Goal: Task Accomplishment & Management: Use online tool/utility

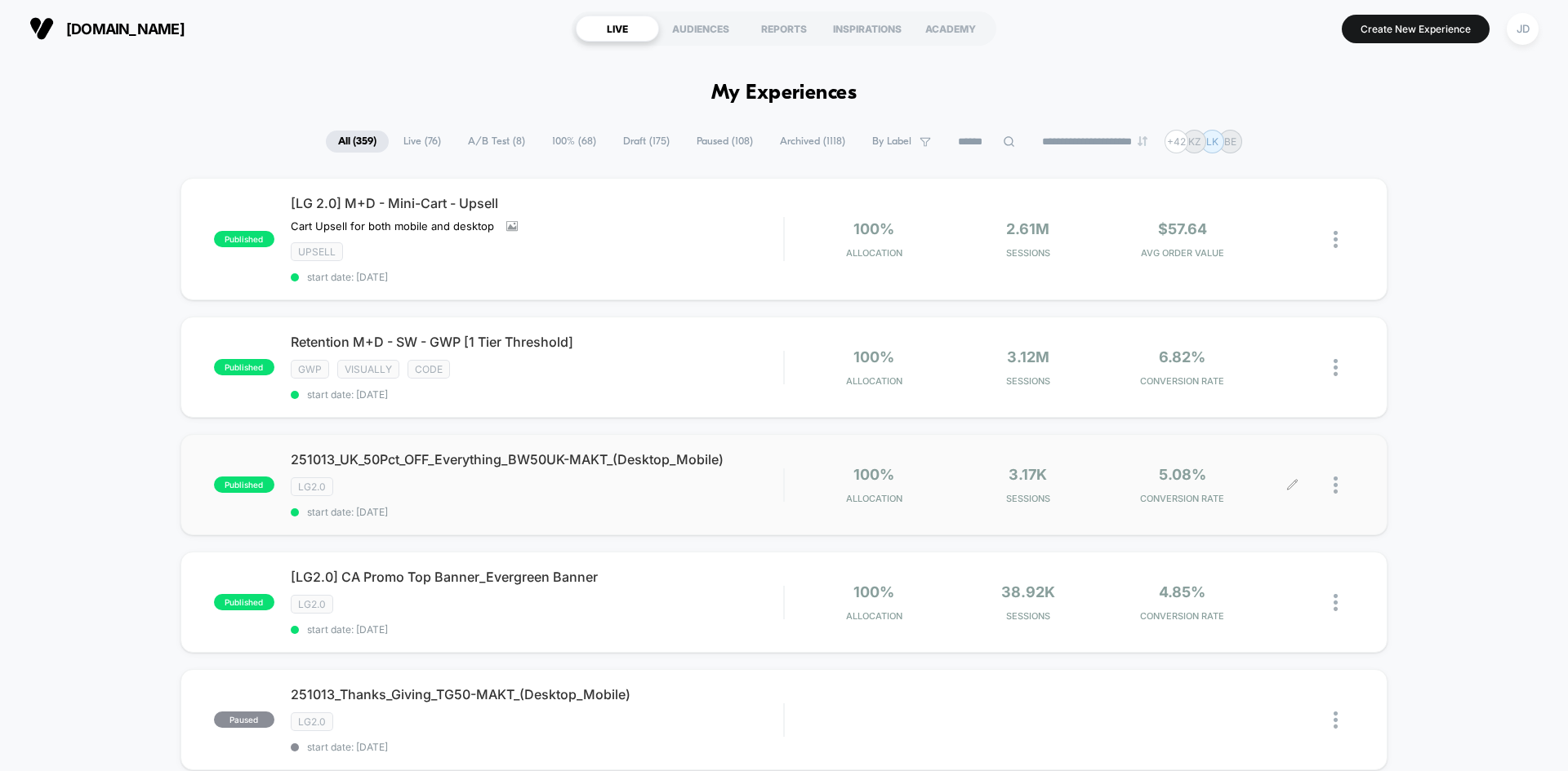
click at [1333, 486] on div at bounding box center [1323, 485] width 61 height 38
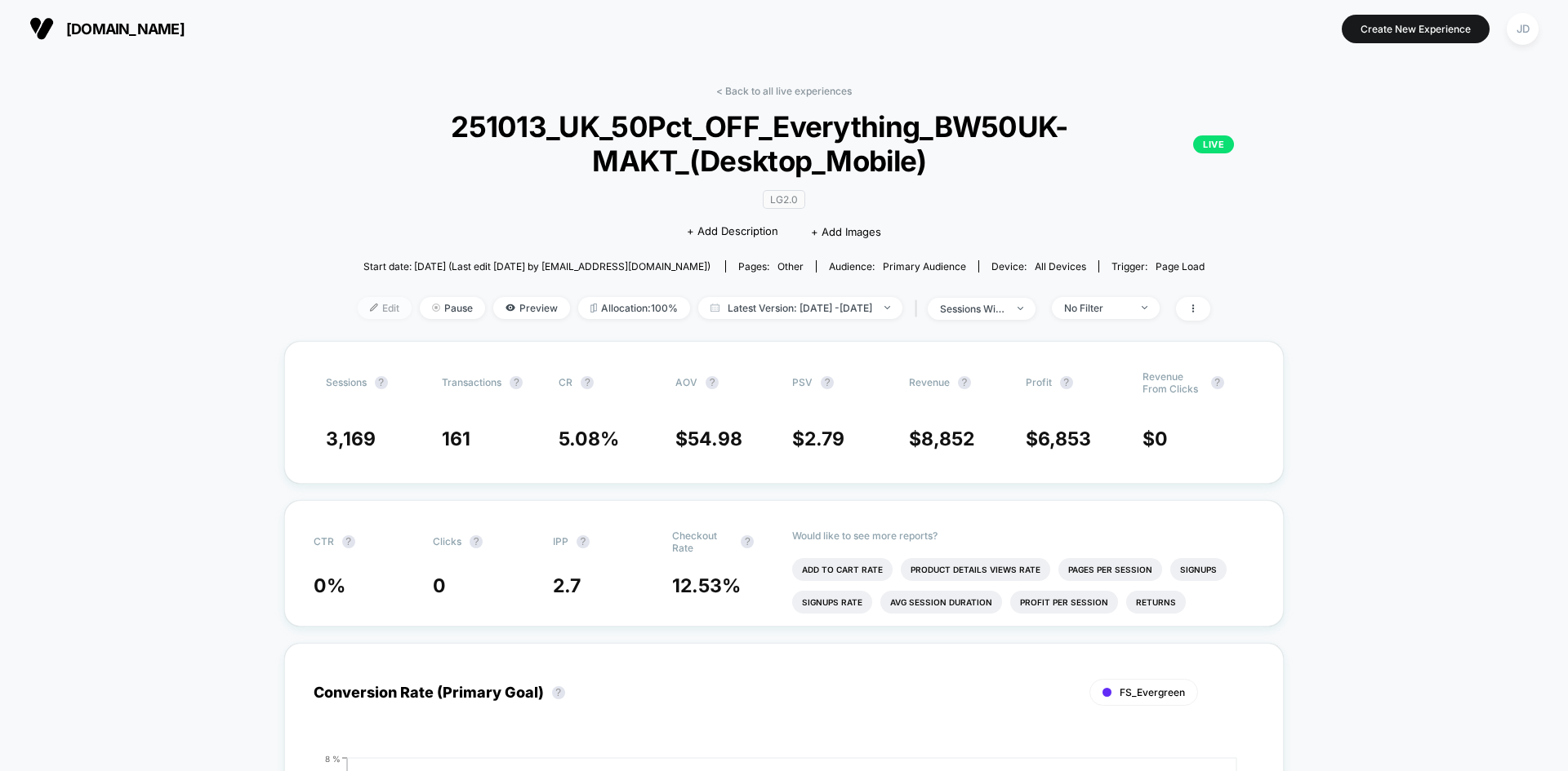
click at [358, 304] on span "Edit" at bounding box center [384, 308] width 54 height 22
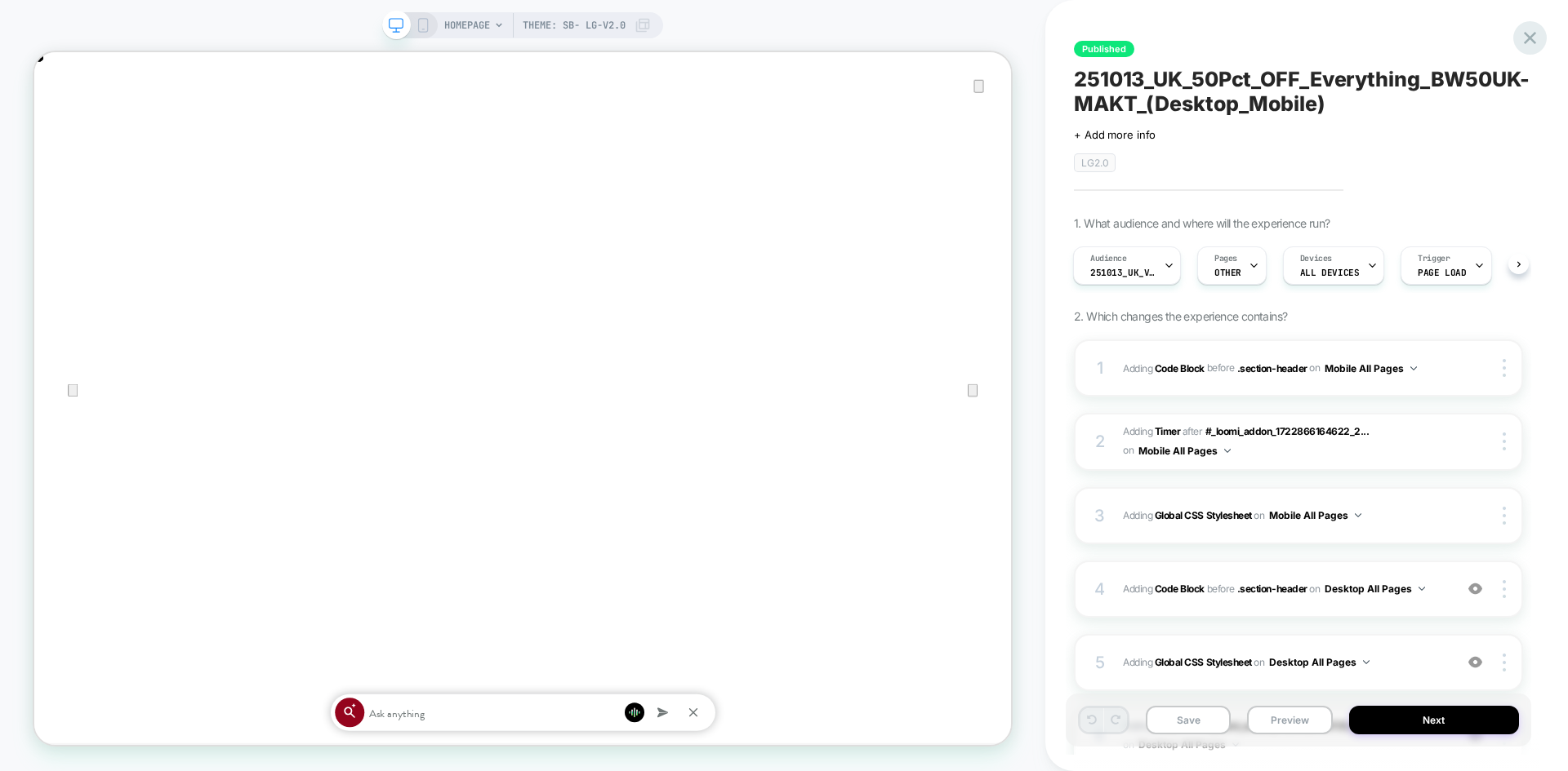
click at [1535, 36] on icon at bounding box center [1530, 38] width 22 height 22
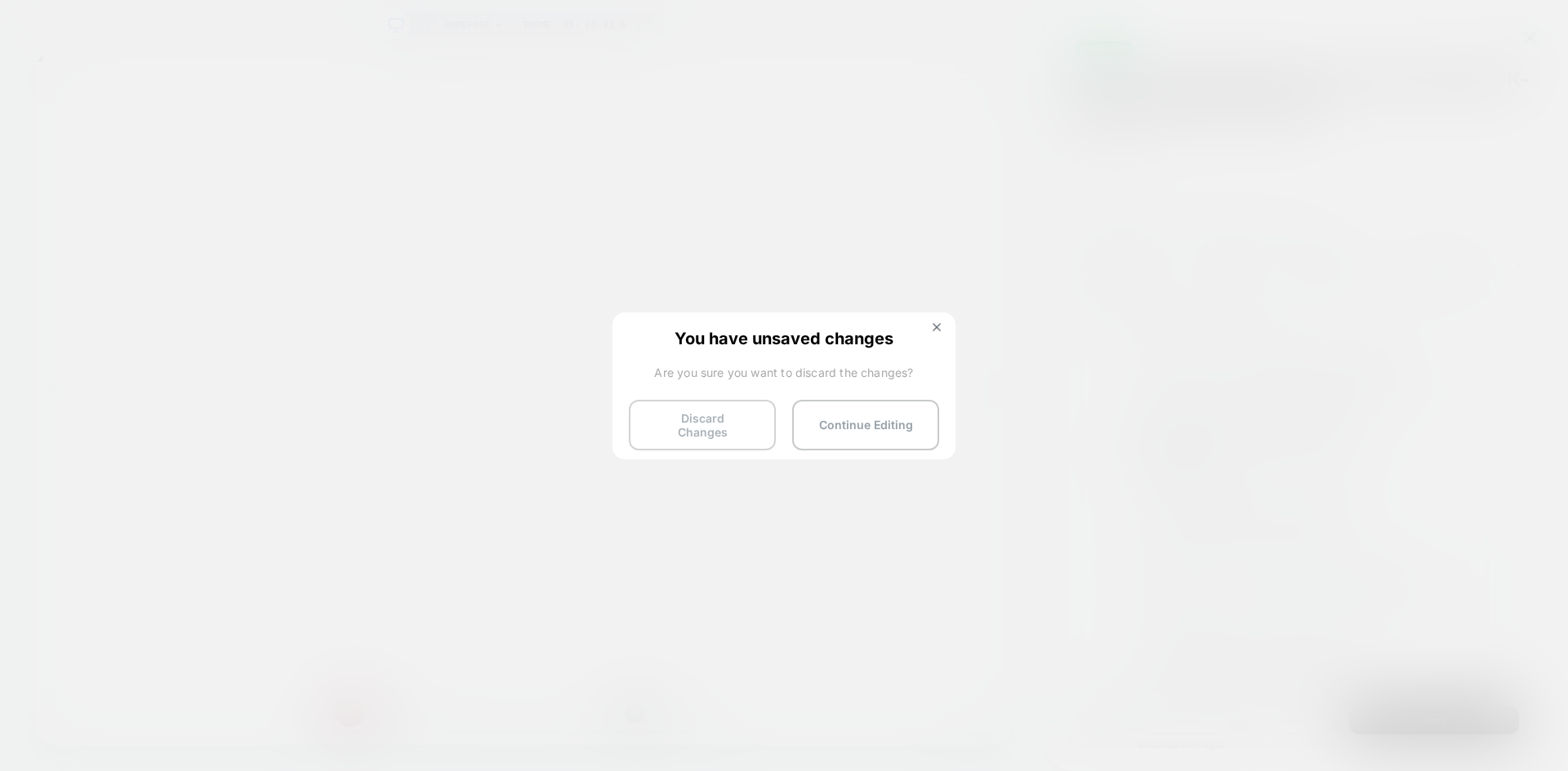
scroll to position [0, 2605]
click at [700, 416] on button "Discard Changes" at bounding box center [702, 425] width 147 height 51
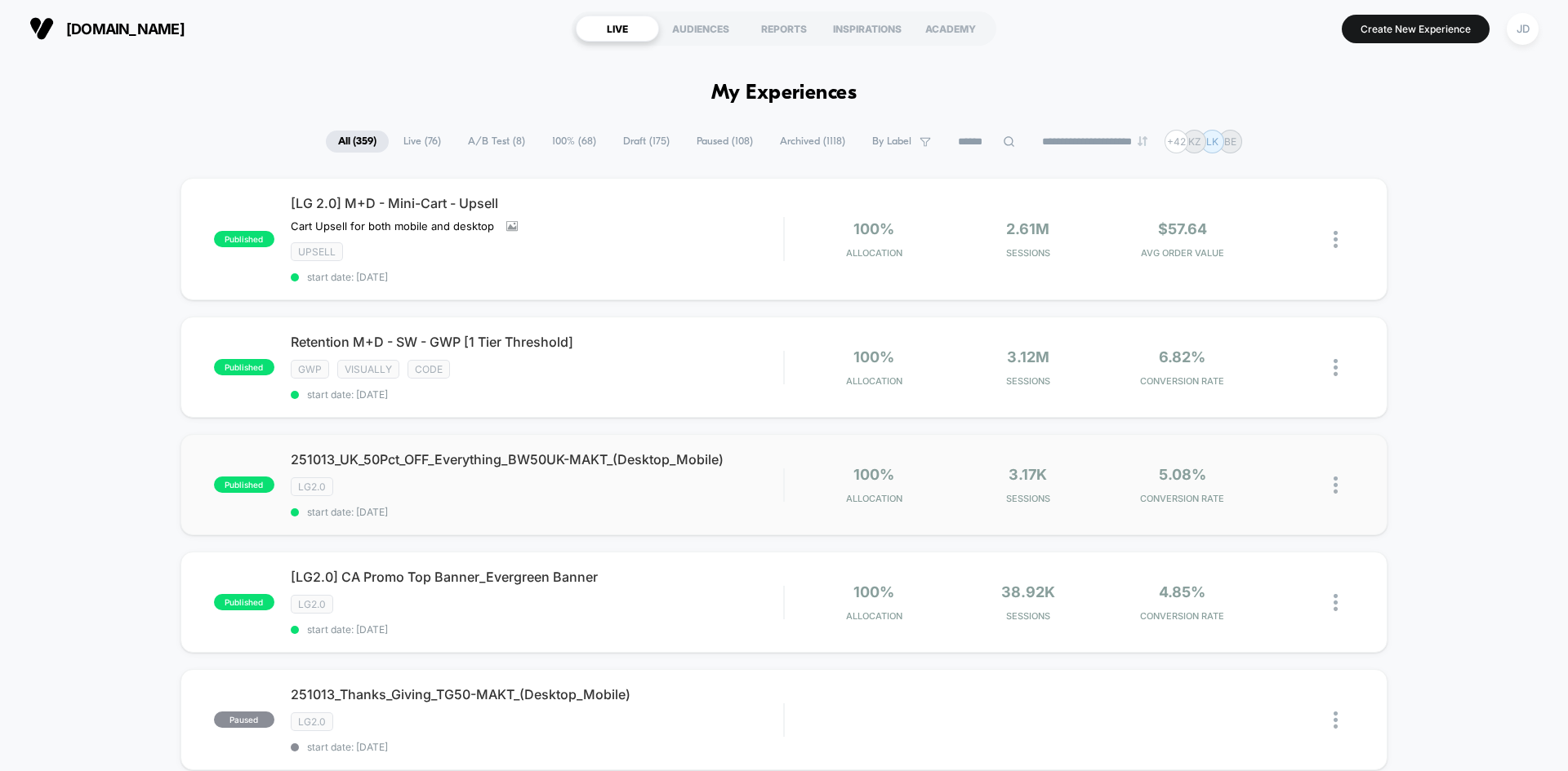
click at [1335, 483] on img at bounding box center [1335, 485] width 4 height 18
click at [1254, 390] on div "Edit" at bounding box center [1252, 391] width 147 height 37
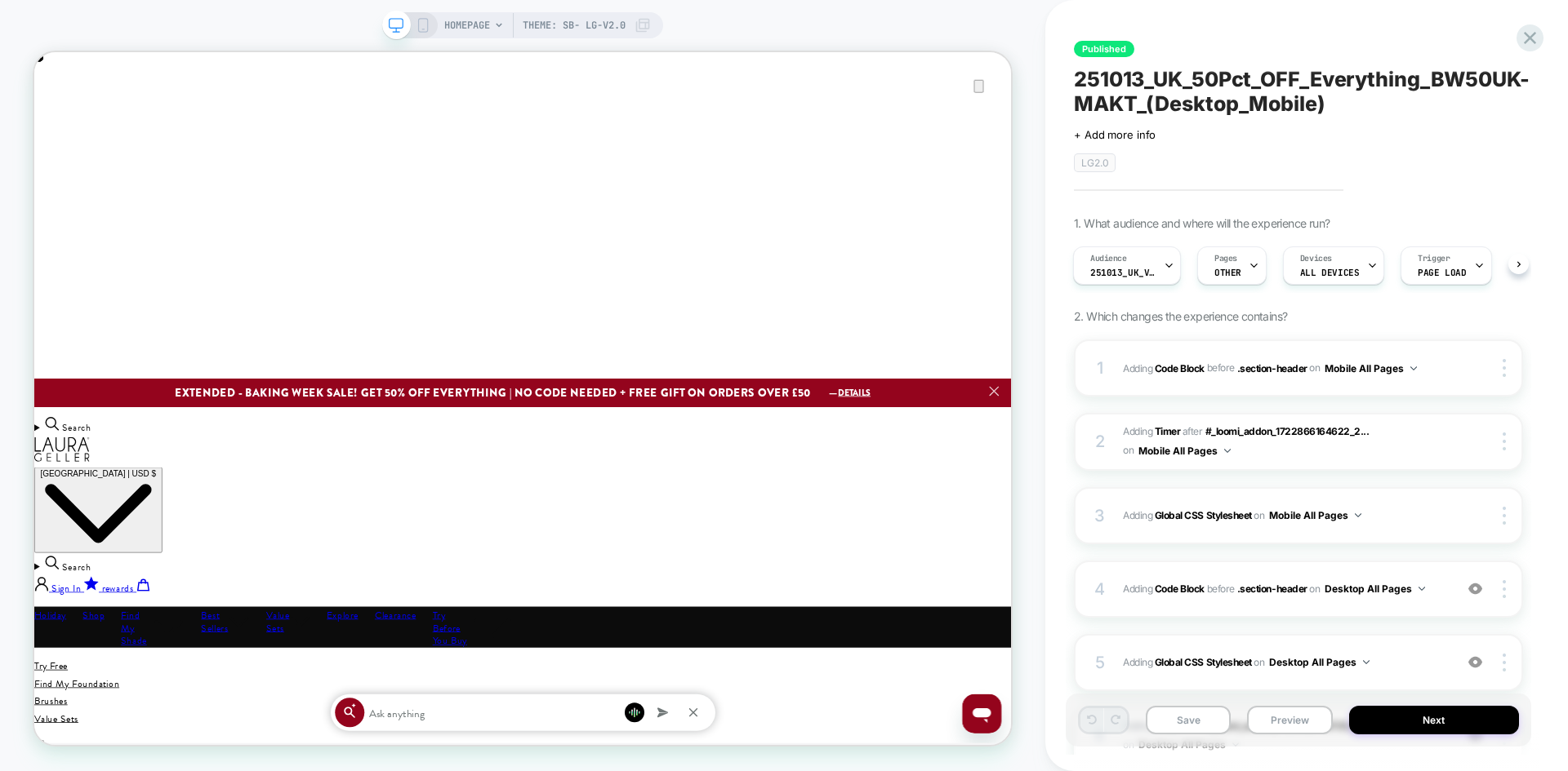
scroll to position [0, 1303]
click at [1431, 593] on span "Adding Code Block BEFORE .section-header .section-header on Desktop All Pages" at bounding box center [1284, 588] width 323 height 20
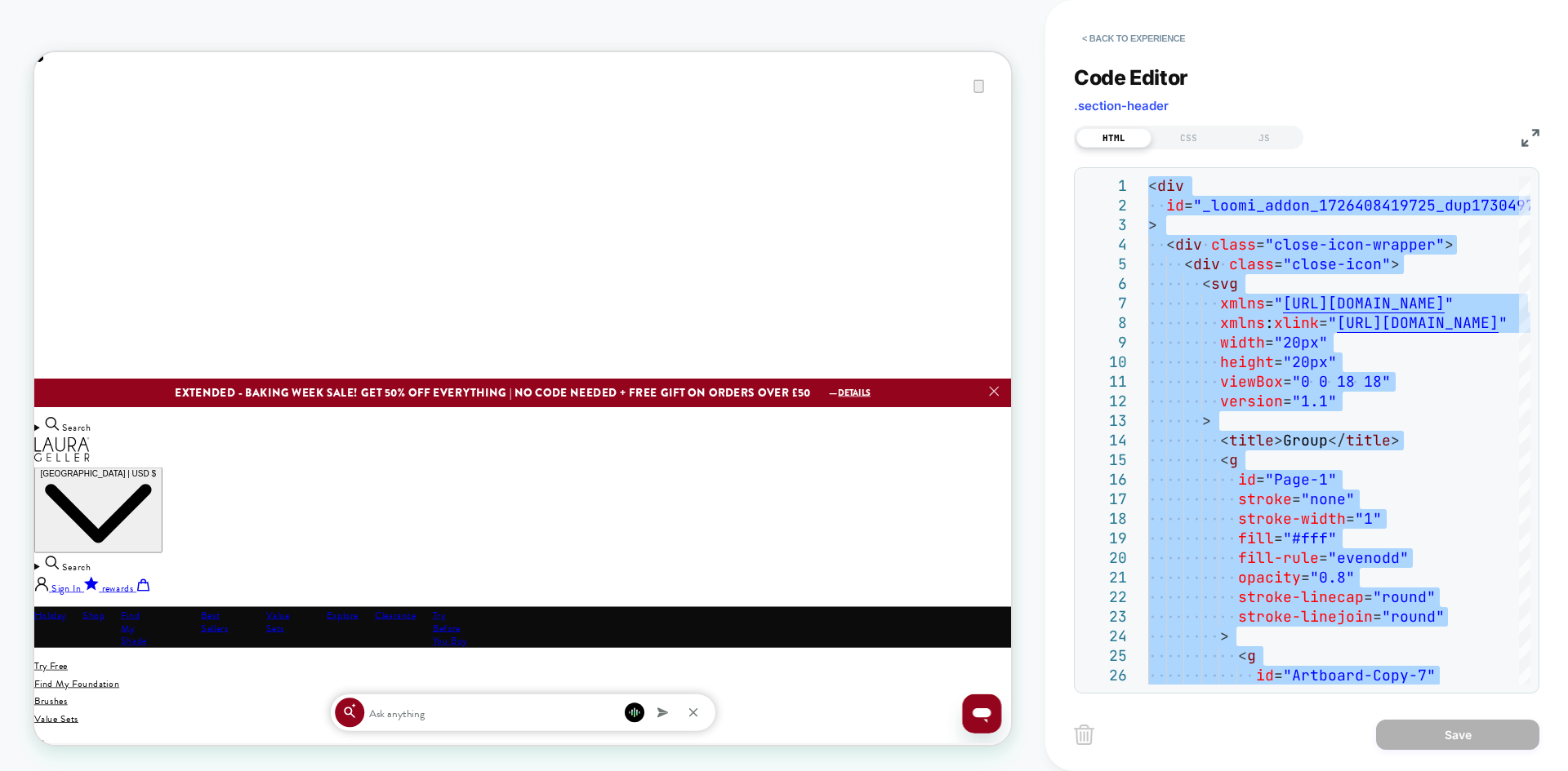
scroll to position [0, 0]
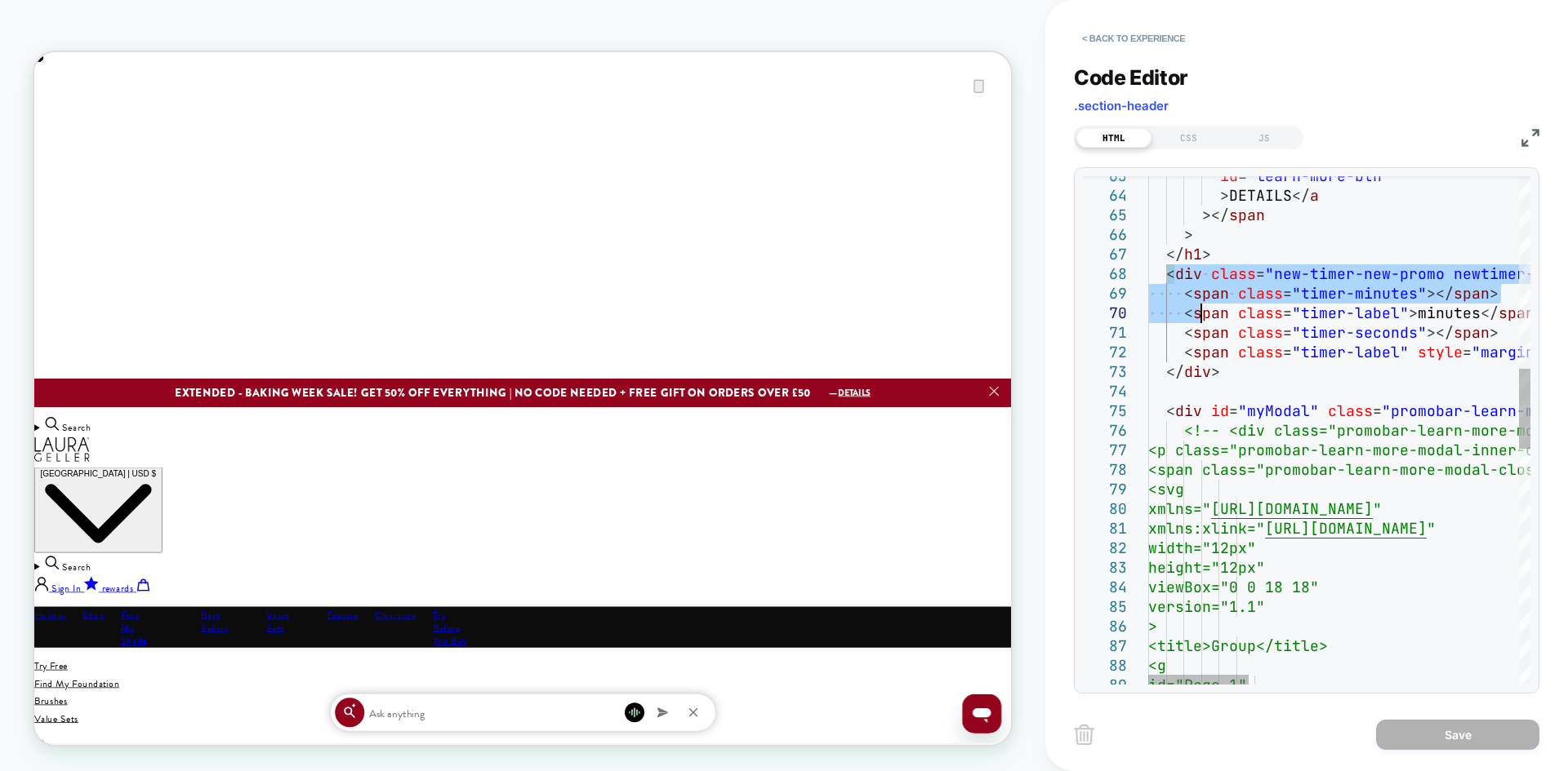
type textarea "**********"
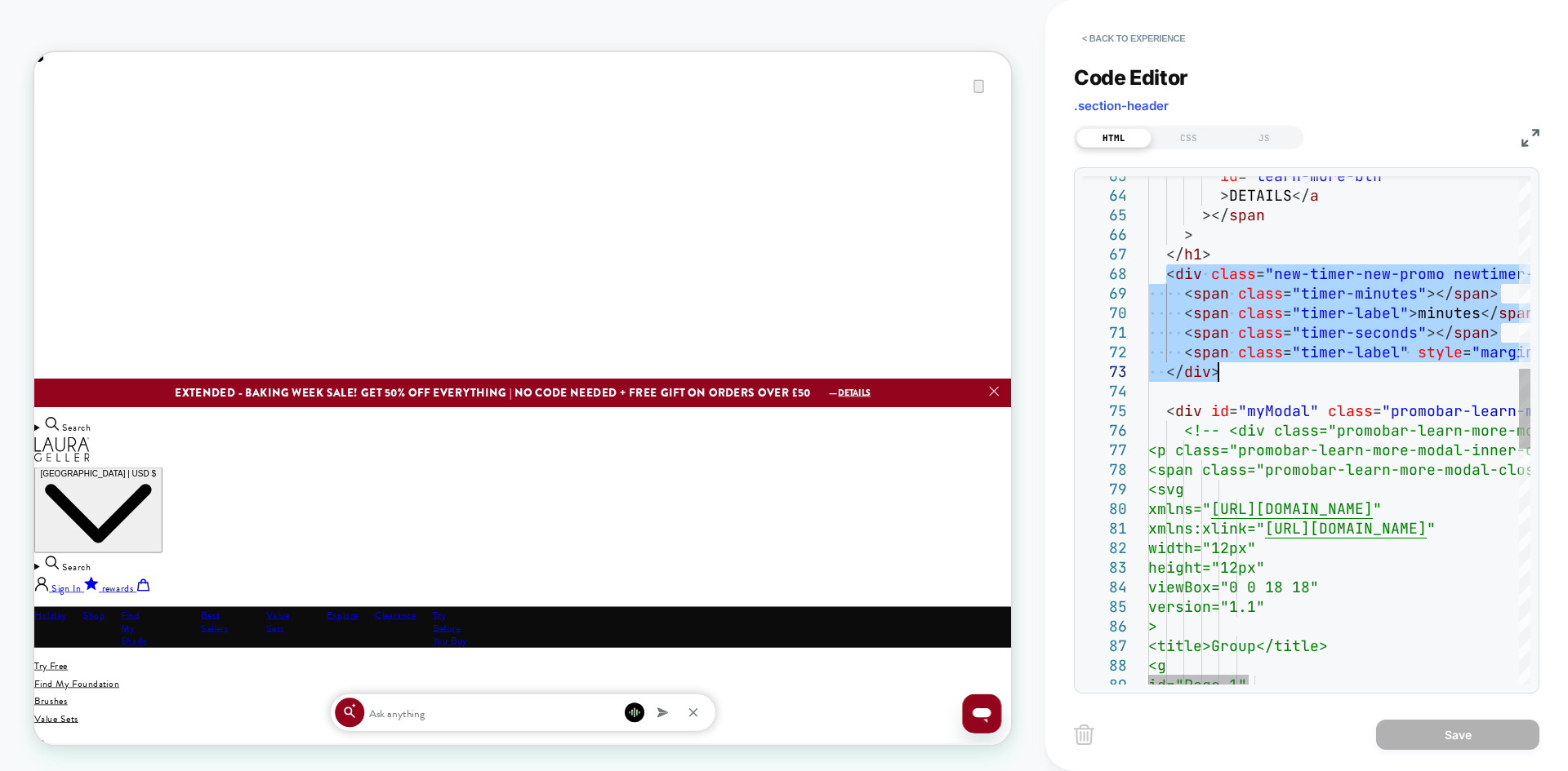
drag, startPoint x: 1162, startPoint y: 271, endPoint x: 1237, endPoint y: 370, distance: 124.2
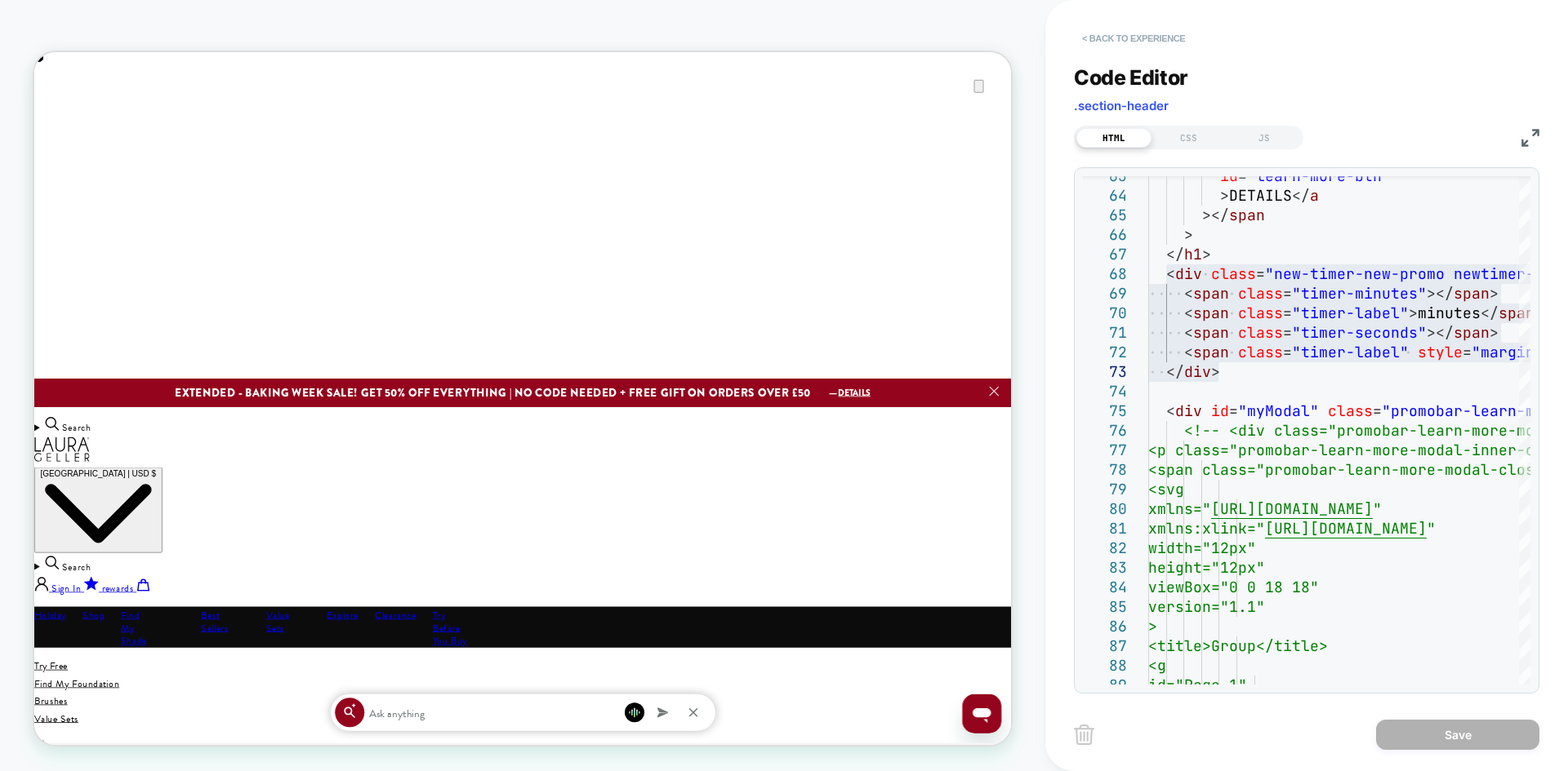
click at [1106, 39] on button "< Back to experience" at bounding box center [1133, 38] width 119 height 26
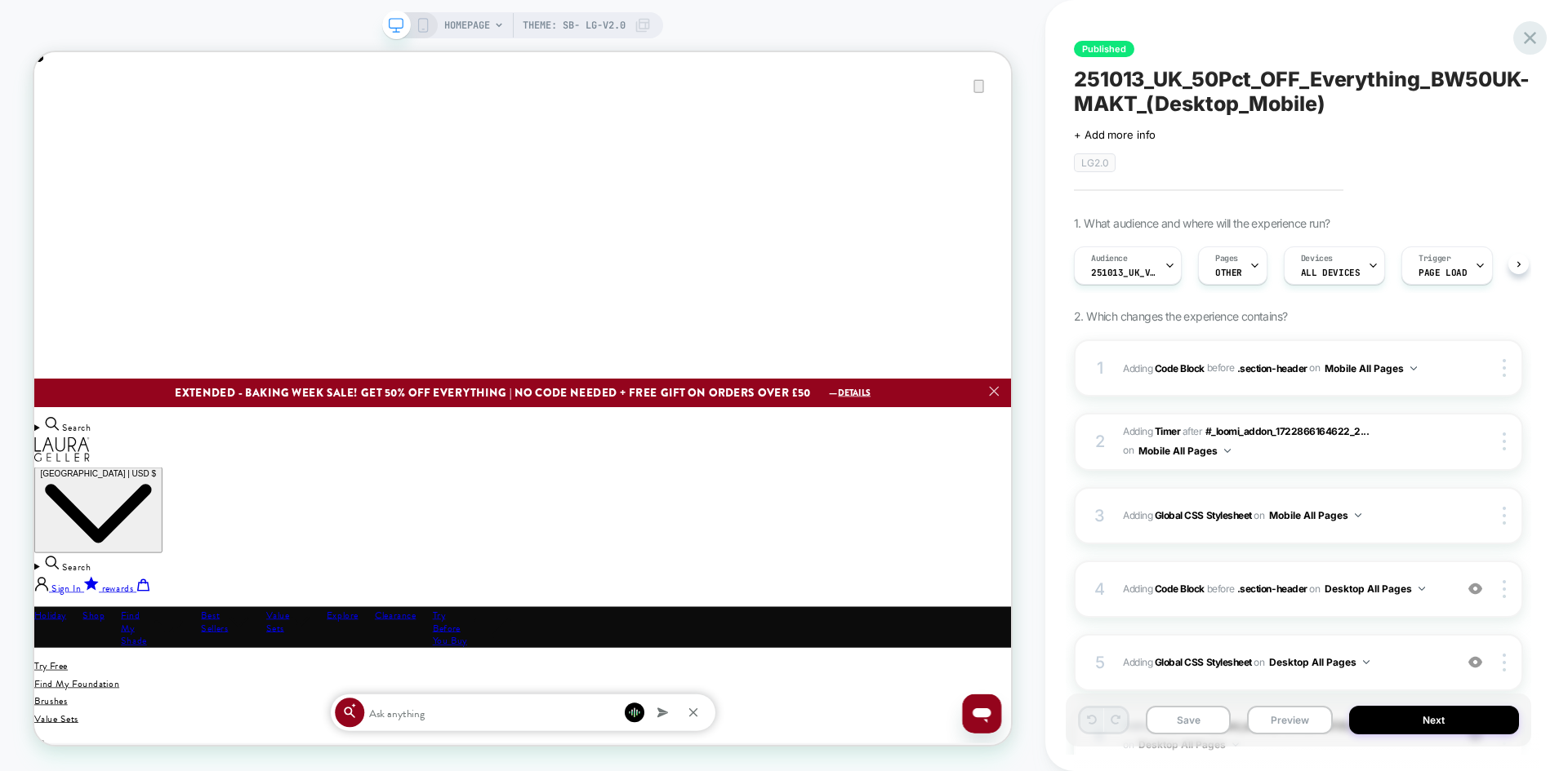
scroll to position [0, 1]
click at [1533, 35] on icon at bounding box center [1530, 38] width 13 height 13
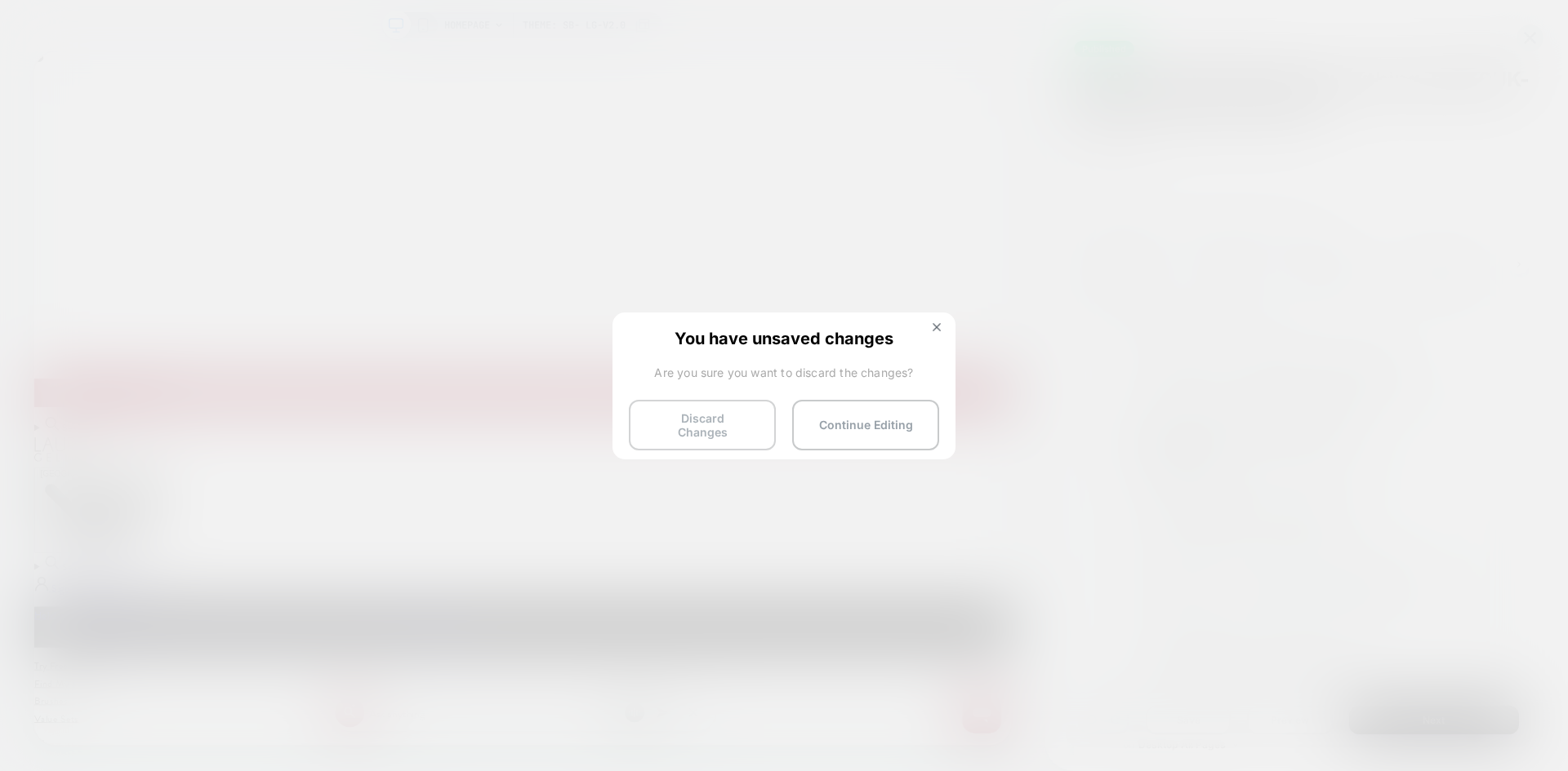
click at [699, 425] on button "Discard Changes" at bounding box center [702, 425] width 147 height 51
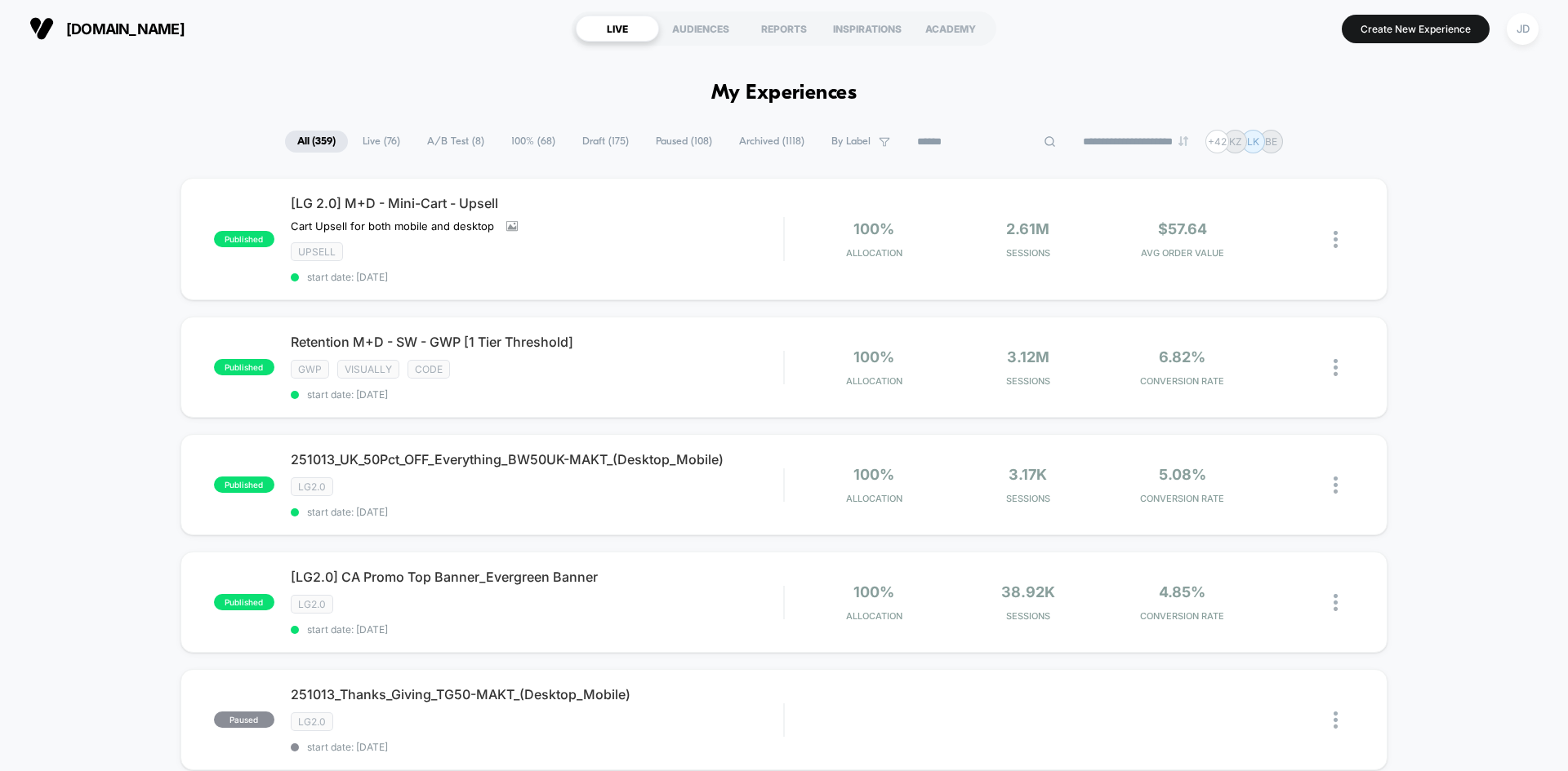
click at [958, 140] on input at bounding box center [987, 142] width 163 height 19
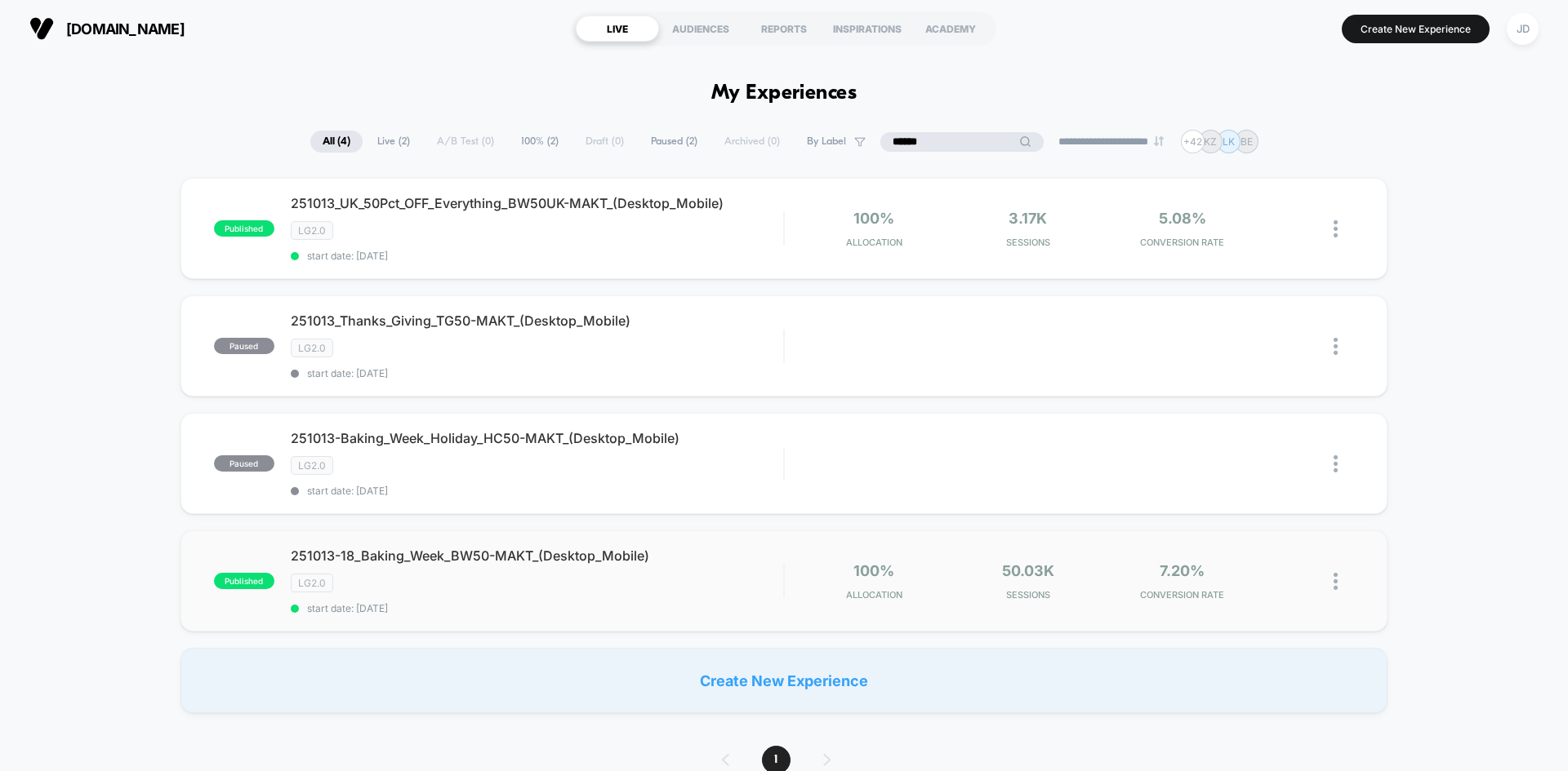
type input "******"
click at [1334, 580] on img at bounding box center [1335, 581] width 4 height 18
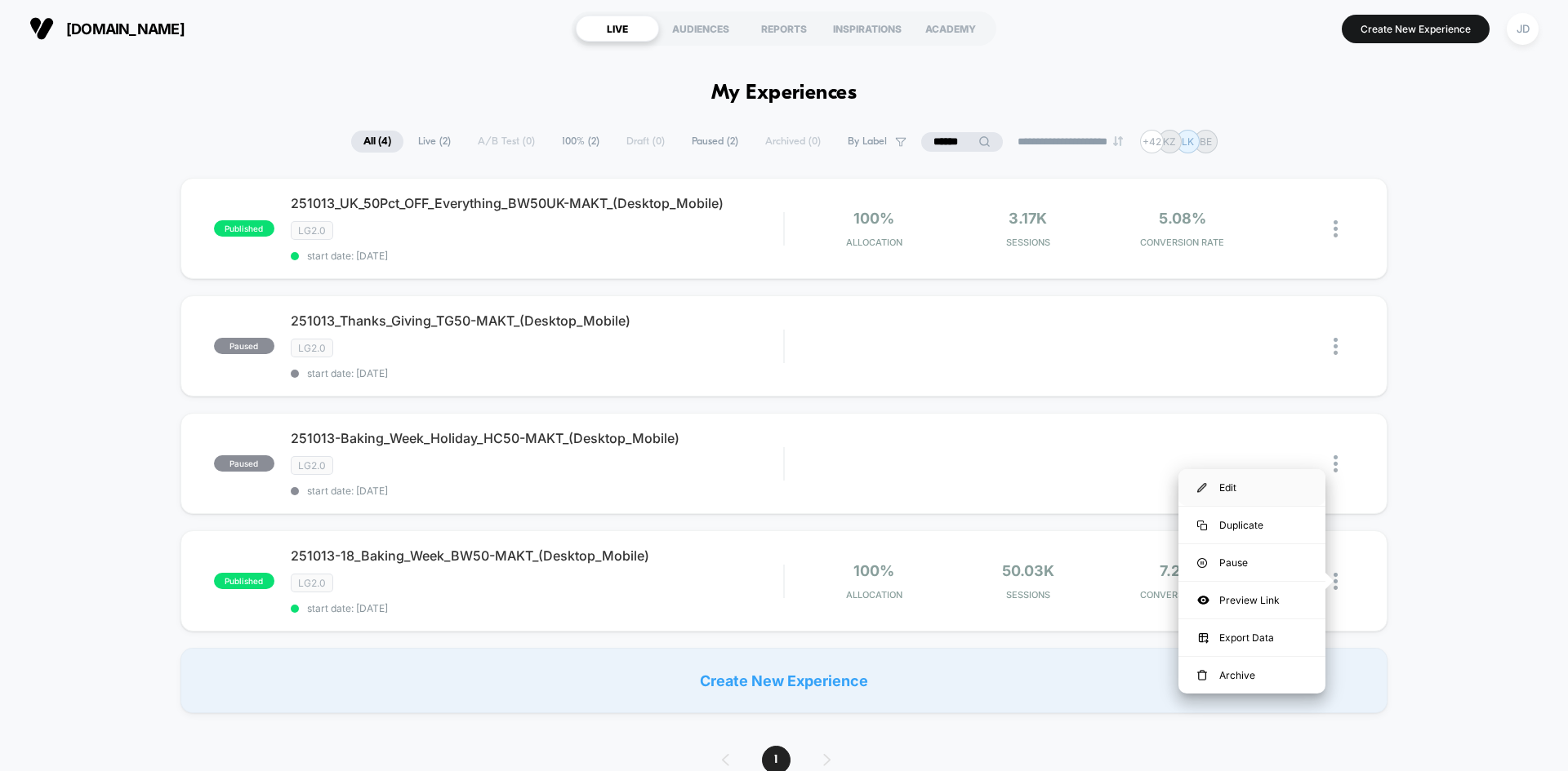
click at [1251, 490] on div "Edit" at bounding box center [1252, 488] width 147 height 37
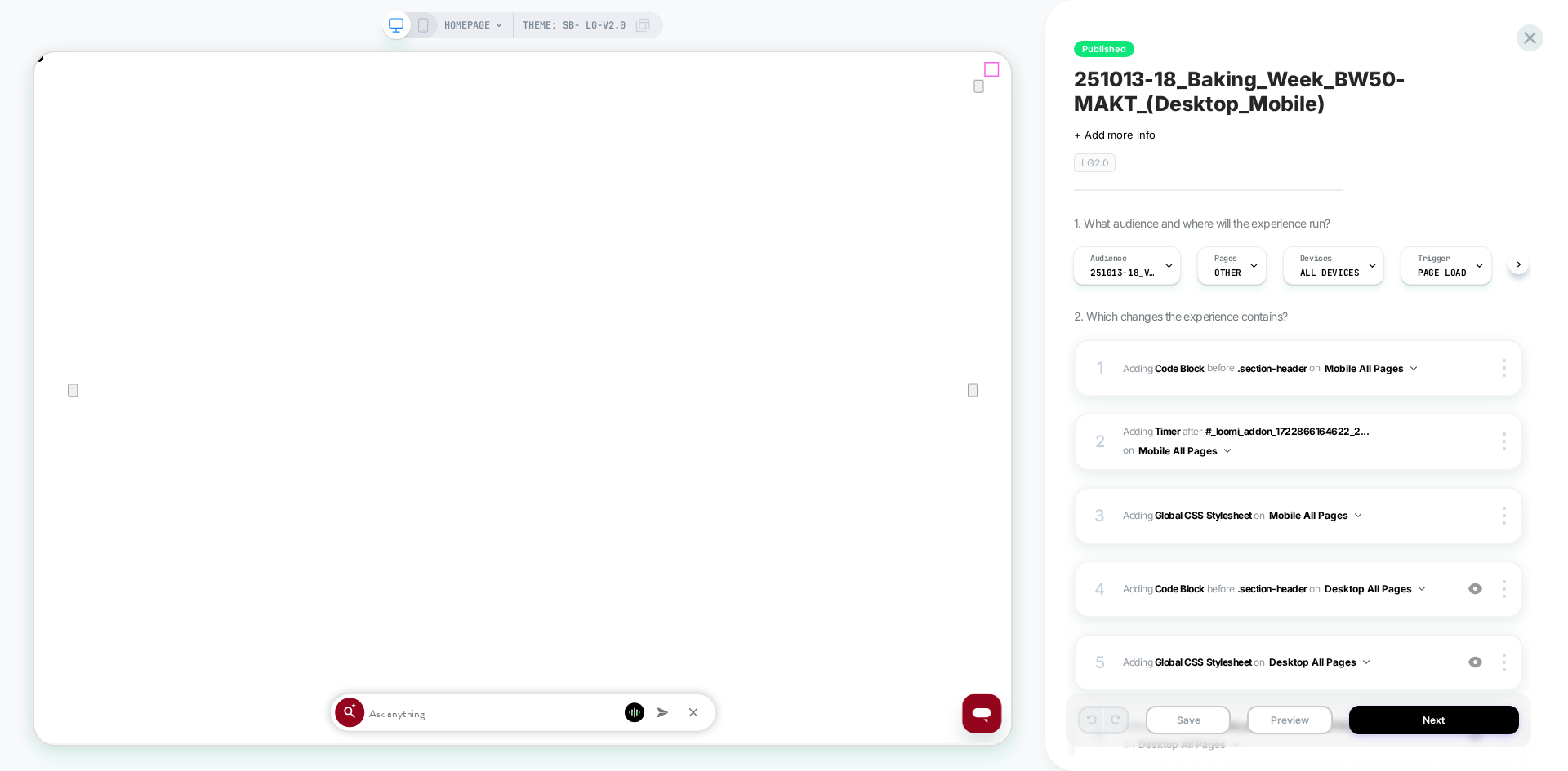
click at [57, 129] on icon "Close" at bounding box center [51, 135] width 12 height 12
click at [1437, 589] on span "Adding Code Block BEFORE .section-header .section-header on Desktop All Pages" at bounding box center [1284, 588] width 323 height 20
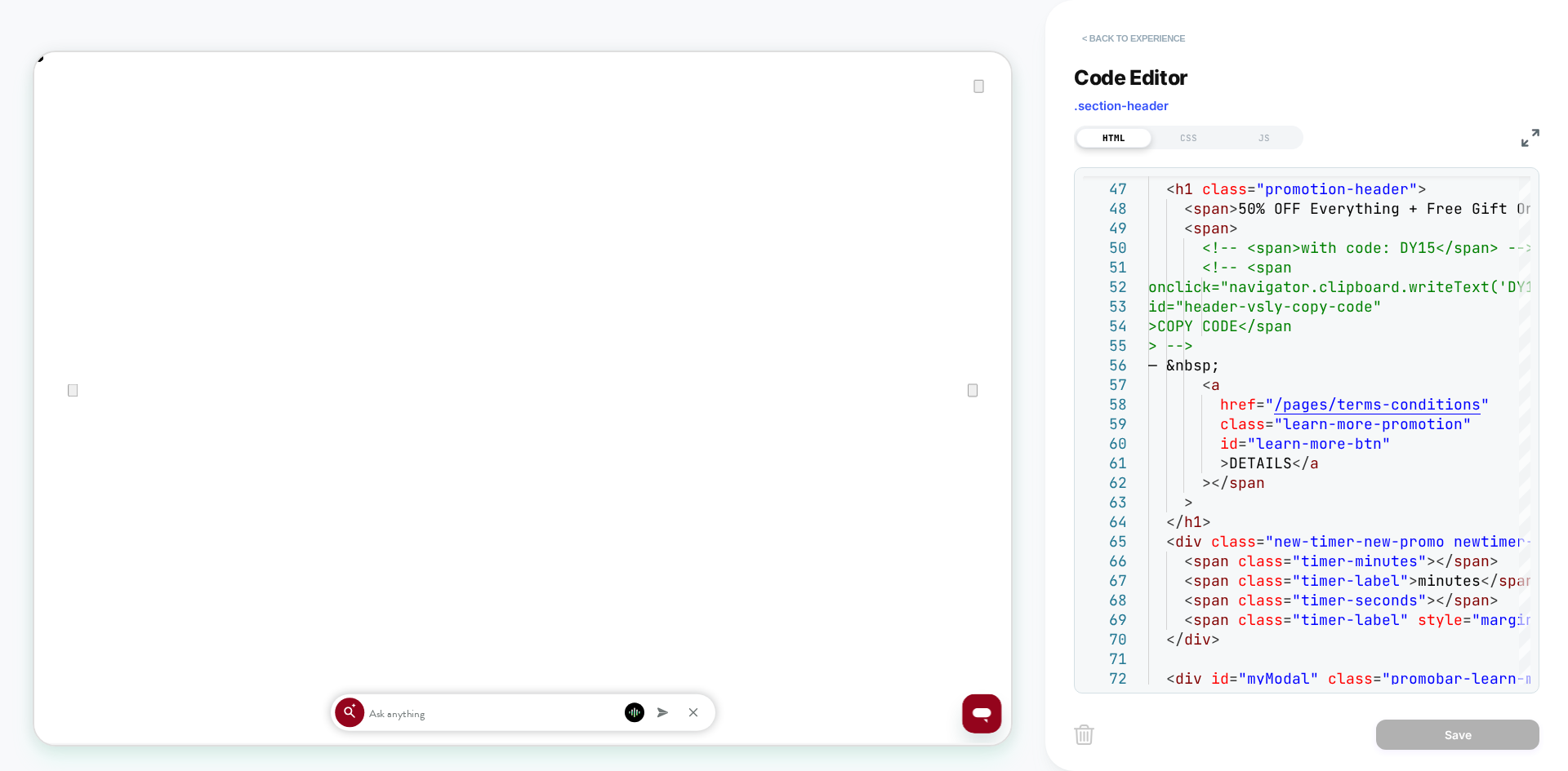
click at [1147, 45] on button "< Back to experience" at bounding box center [1133, 38] width 119 height 26
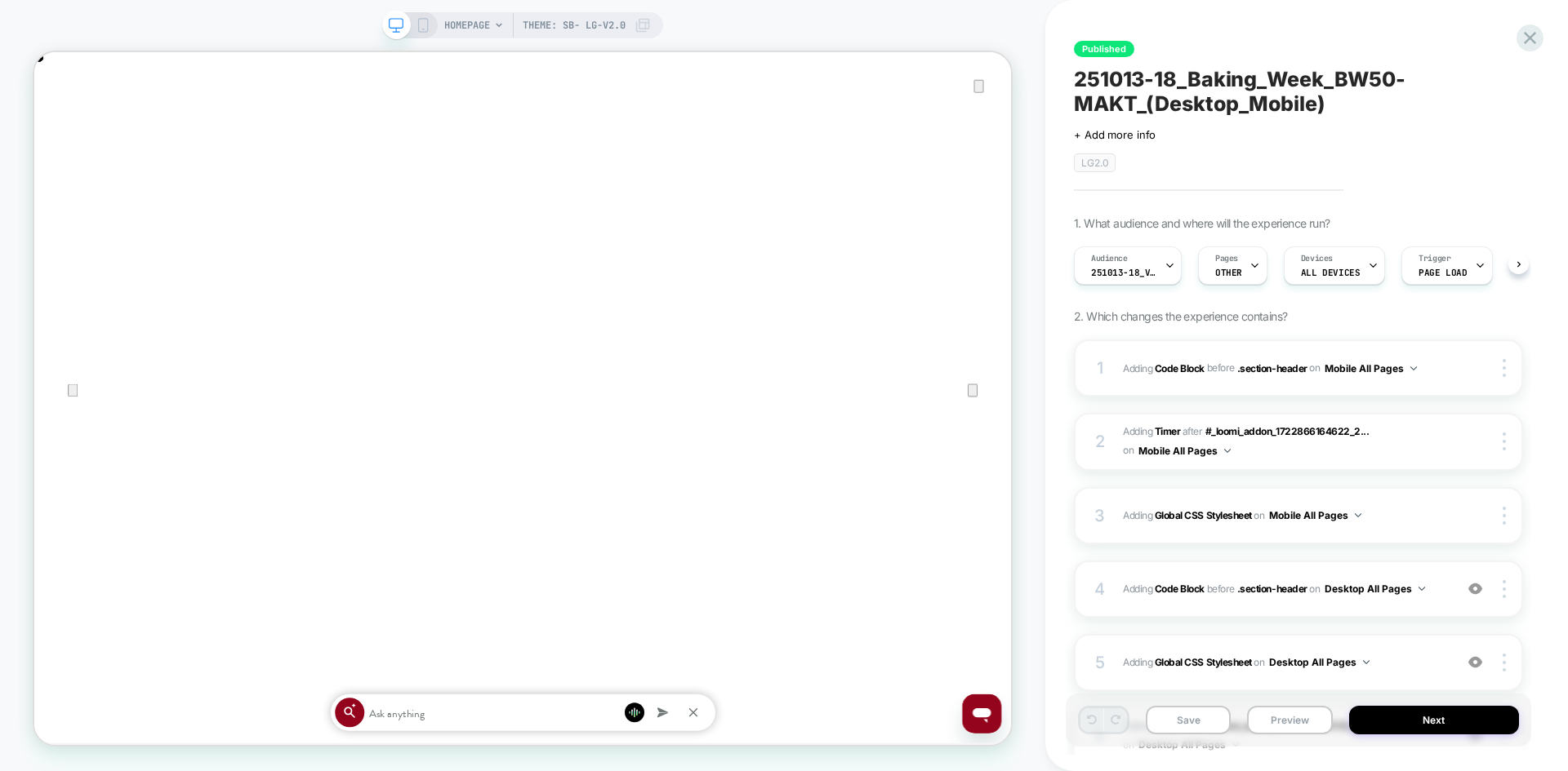
scroll to position [0, 1]
click at [1527, 39] on icon at bounding box center [1530, 38] width 22 height 22
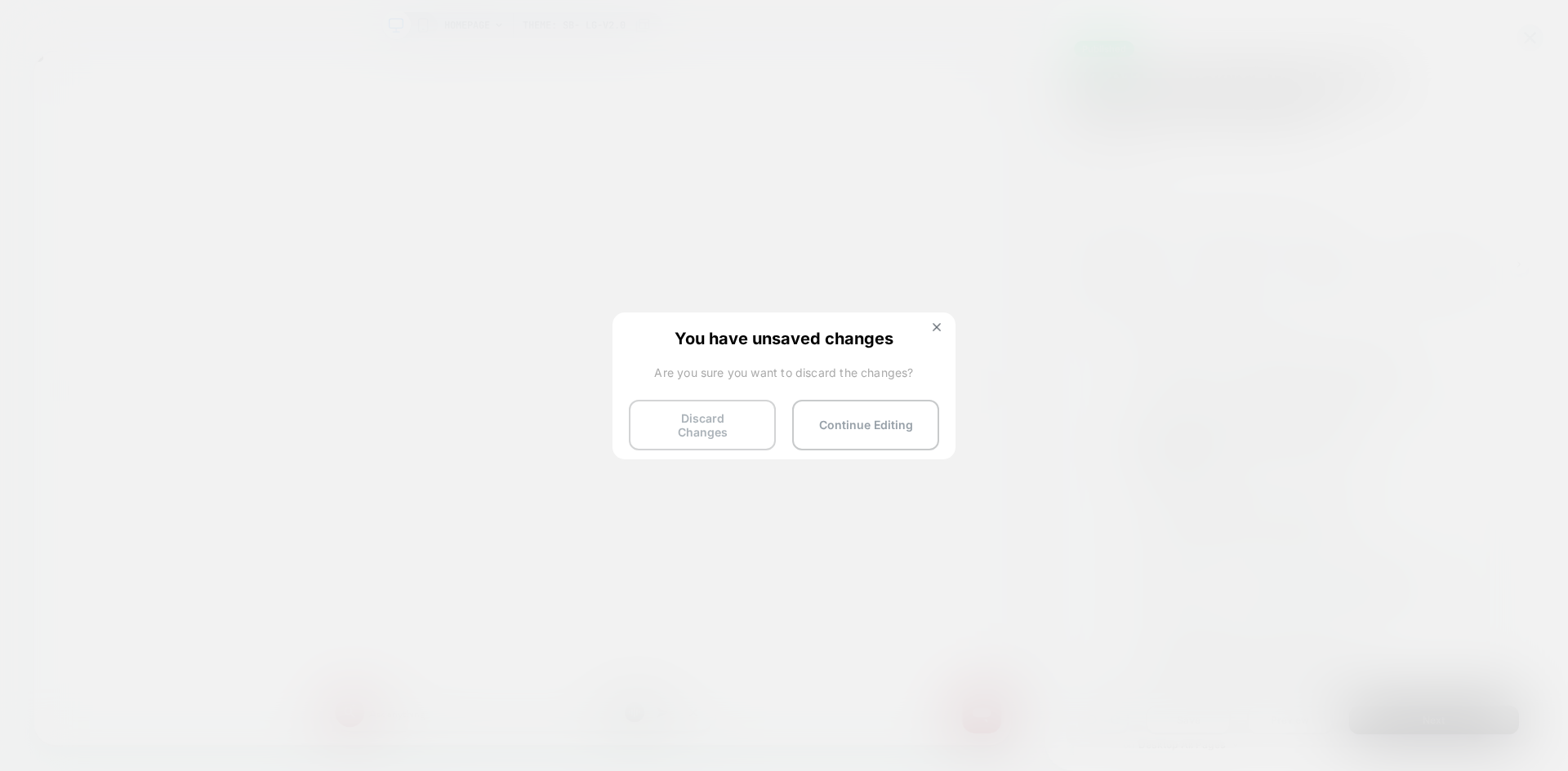
click at [710, 434] on button "Discard Changes" at bounding box center [702, 425] width 147 height 51
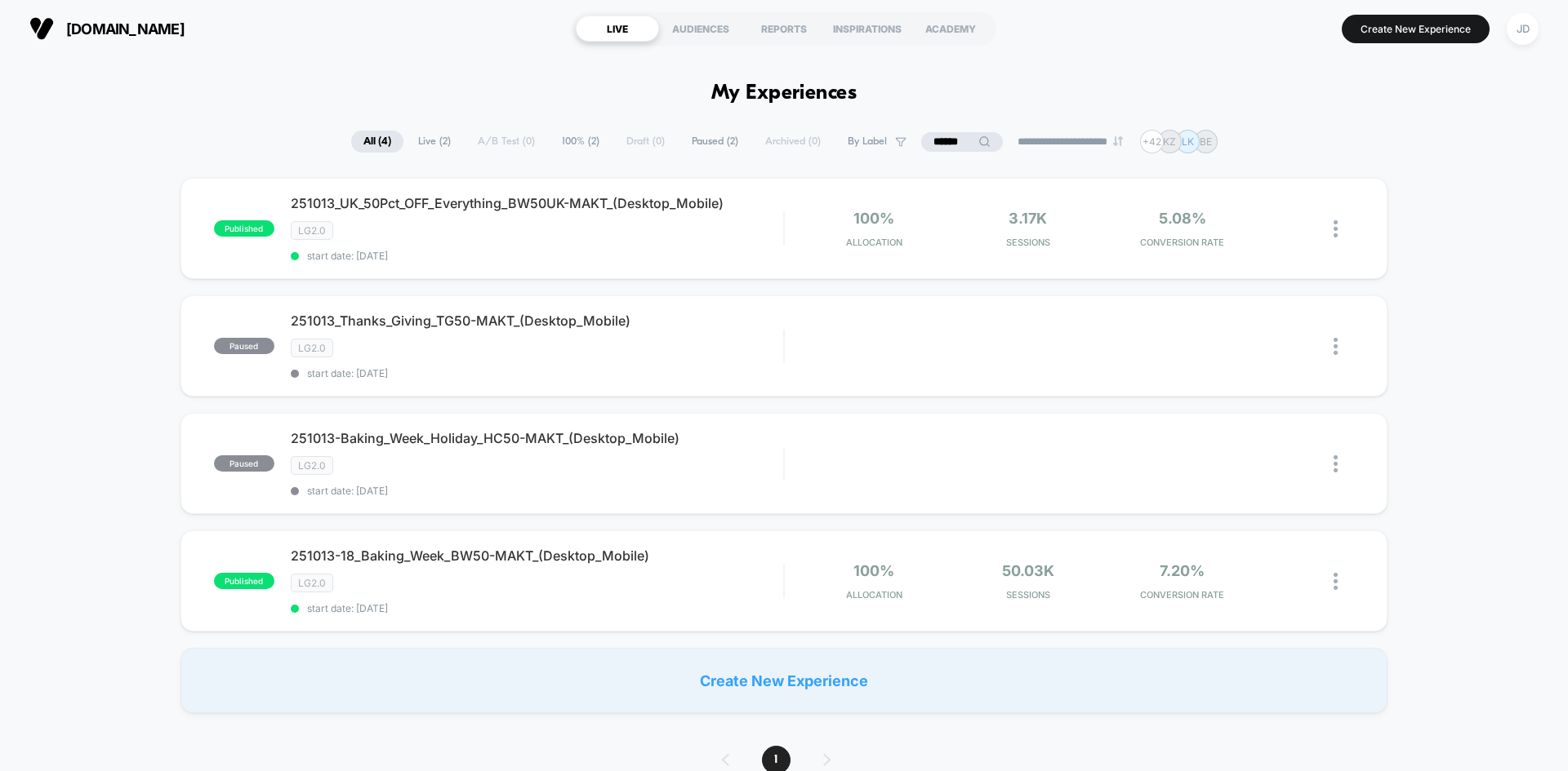
click at [956, 138] on input "******" at bounding box center [962, 142] width 82 height 19
drag, startPoint x: 952, startPoint y: 137, endPoint x: 882, endPoint y: 140, distance: 70.1
click at [882, 140] on input "******" at bounding box center [962, 142] width 163 height 19
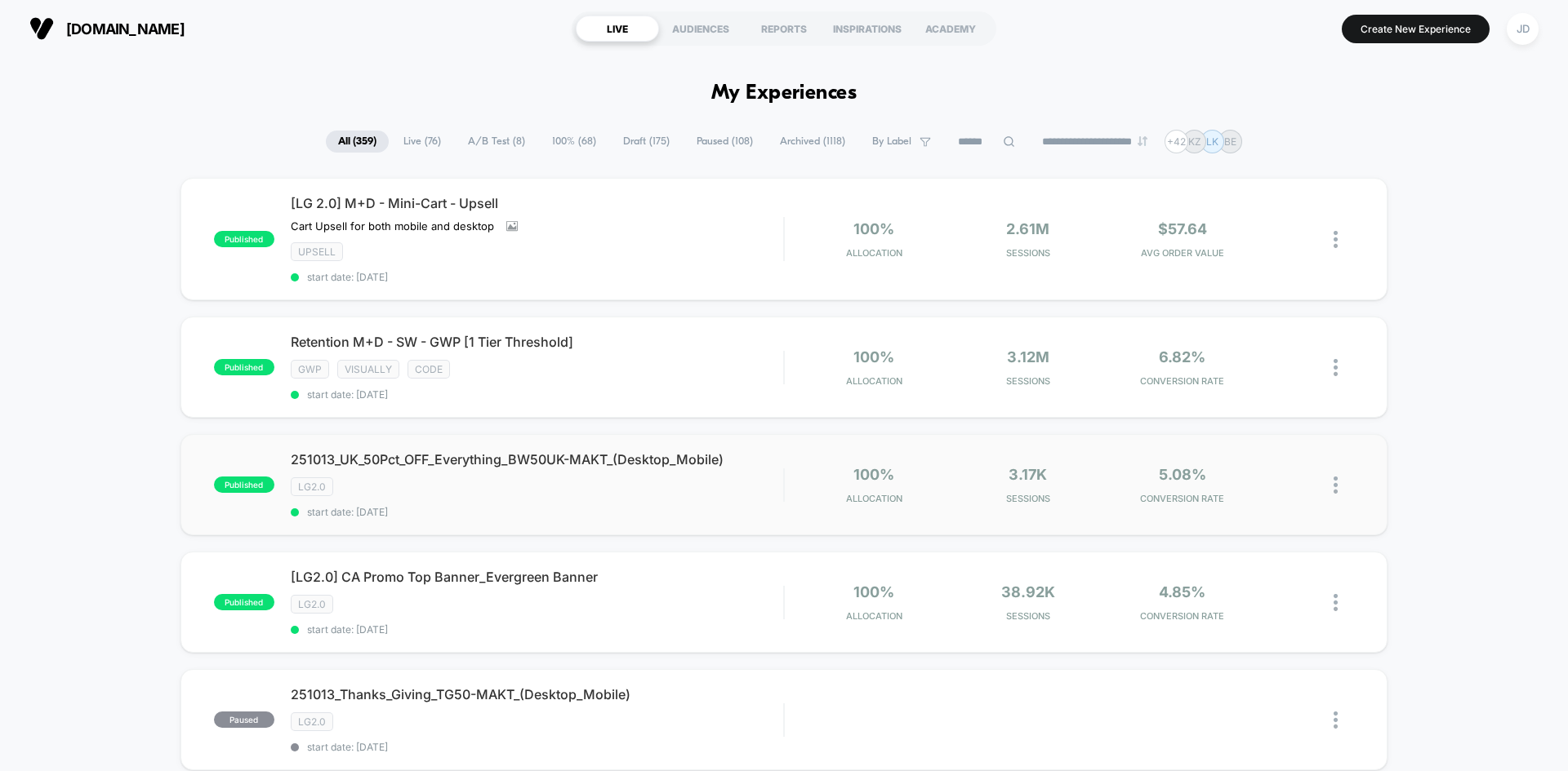
click at [1334, 487] on img at bounding box center [1335, 485] width 4 height 18
click at [1258, 395] on div "Edit" at bounding box center [1252, 391] width 147 height 37
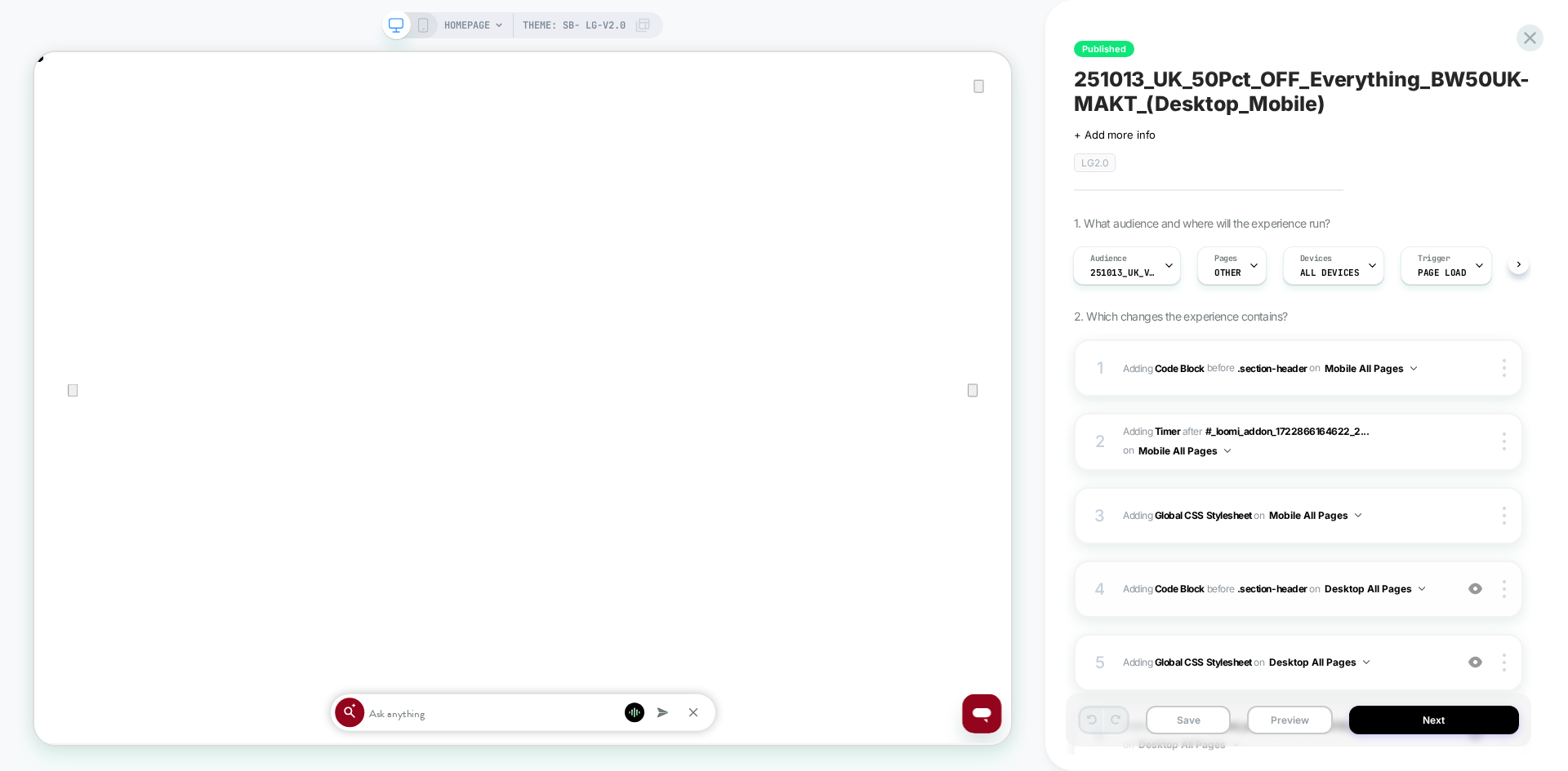
click at [1434, 598] on span "Adding Code Block BEFORE .section-header .section-header on Desktop All Pages" at bounding box center [1284, 588] width 323 height 20
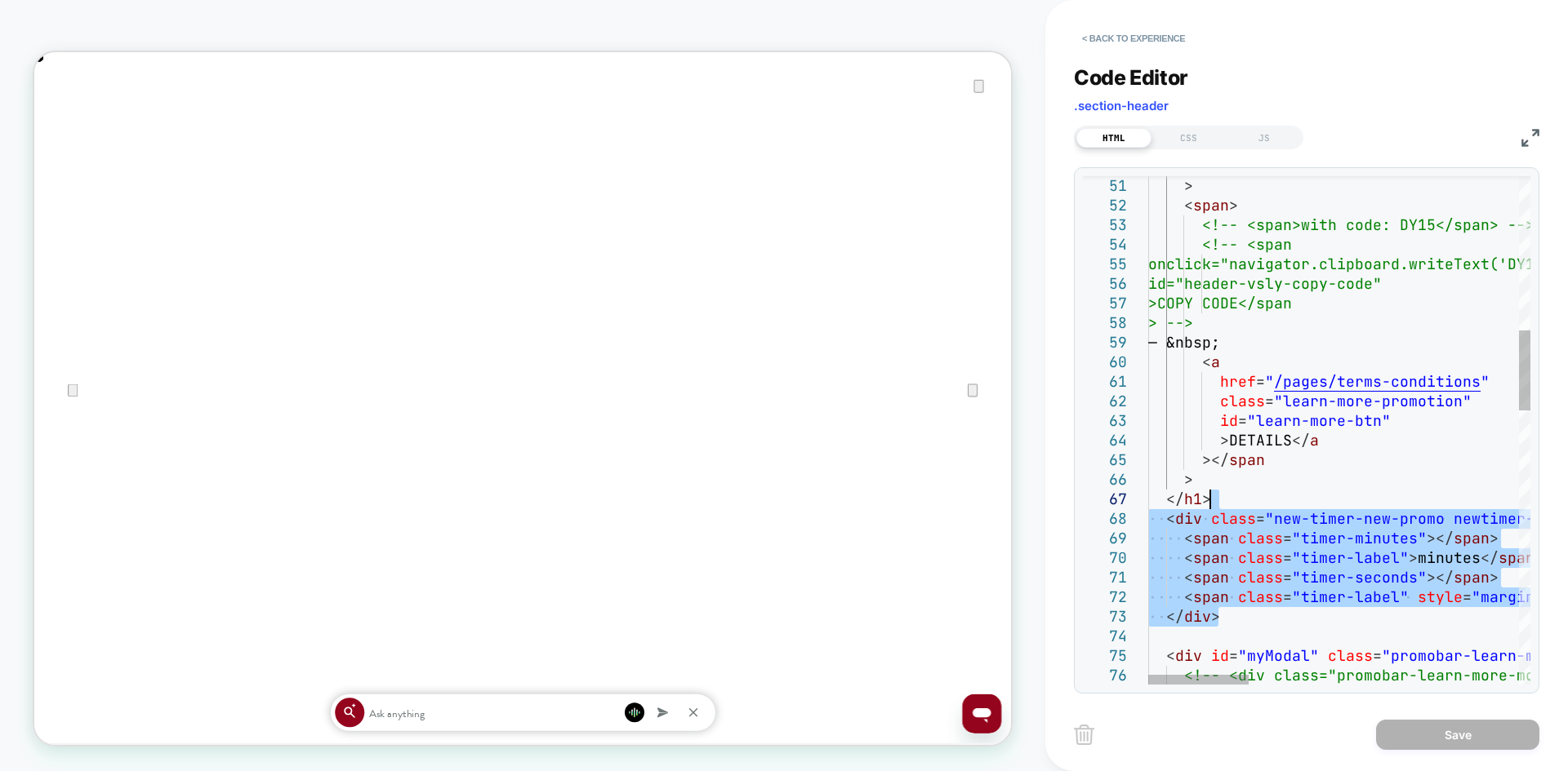
drag, startPoint x: 1228, startPoint y: 619, endPoint x: 1229, endPoint y: 502, distance: 117.0
type textarea "**********"
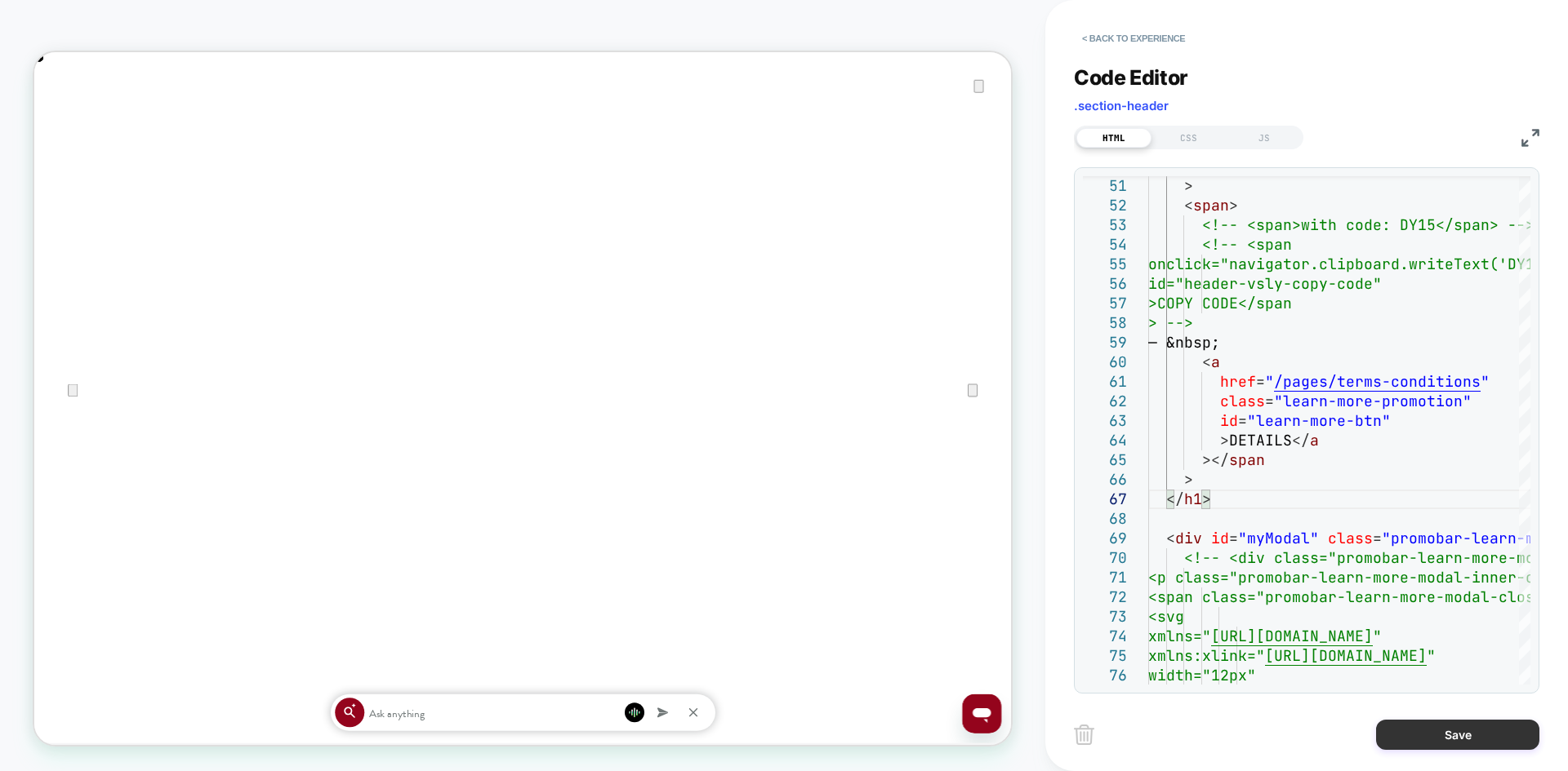
click at [1450, 731] on button "Save" at bounding box center [1458, 735] width 163 height 30
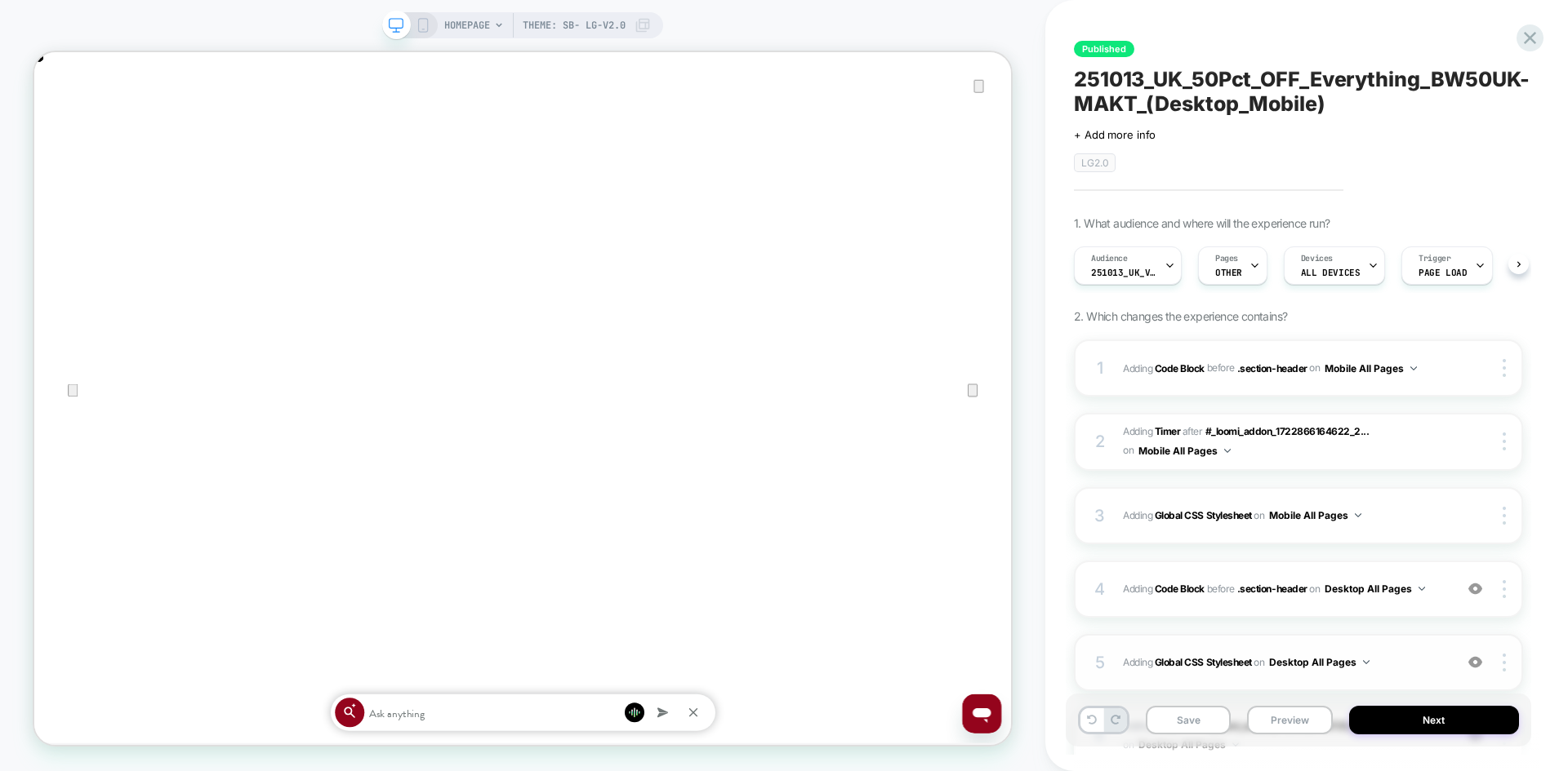
scroll to position [0, 1]
click at [422, 27] on icon at bounding box center [423, 26] width 15 height 15
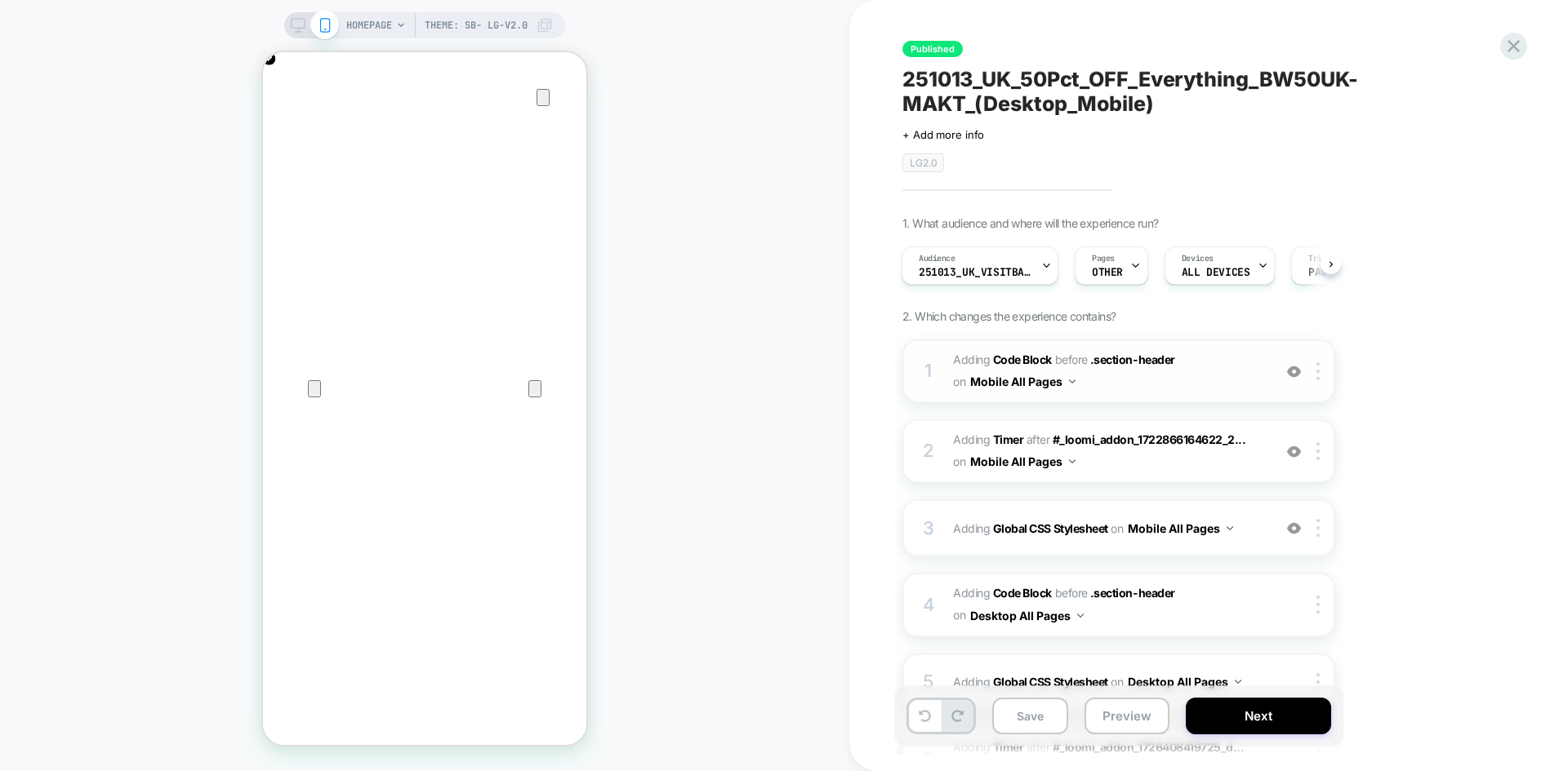
click at [1149, 385] on span "Adding Code Block BEFORE .section-header .section-header on Mobile All Pages" at bounding box center [1108, 371] width 311 height 44
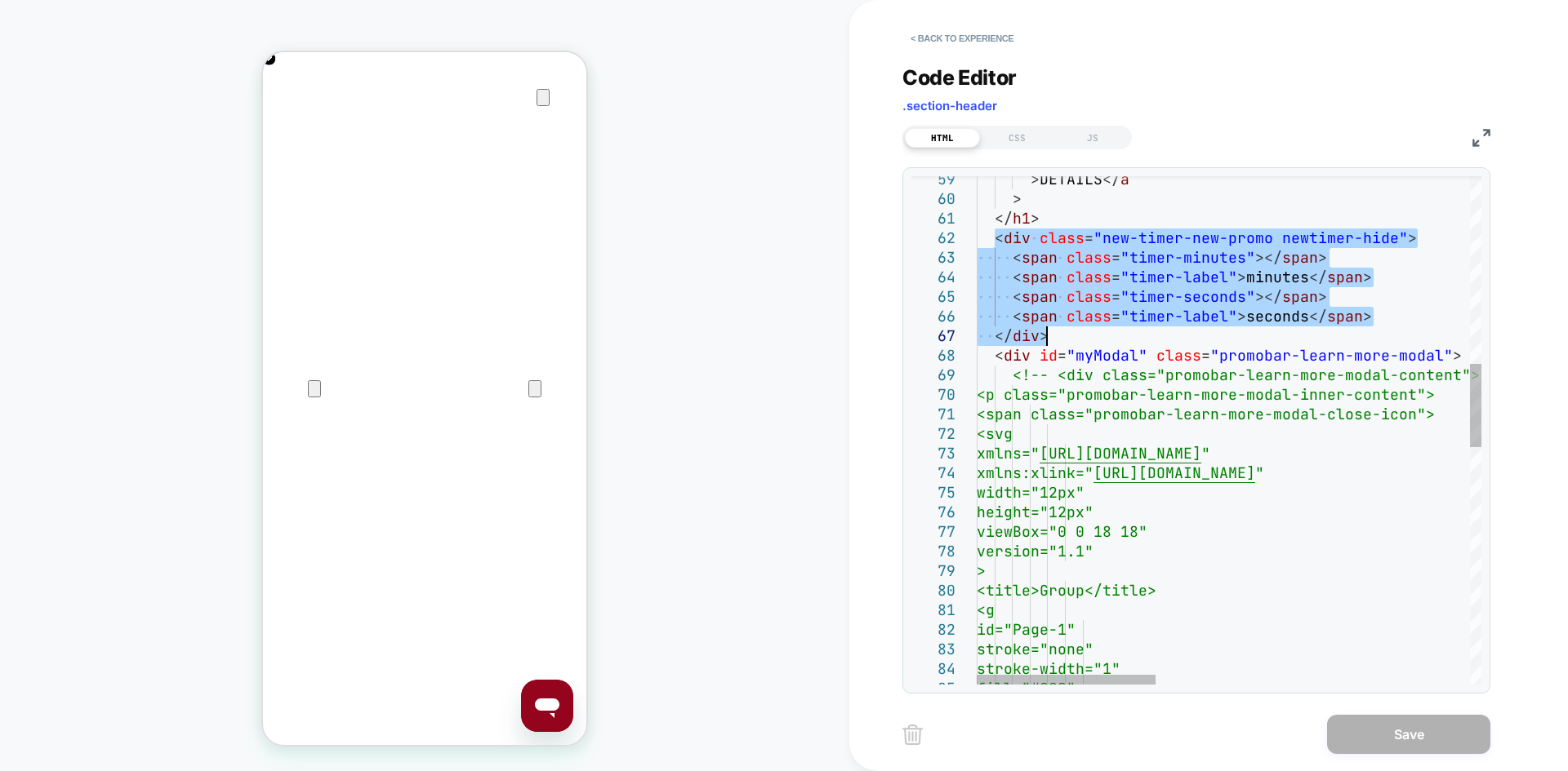
drag, startPoint x: 995, startPoint y: 235, endPoint x: 1054, endPoint y: 334, distance: 115.2
type textarea "**********"
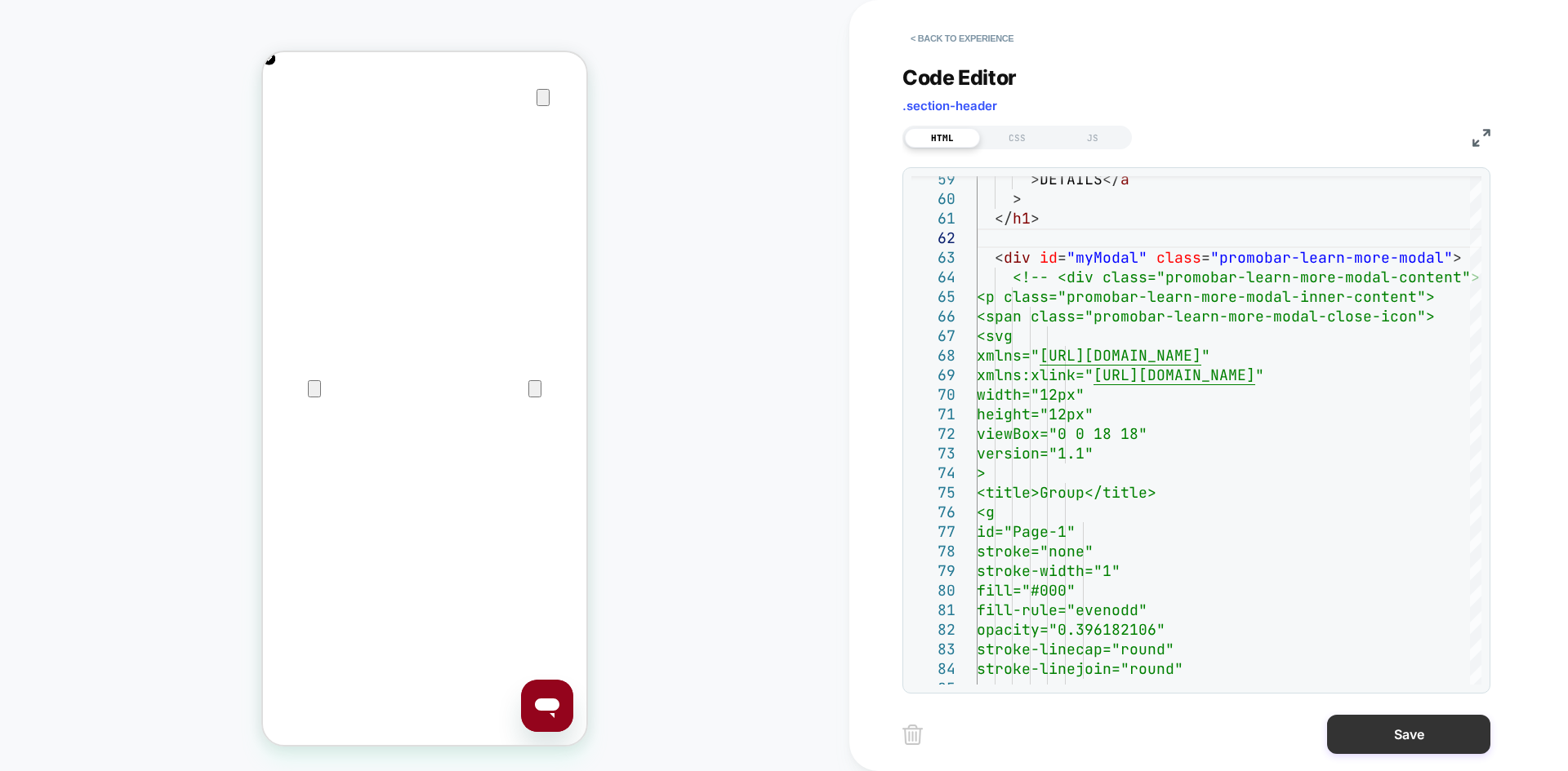
click at [1380, 733] on button "Save" at bounding box center [1409, 734] width 163 height 39
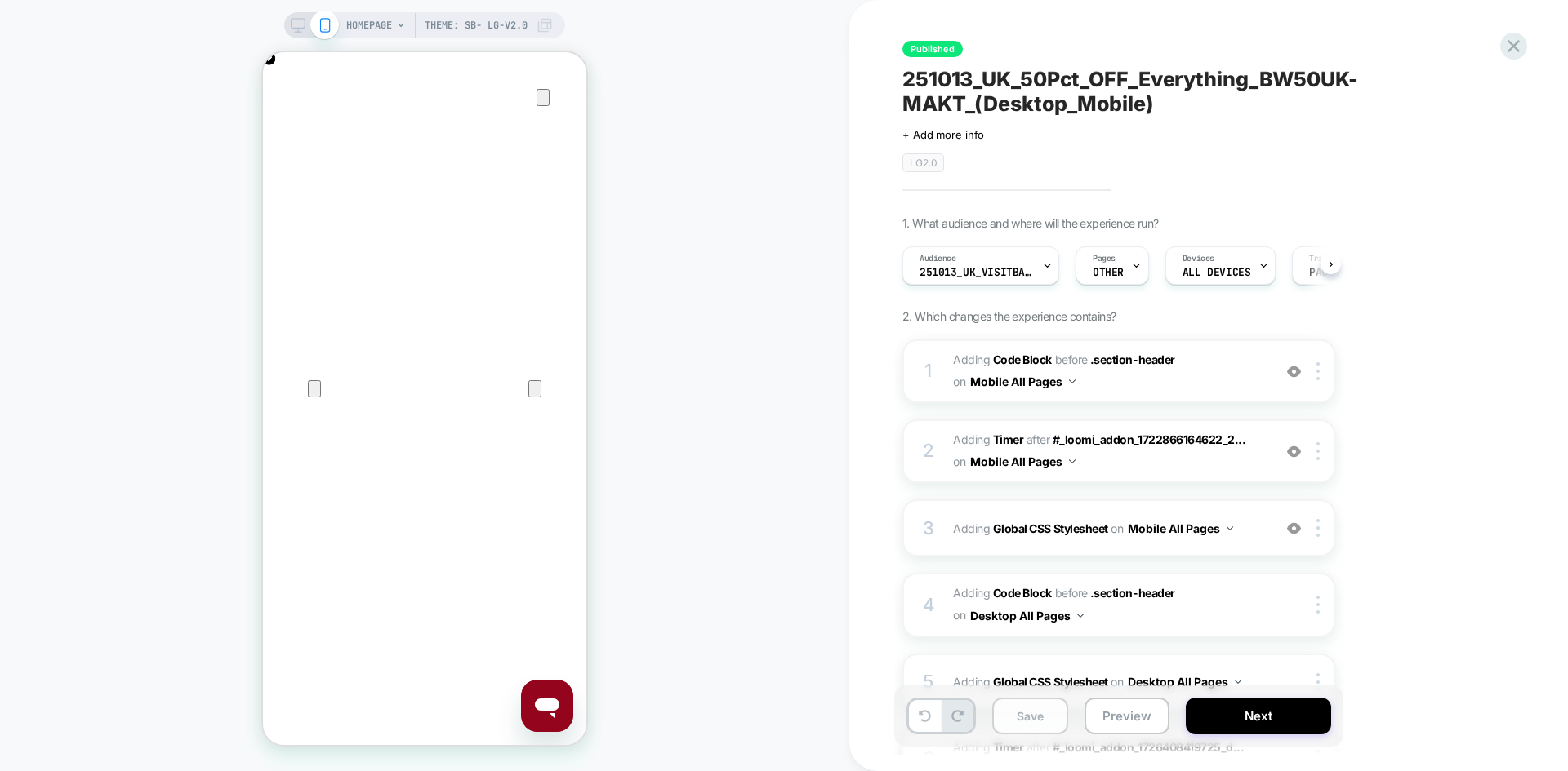
scroll to position [0, 1]
click at [1035, 718] on button "Save" at bounding box center [1030, 716] width 76 height 37
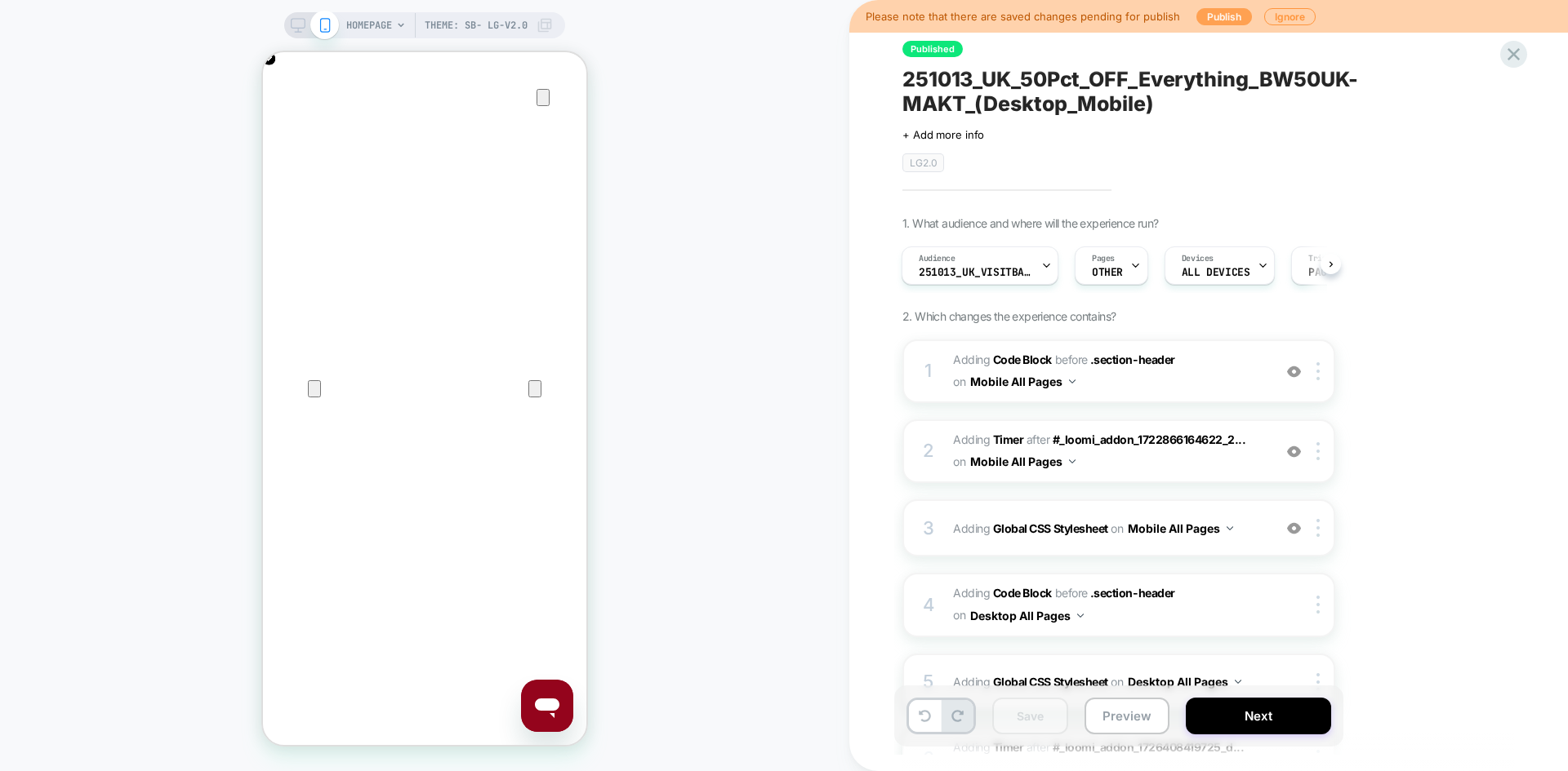
click at [1234, 14] on button "Publish" at bounding box center [1224, 17] width 56 height 18
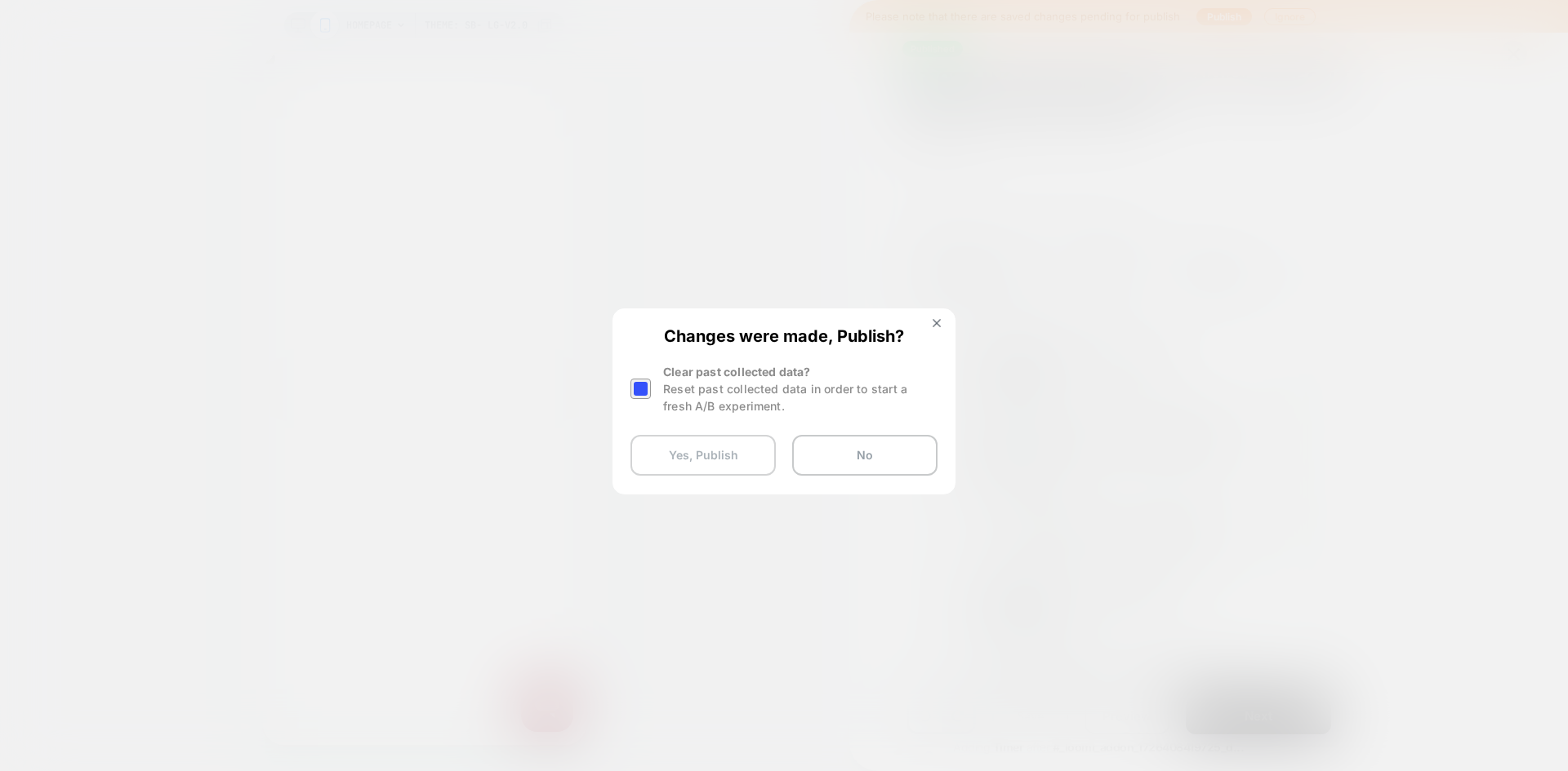
click at [739, 450] on button "Yes, Publish" at bounding box center [703, 455] width 145 height 41
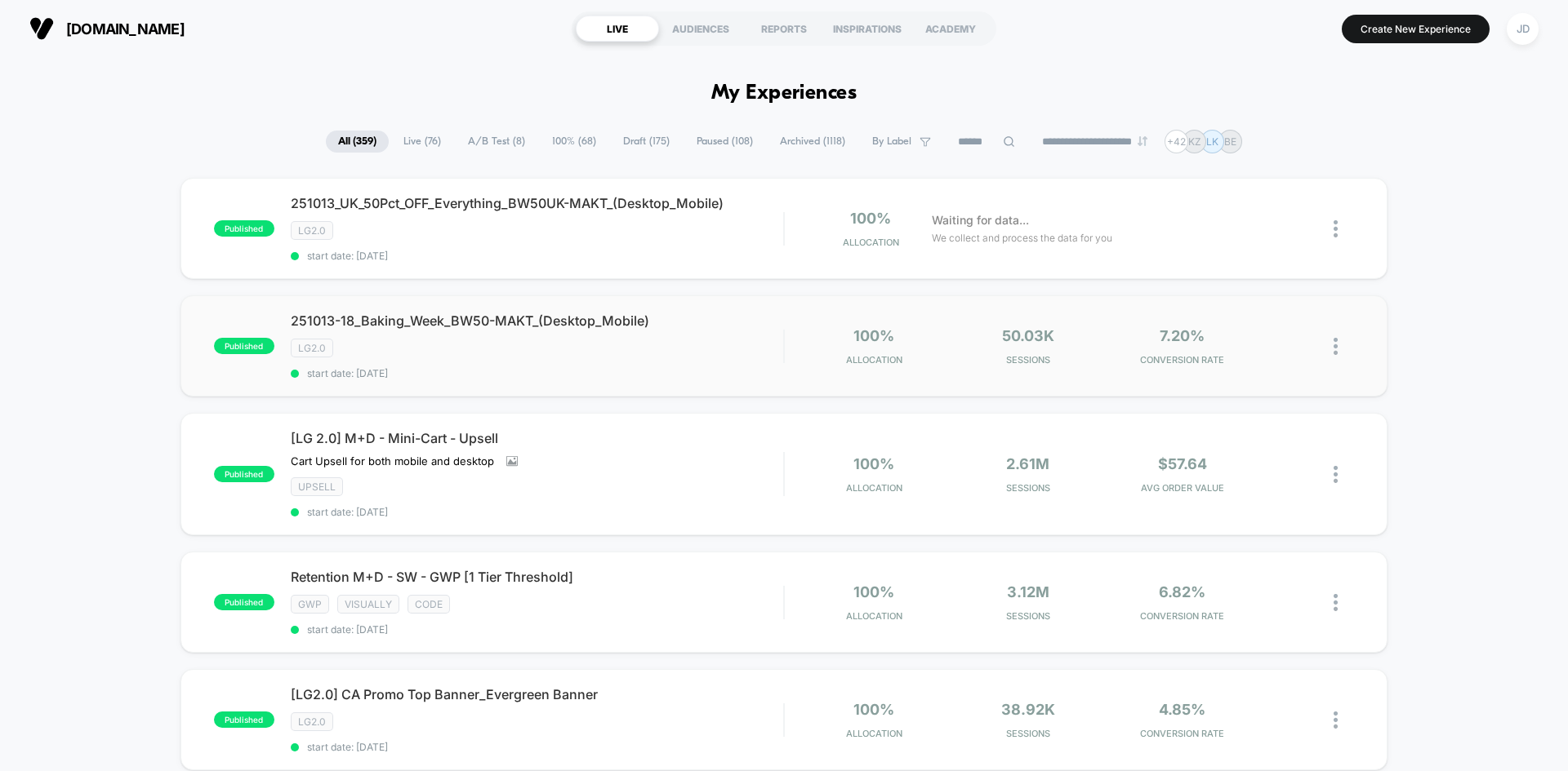
click at [1337, 342] on img at bounding box center [1335, 346] width 4 height 18
click at [1257, 253] on div "Edit" at bounding box center [1252, 253] width 147 height 37
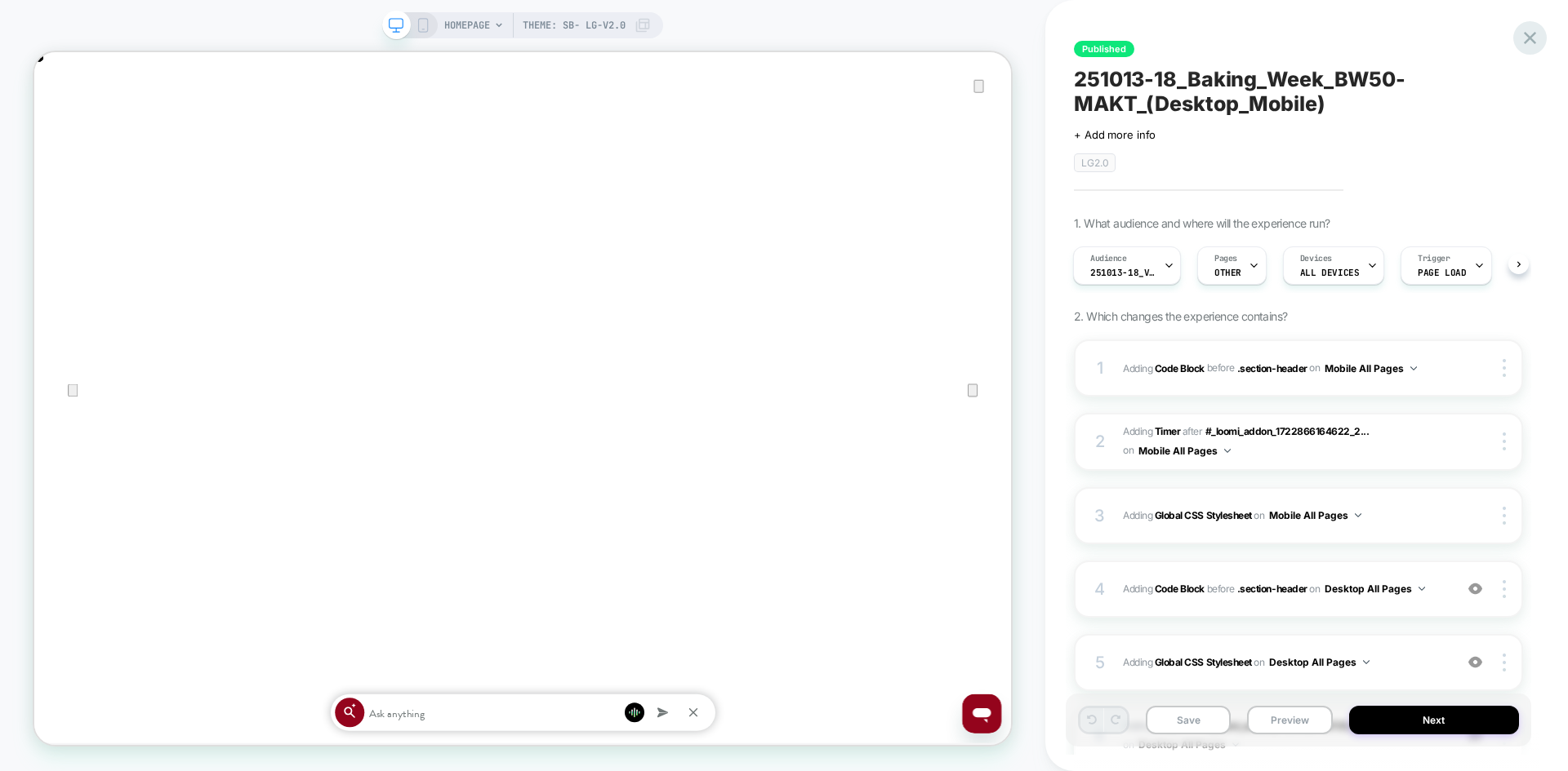
click at [1530, 40] on icon at bounding box center [1530, 38] width 22 height 22
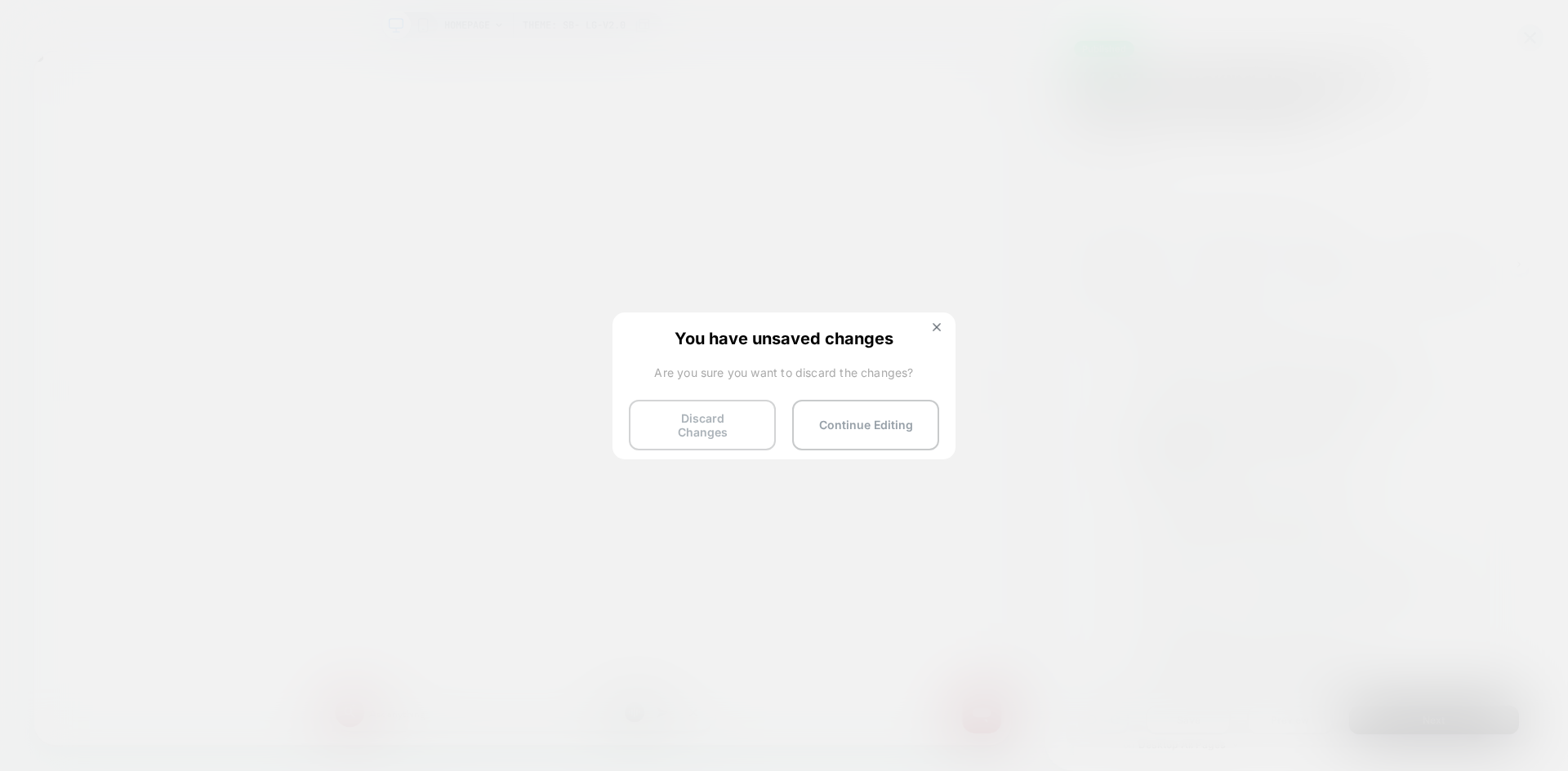
click at [751, 415] on button "Discard Changes" at bounding box center [702, 425] width 147 height 51
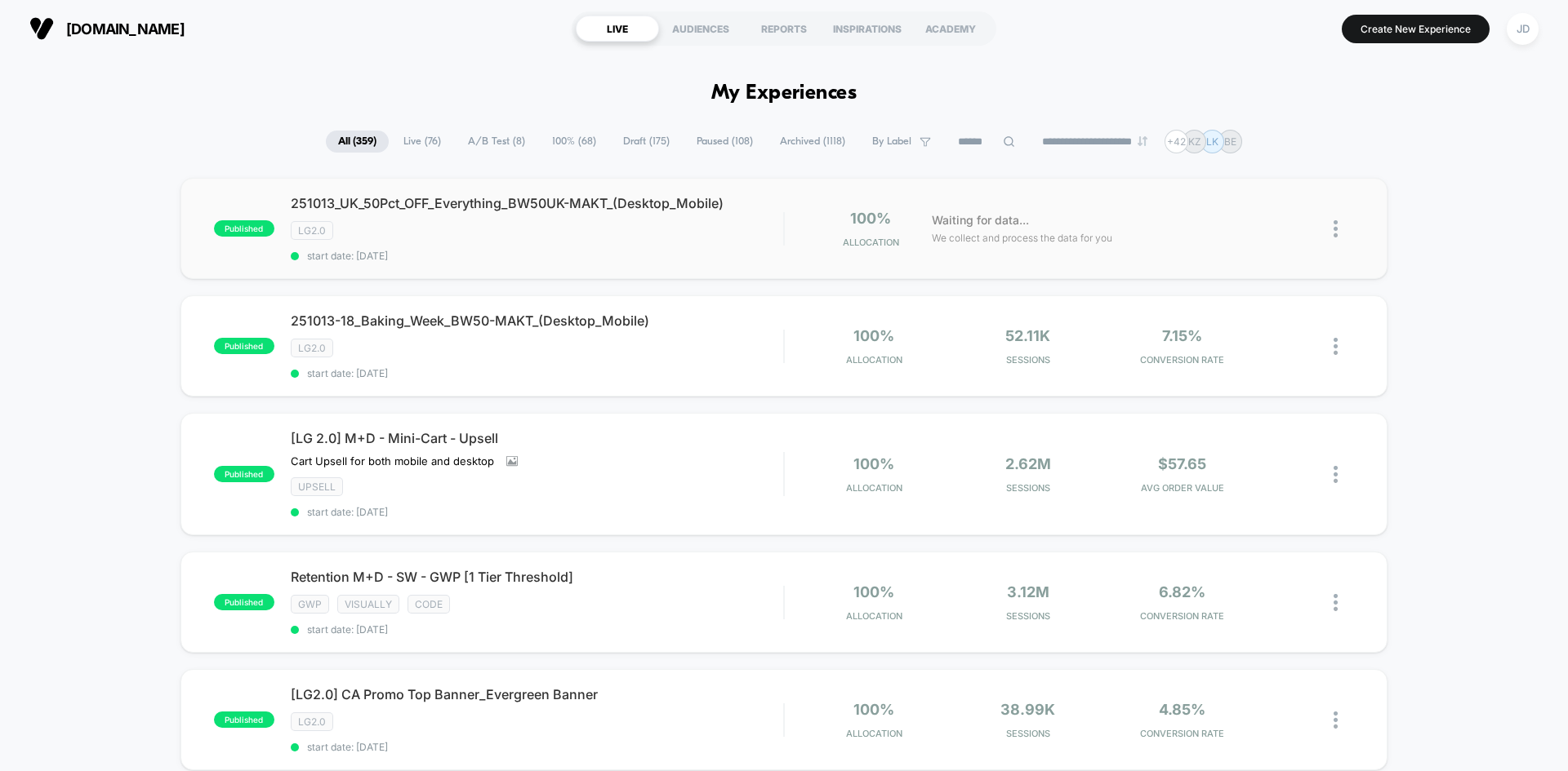
click at [1334, 224] on img at bounding box center [1335, 228] width 4 height 18
click at [1224, 138] on div "Edit" at bounding box center [1252, 135] width 147 height 37
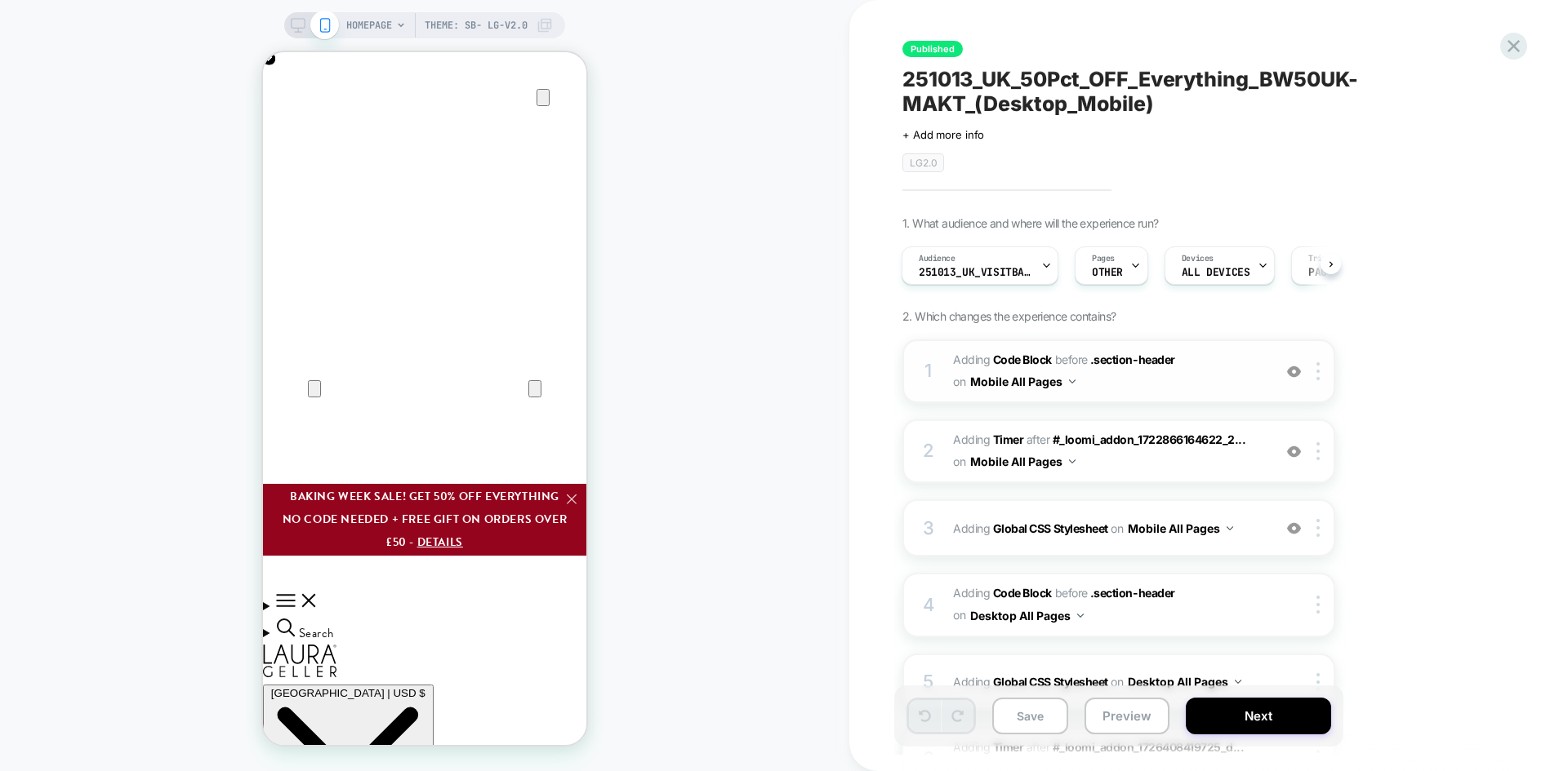
click at [1158, 379] on span "Adding Code Block BEFORE .section-header .section-header on Mobile All Pages" at bounding box center [1108, 371] width 311 height 44
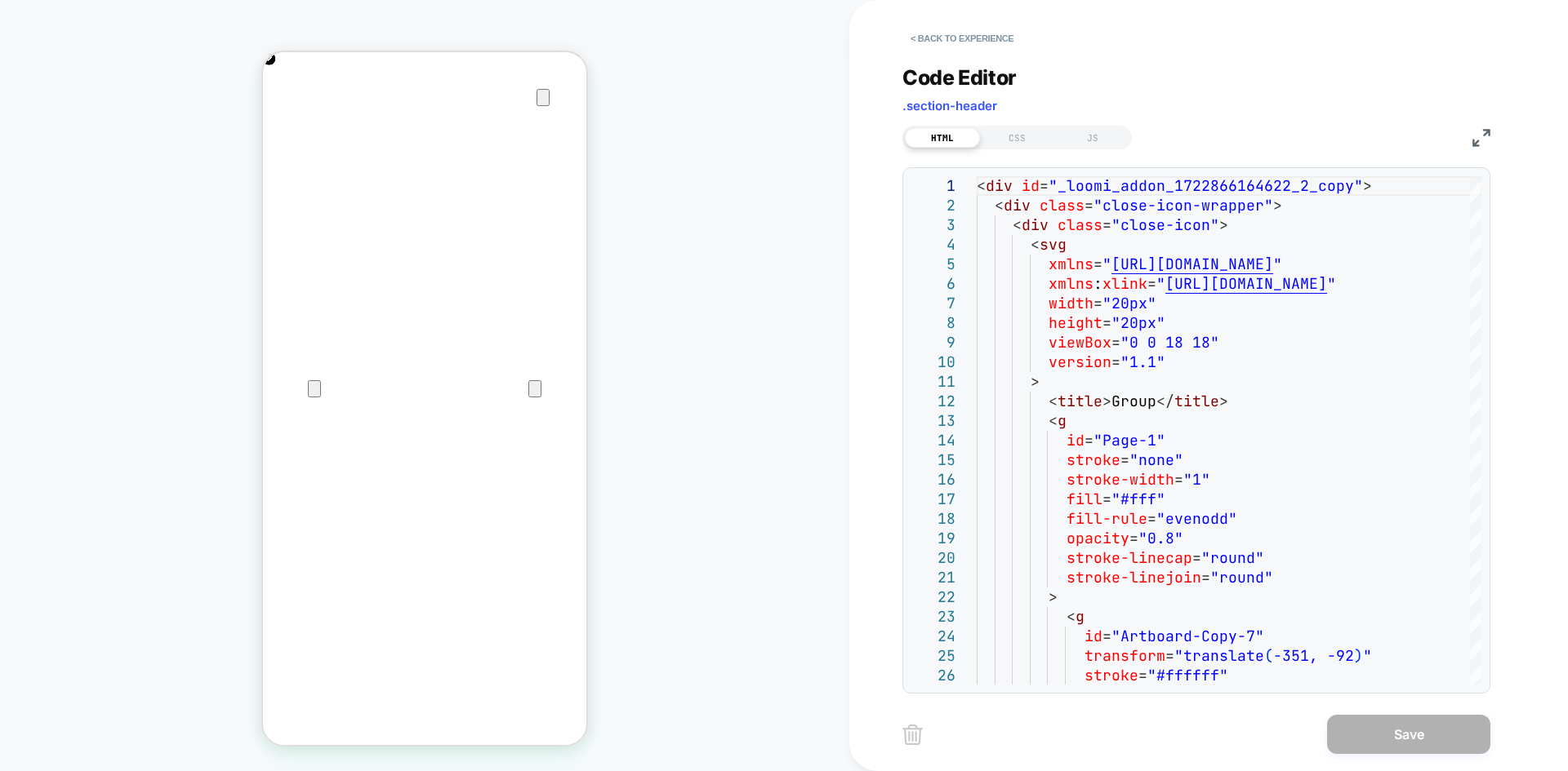
click at [289, 121] on icon "Close" at bounding box center [279, 130] width 19 height 19
click at [1088, 137] on div "JS" at bounding box center [1093, 138] width 75 height 19
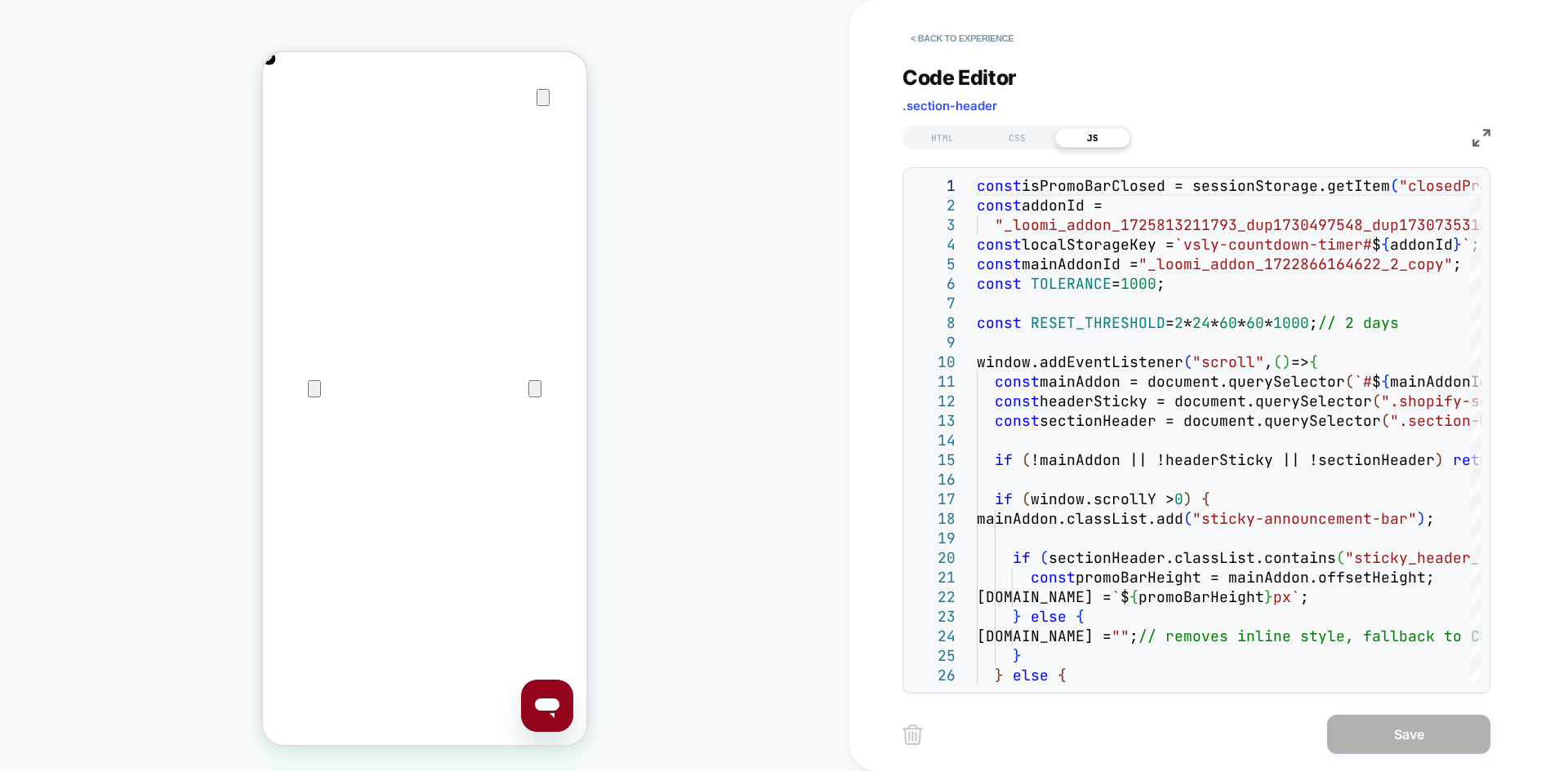
scroll to position [0, 324]
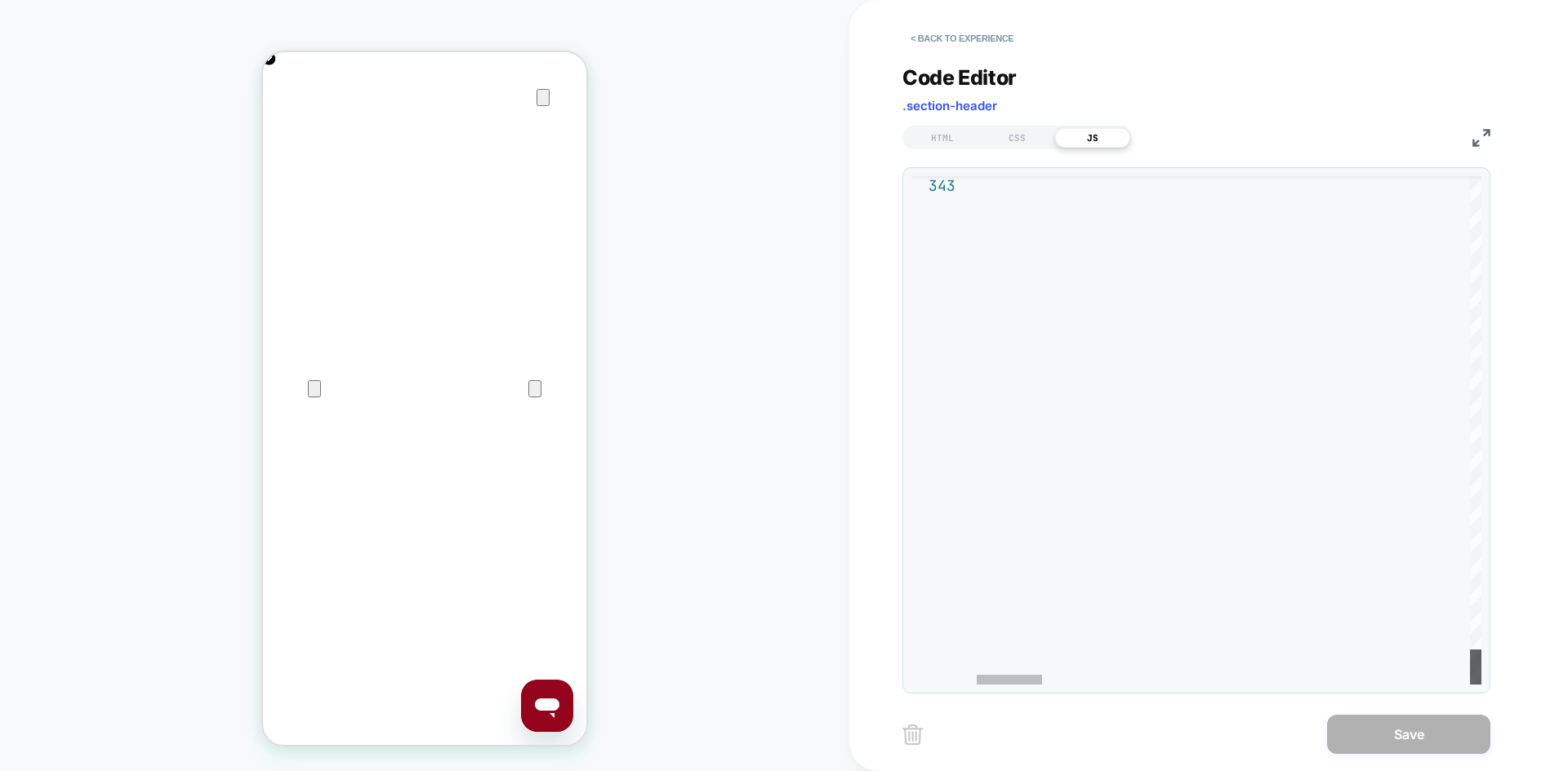
click at [1470, 684] on div at bounding box center [1475, 667] width 12 height 35
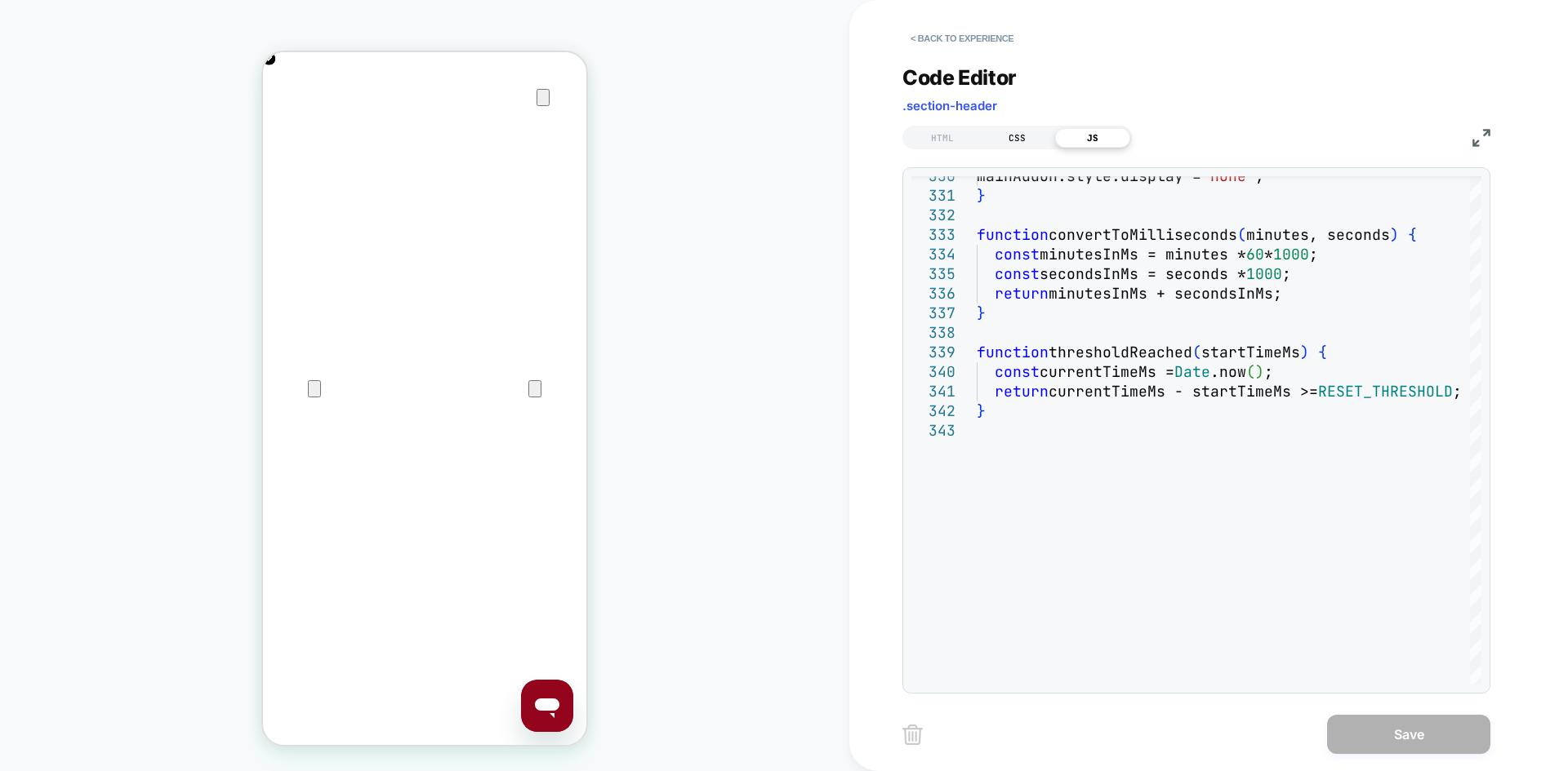
click at [1018, 144] on div "CSS" at bounding box center [1018, 138] width 75 height 19
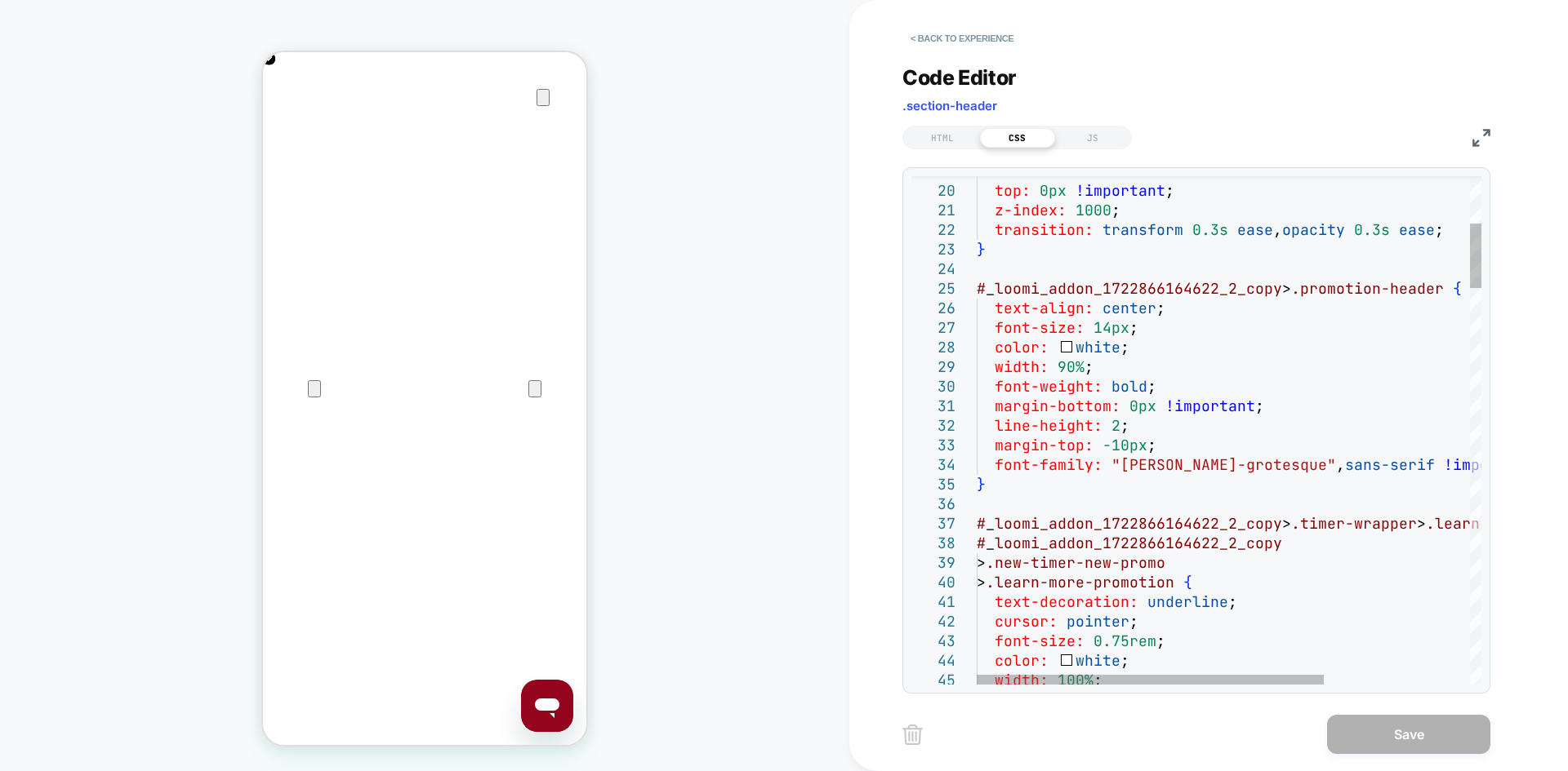
scroll to position [0, 646]
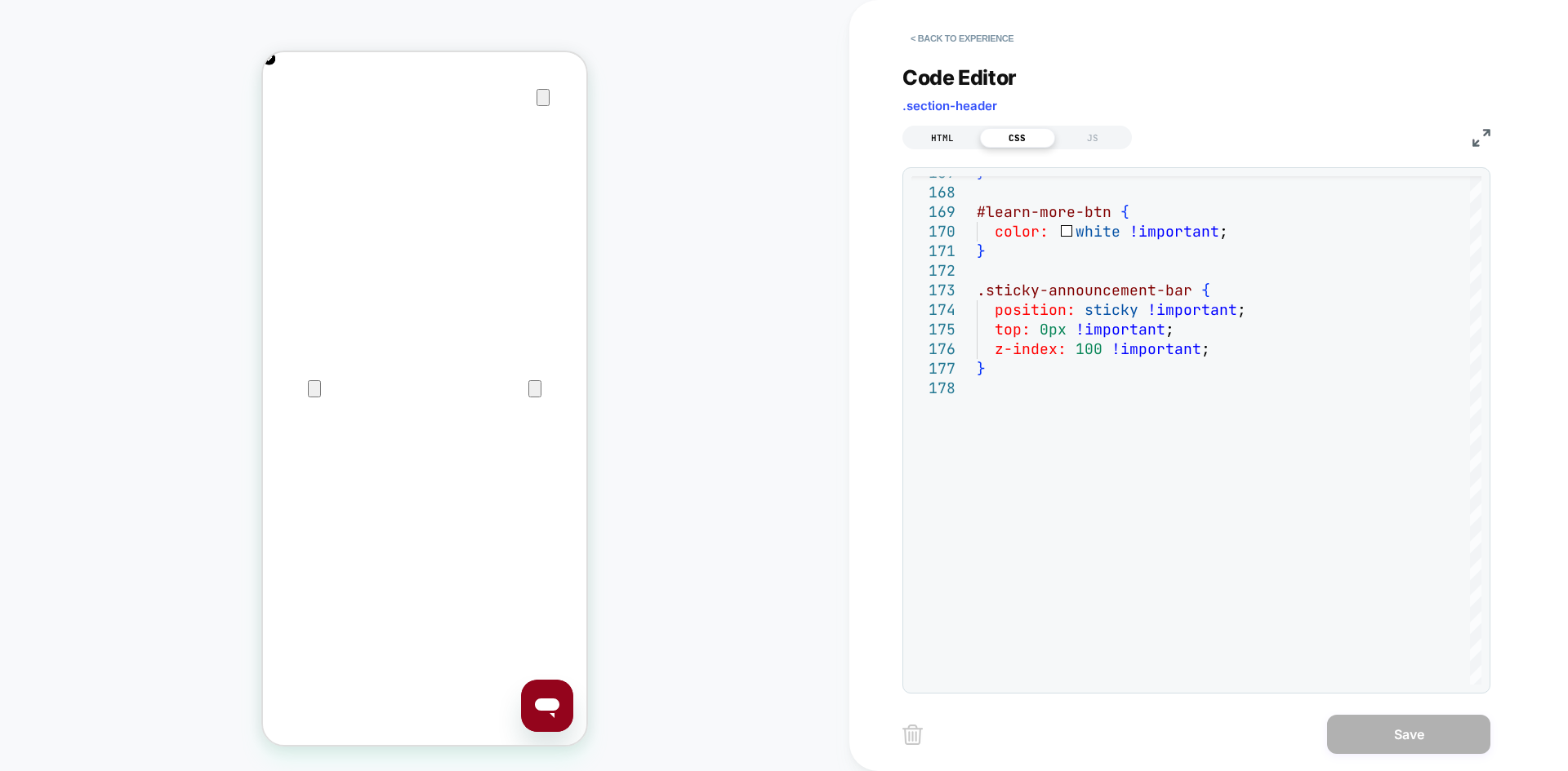
click at [957, 141] on div "HTML" at bounding box center [942, 138] width 75 height 19
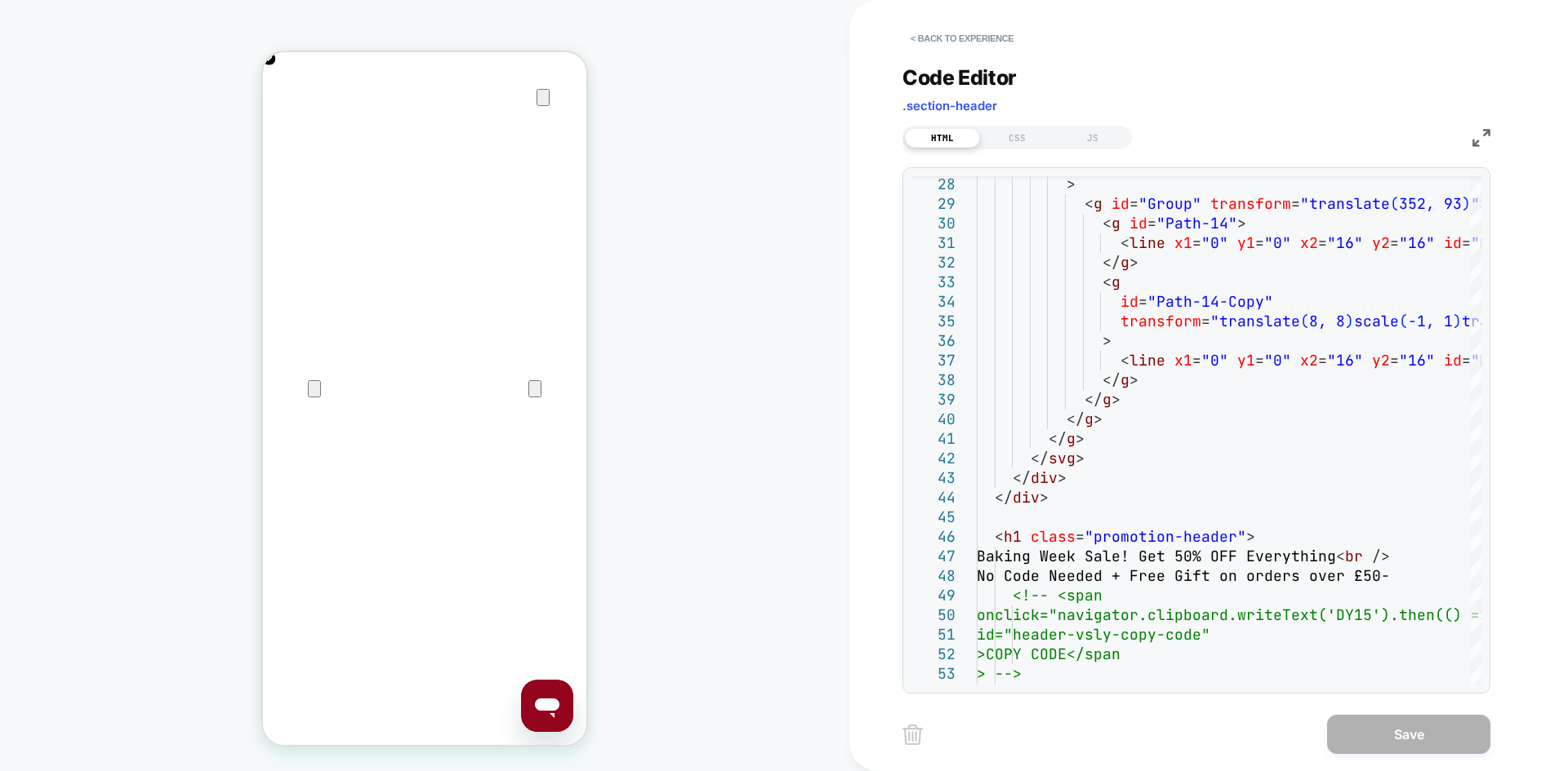
scroll to position [0, 0]
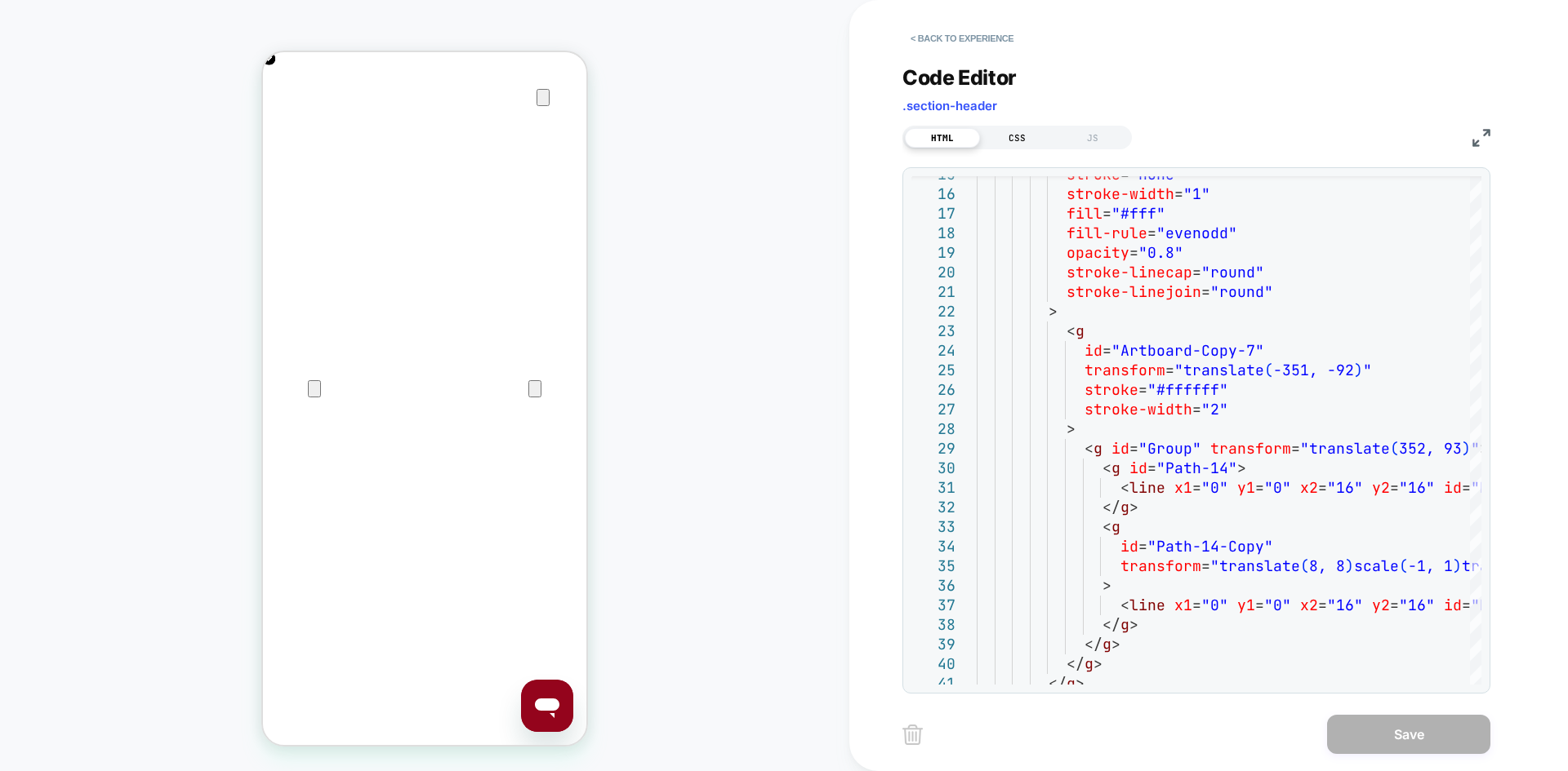
click at [1038, 141] on div "CSS" at bounding box center [1018, 138] width 75 height 19
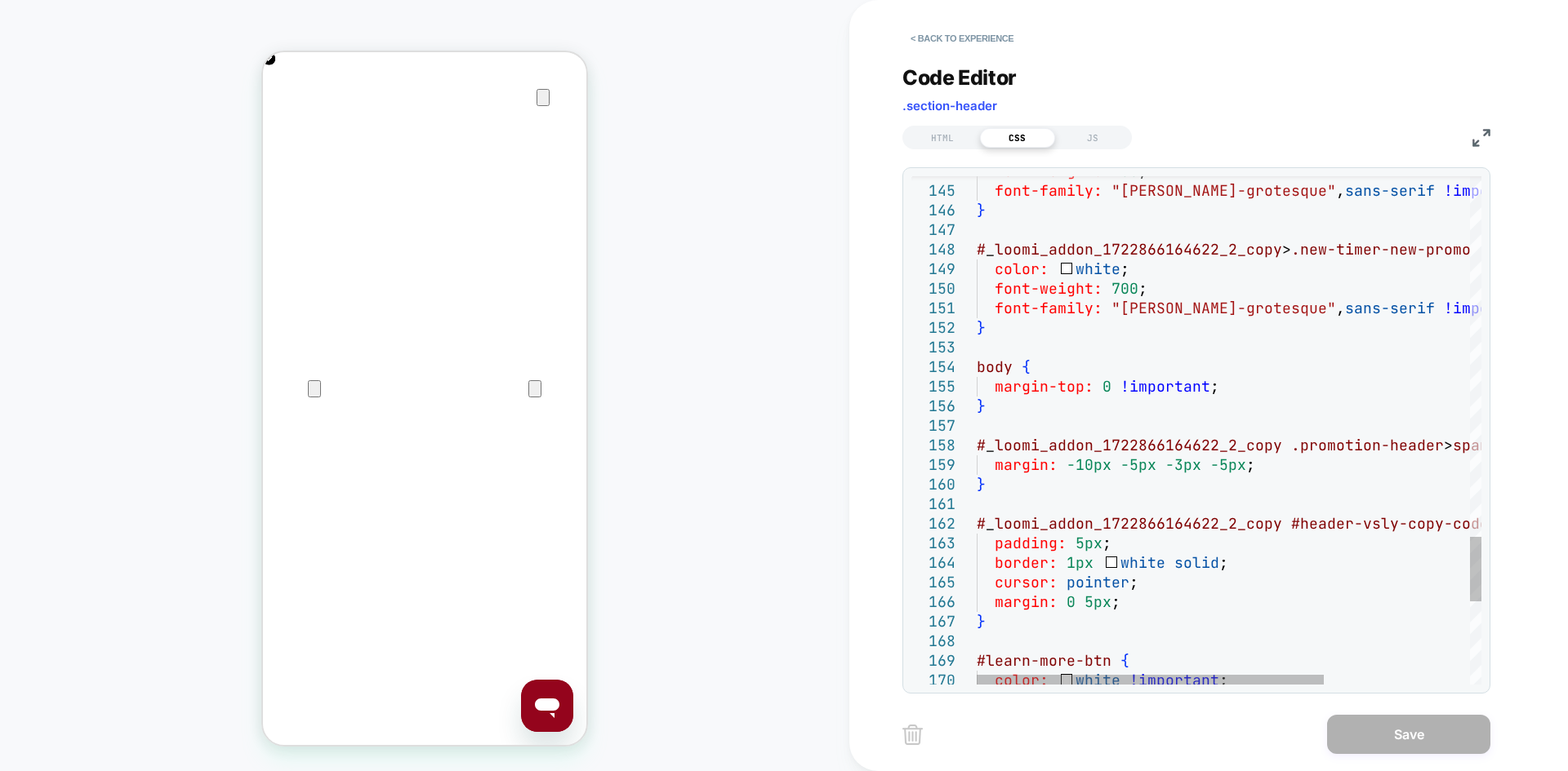
scroll to position [0, 646]
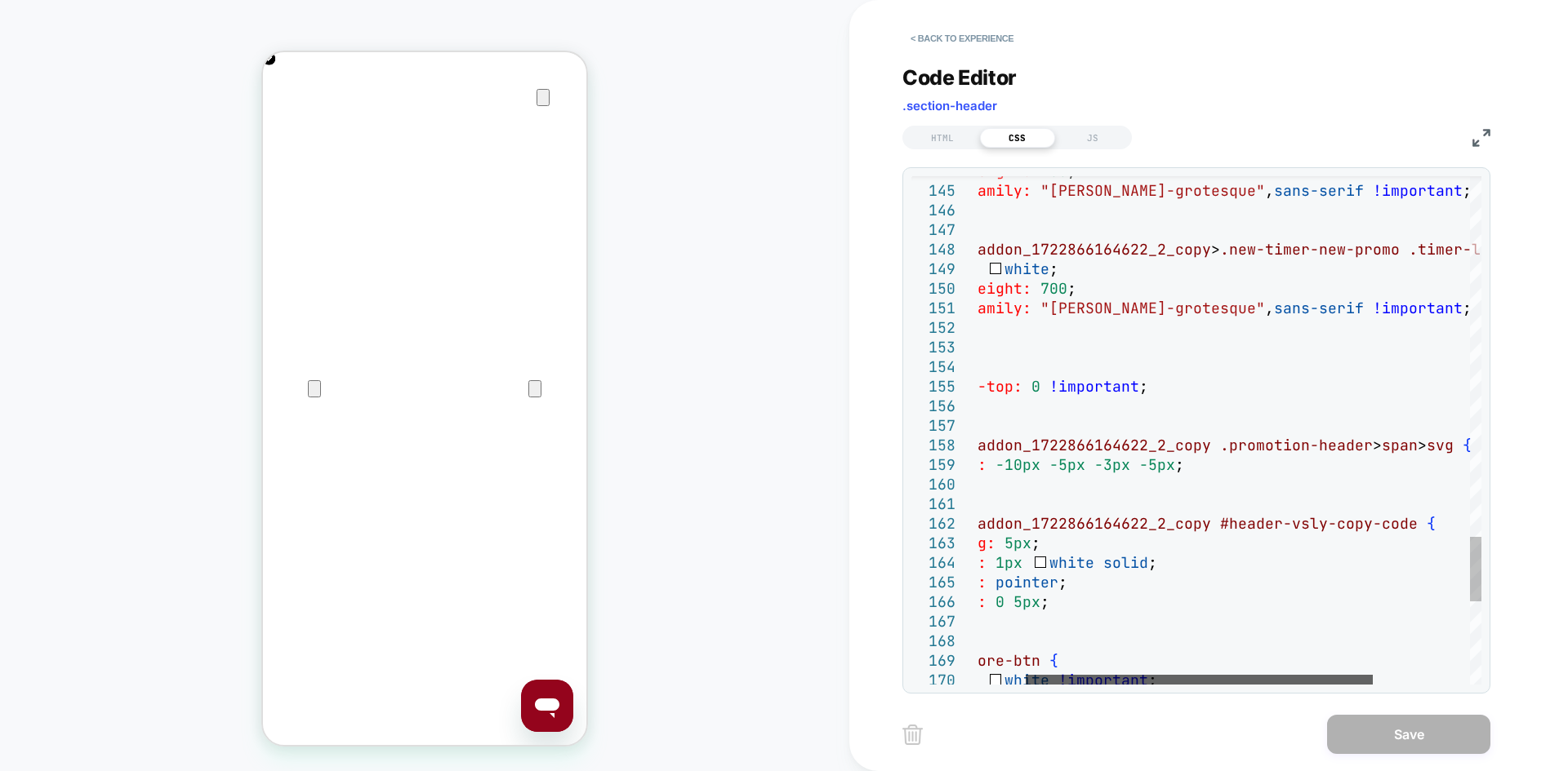
click at [1168, 675] on div at bounding box center [1199, 680] width 347 height 10
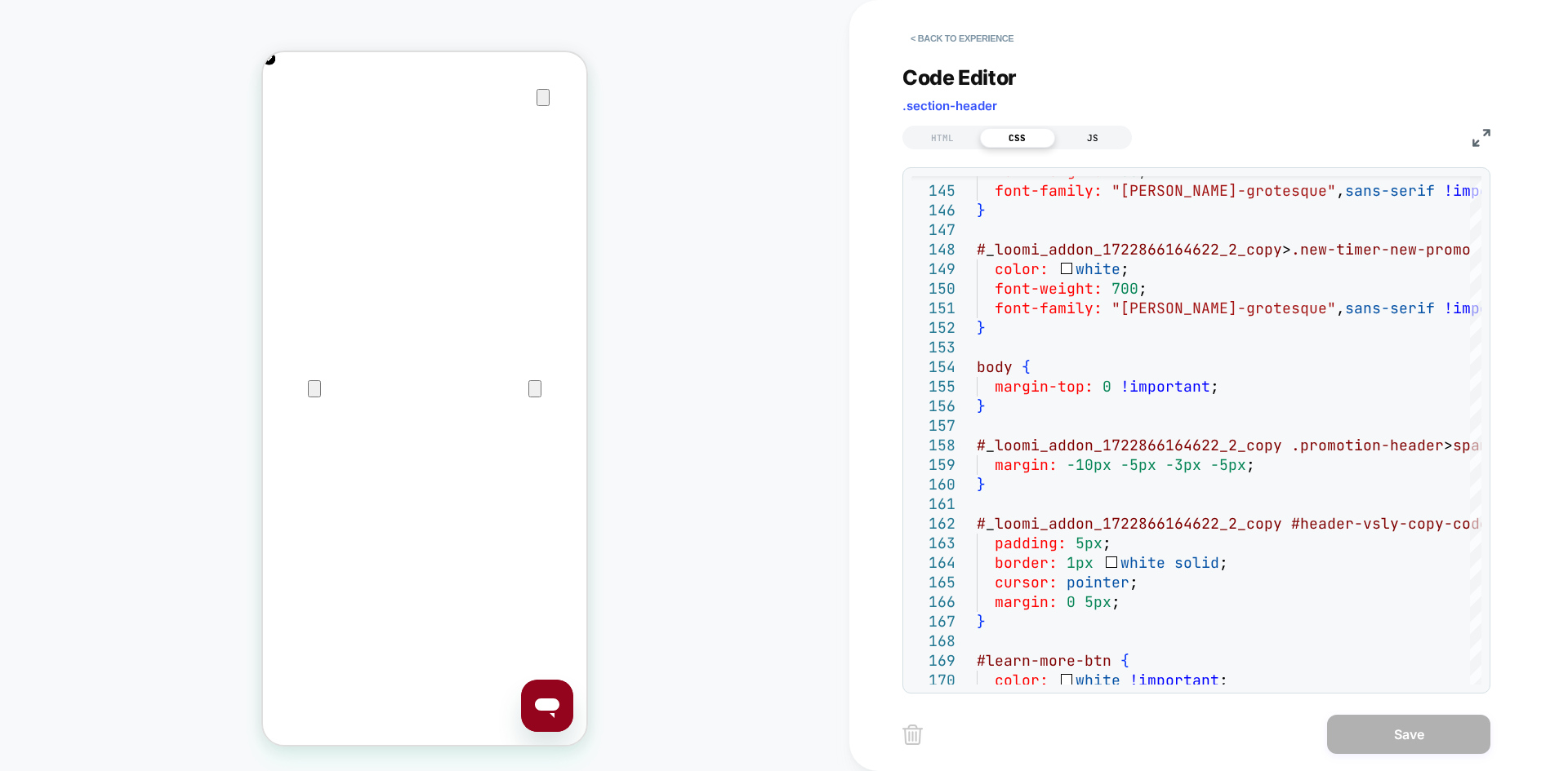
click at [1093, 136] on div "JS" at bounding box center [1093, 138] width 75 height 19
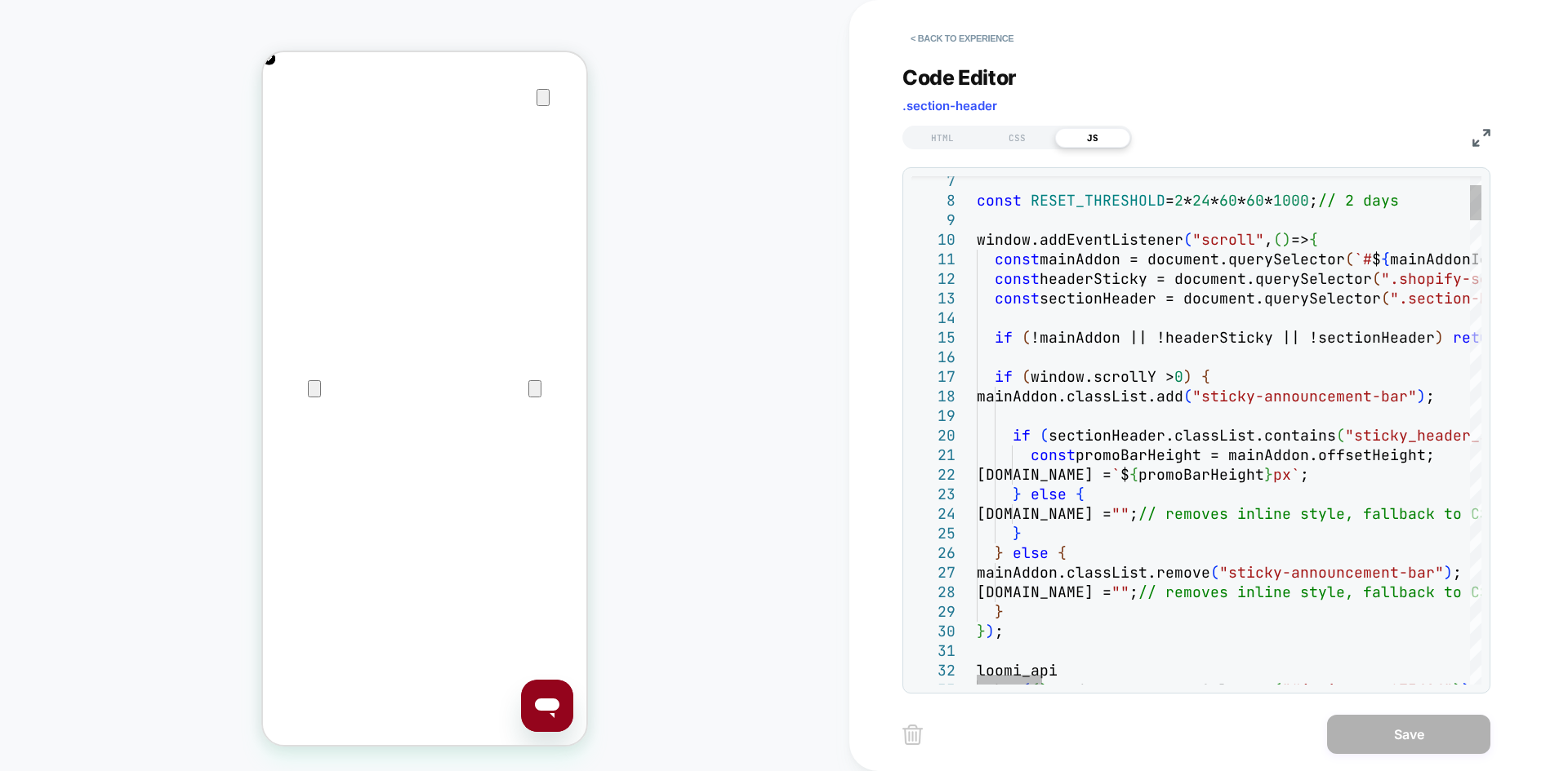
scroll to position [0, 0]
click at [1004, 675] on div at bounding box center [1009, 680] width 65 height 10
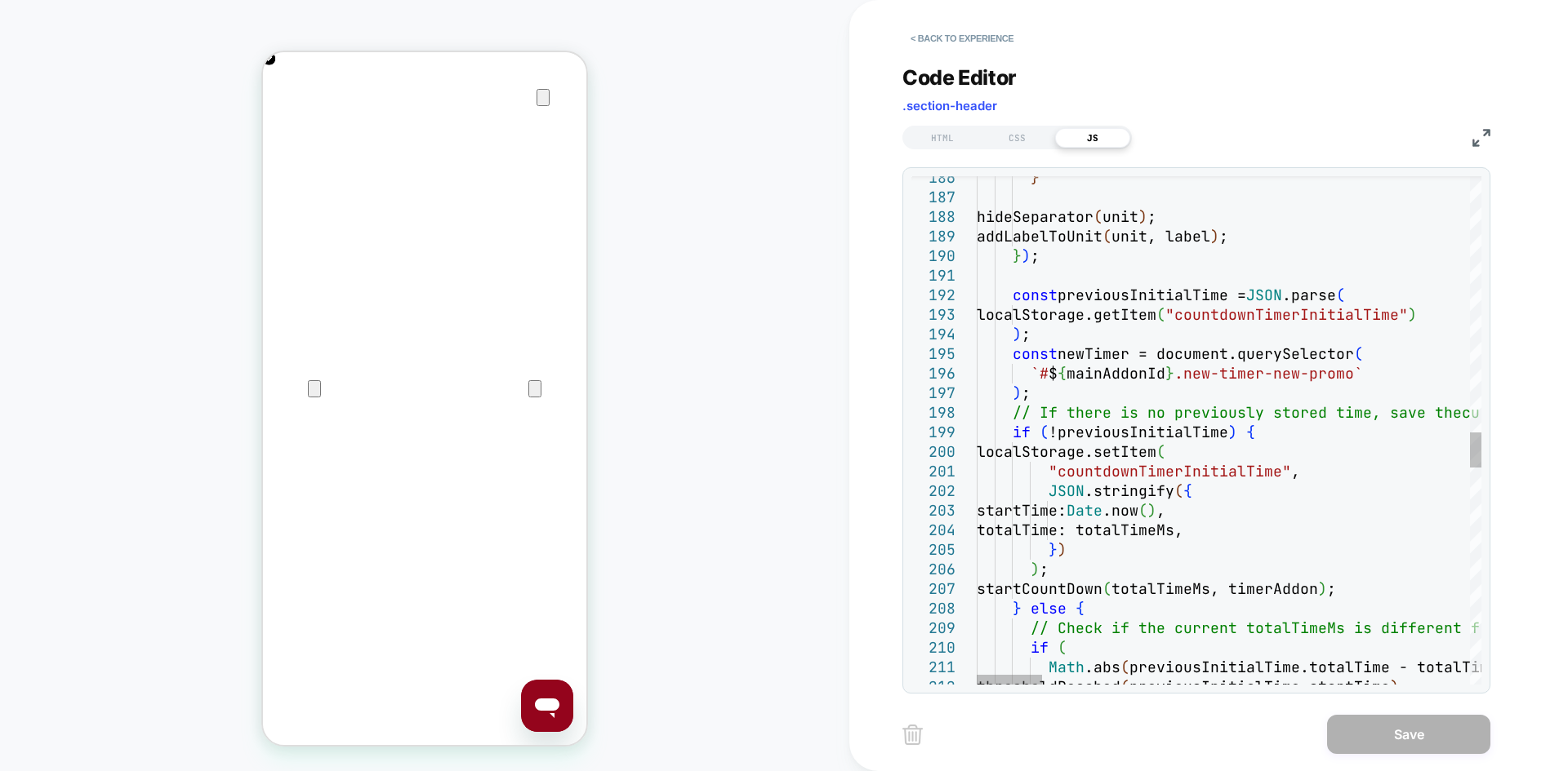
scroll to position [0, 324]
click at [1008, 684] on div at bounding box center [1009, 680] width 65 height 10
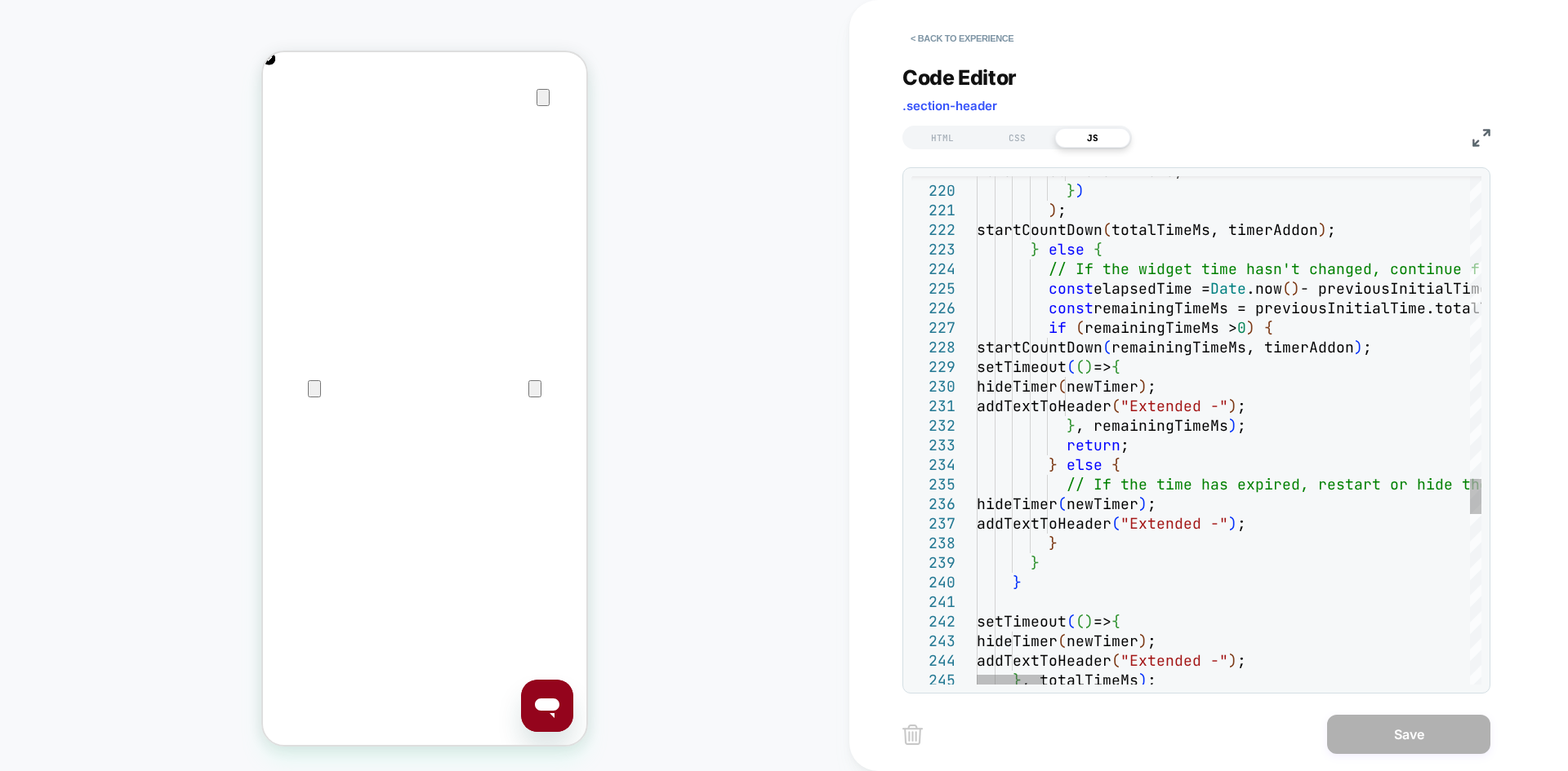
scroll to position [0, 0]
click at [1022, 680] on div at bounding box center [1009, 680] width 65 height 10
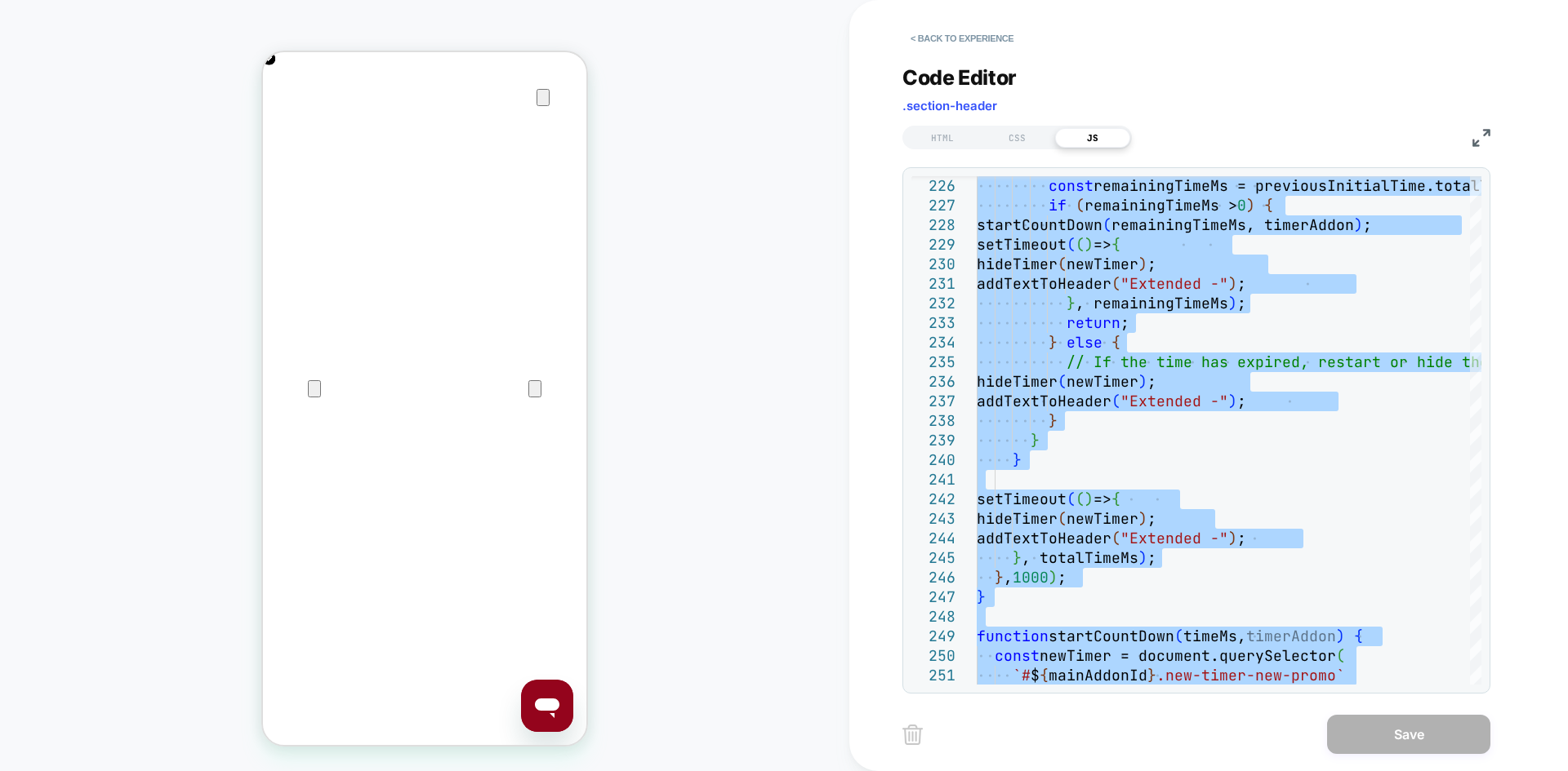
scroll to position [0, 0]
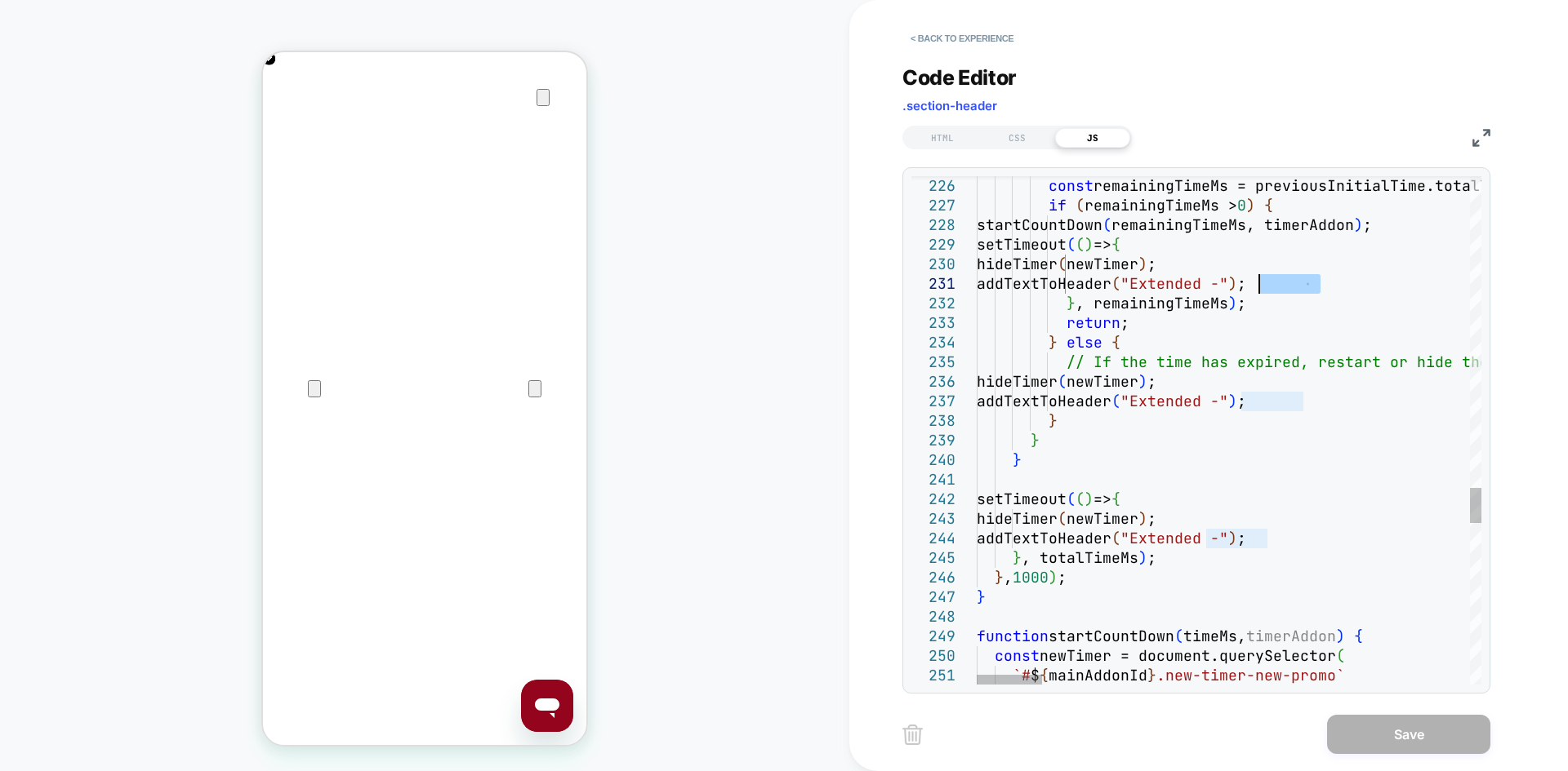
scroll to position [0, 324]
drag, startPoint x: 1323, startPoint y: 284, endPoint x: 1232, endPoint y: 288, distance: 91.1
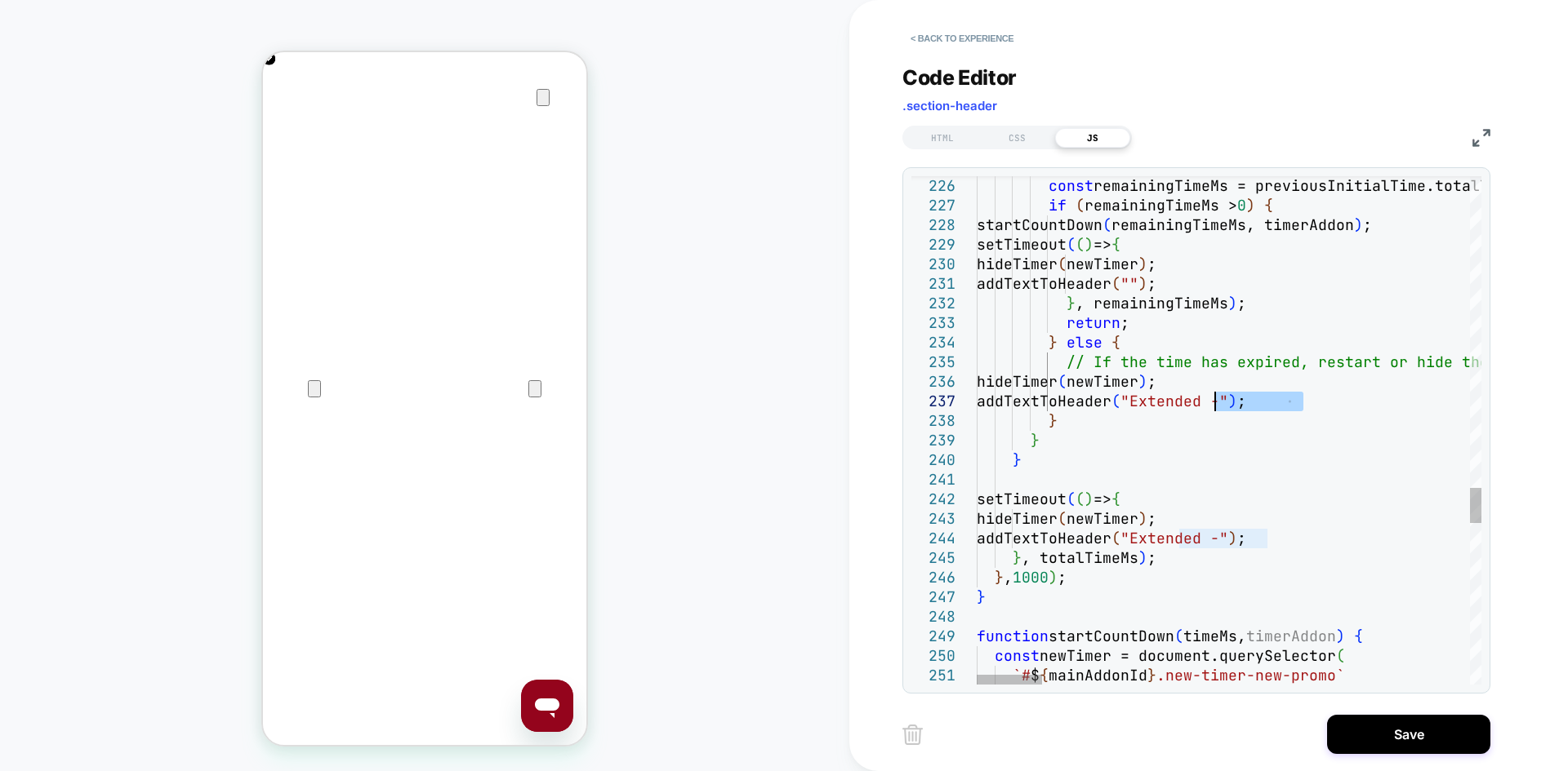
drag, startPoint x: 1302, startPoint y: 398, endPoint x: 1214, endPoint y: 399, distance: 88.0
drag, startPoint x: 1268, startPoint y: 535, endPoint x: 1183, endPoint y: 539, distance: 85.1
type textarea "**********"
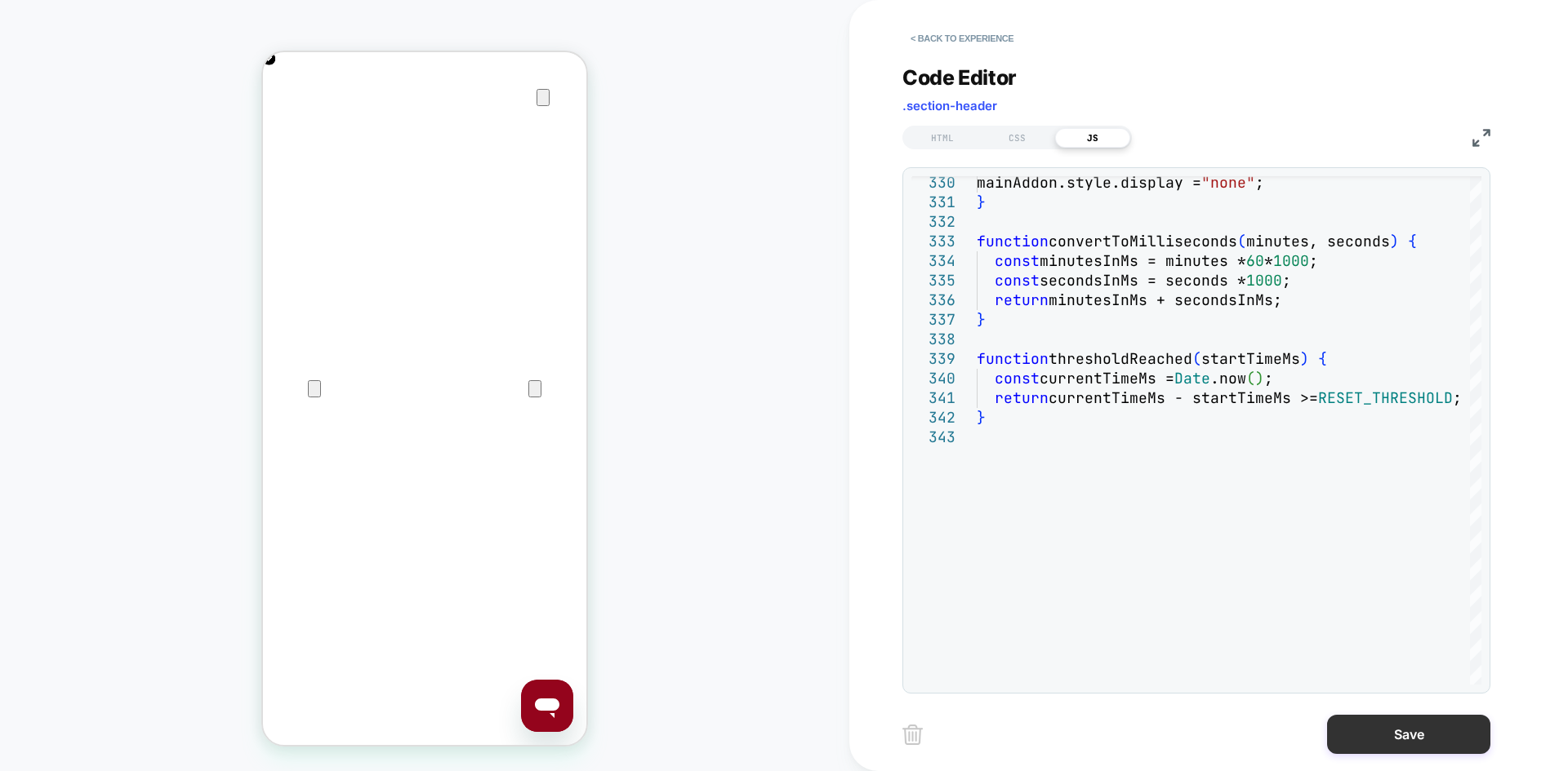
scroll to position [0, 0]
click at [1386, 738] on button "Save" at bounding box center [1409, 734] width 163 height 39
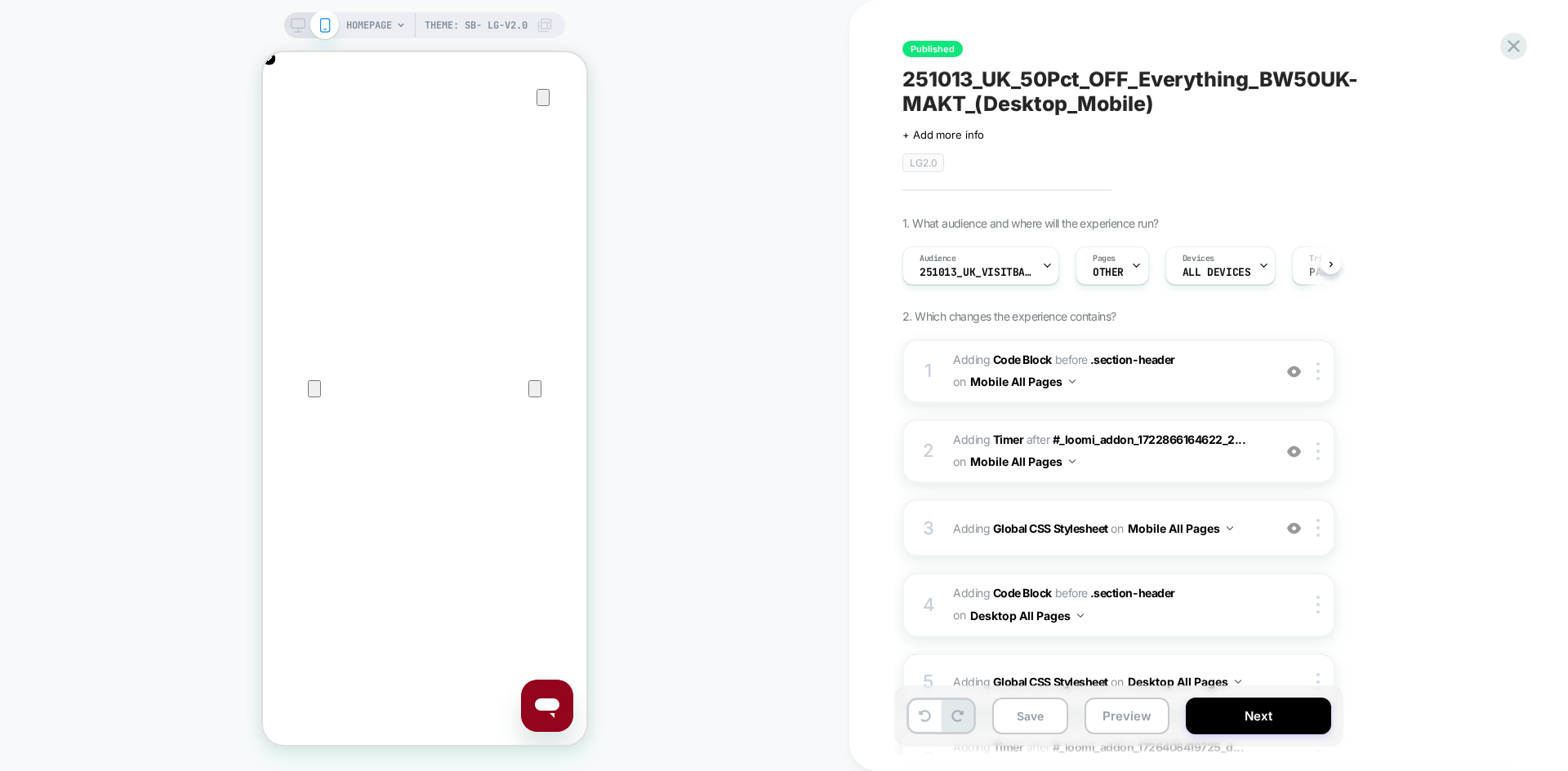
scroll to position [0, 1]
click at [297, 28] on icon at bounding box center [299, 26] width 15 height 15
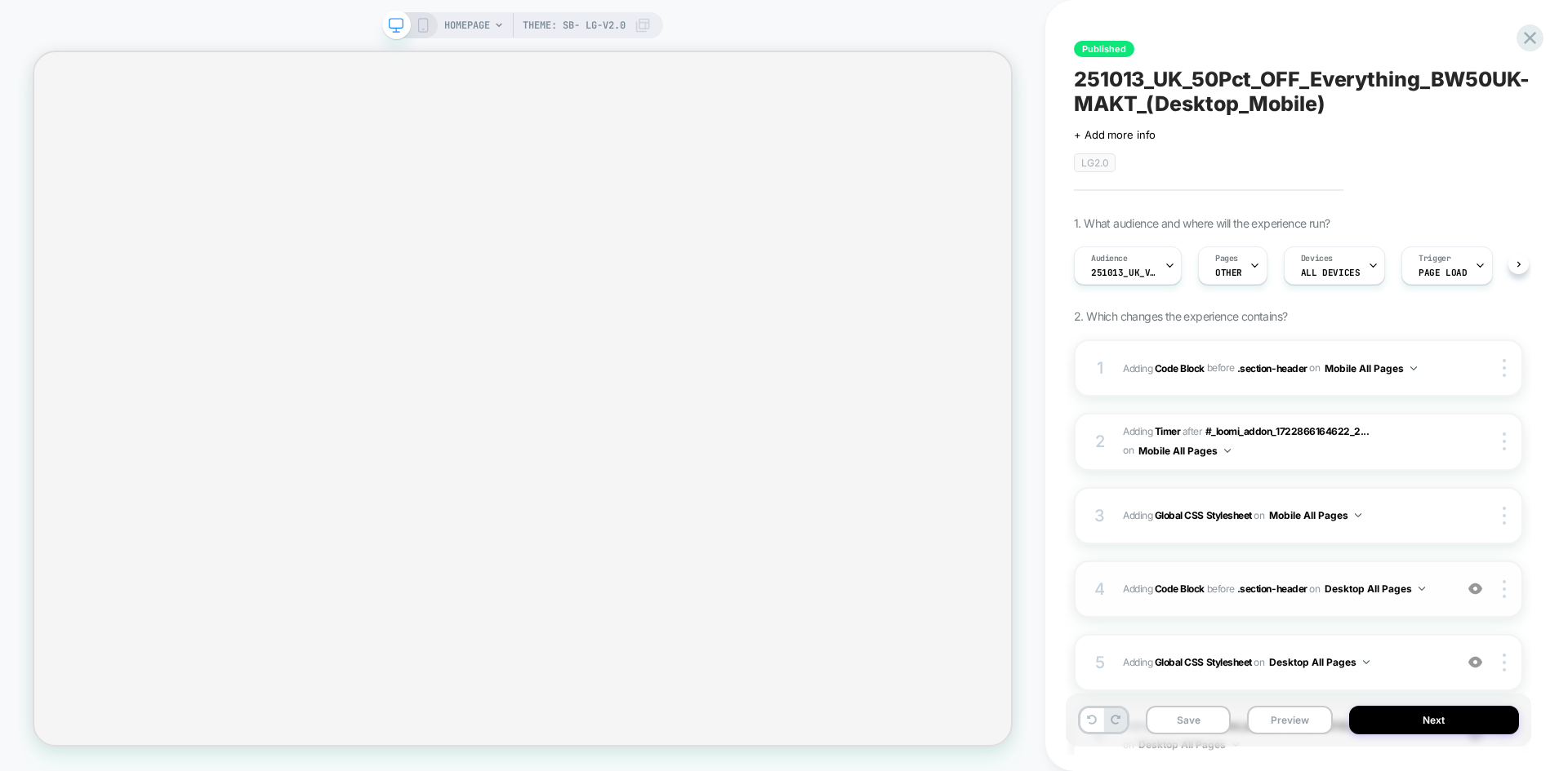
click at [1440, 604] on div "4 Adding Code Block BEFORE .section-header .section-header on Desktop All Pages…" at bounding box center [1298, 589] width 449 height 58
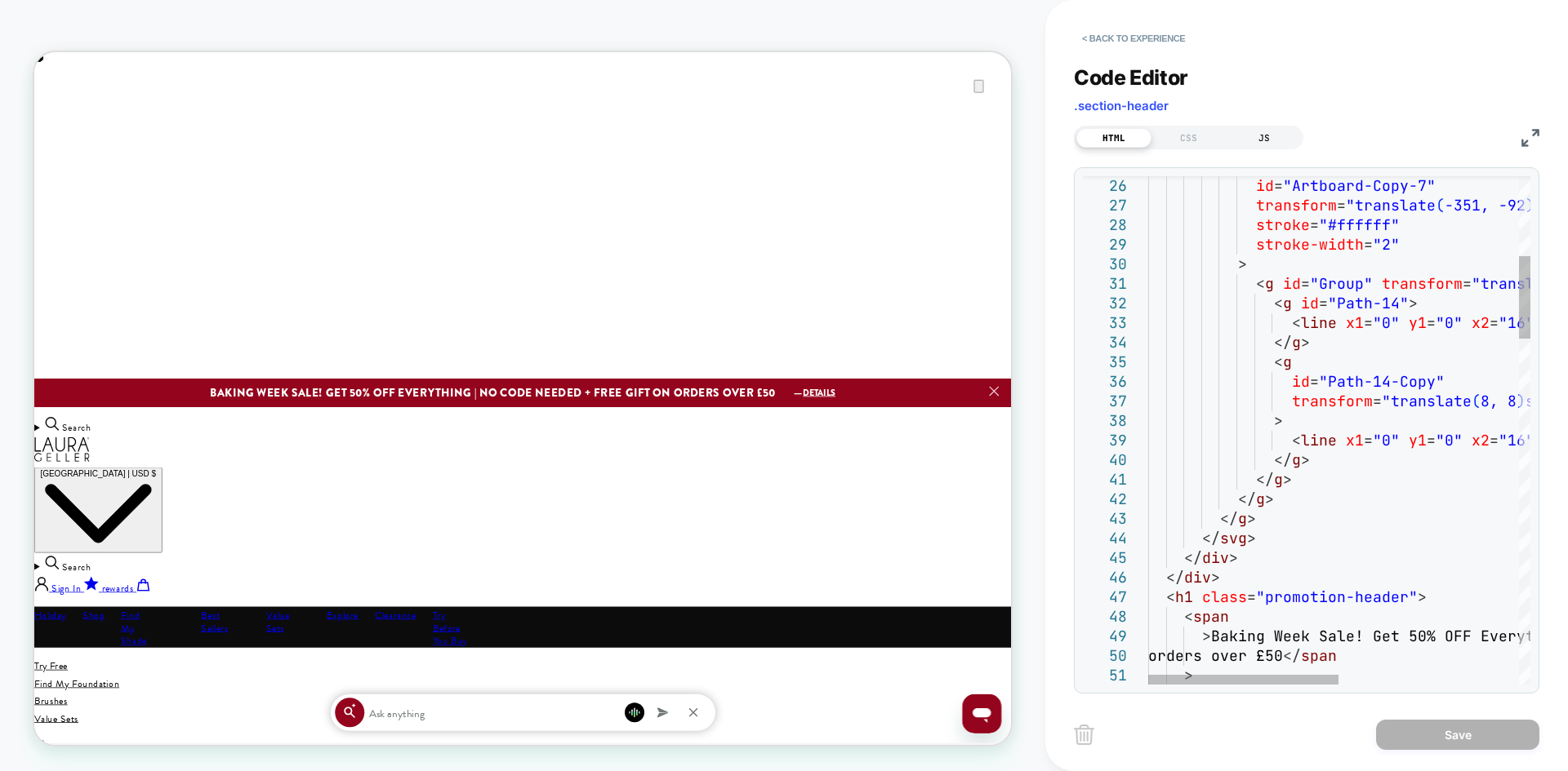
click at [1264, 141] on div "JS" at bounding box center [1264, 138] width 75 height 19
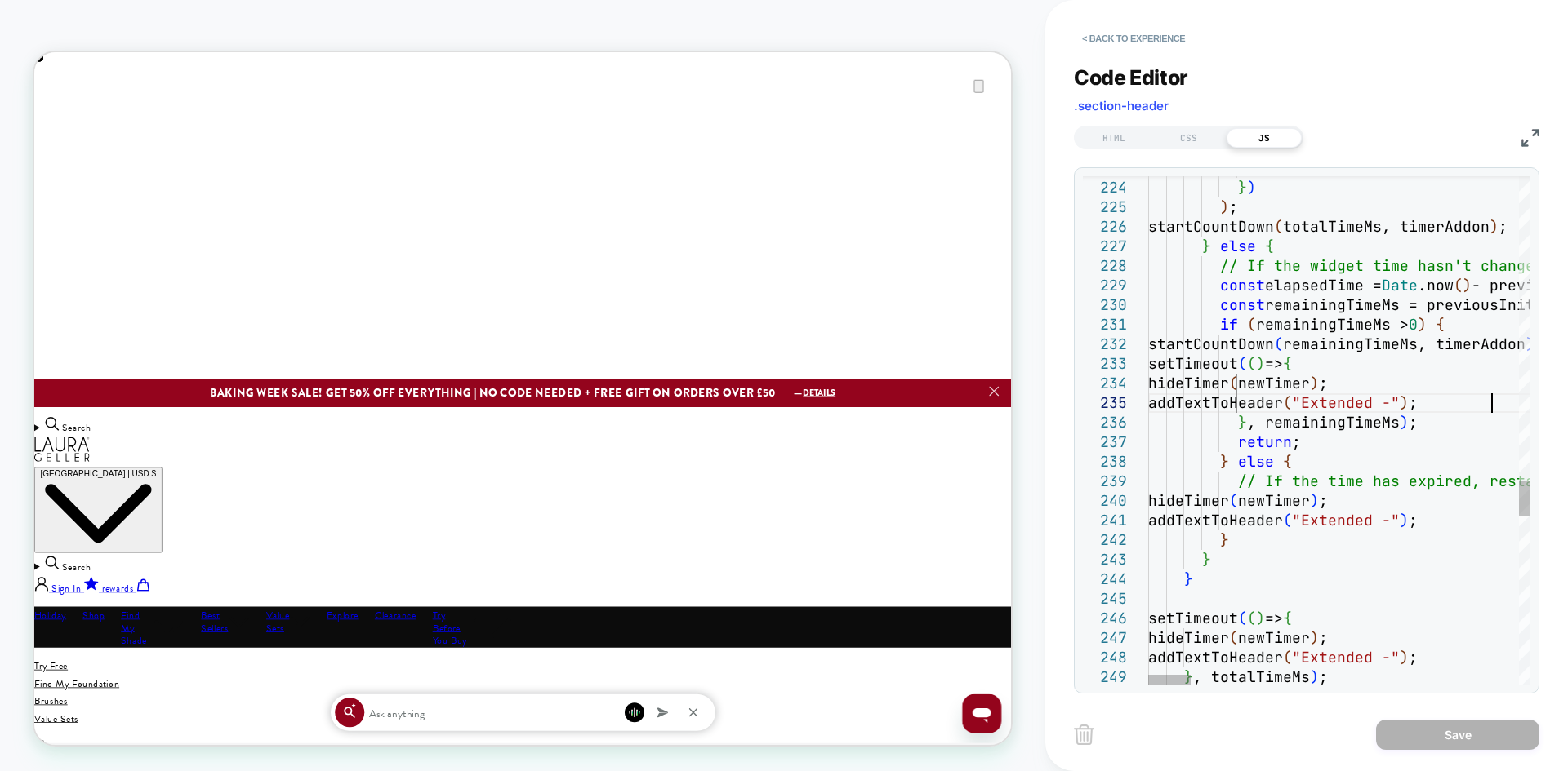
scroll to position [0, 431]
drag, startPoint x: 1494, startPoint y: 401, endPoint x: 1406, endPoint y: 398, distance: 88.1
drag, startPoint x: 1473, startPoint y: 522, endPoint x: 1394, endPoint y: 518, distance: 79.1
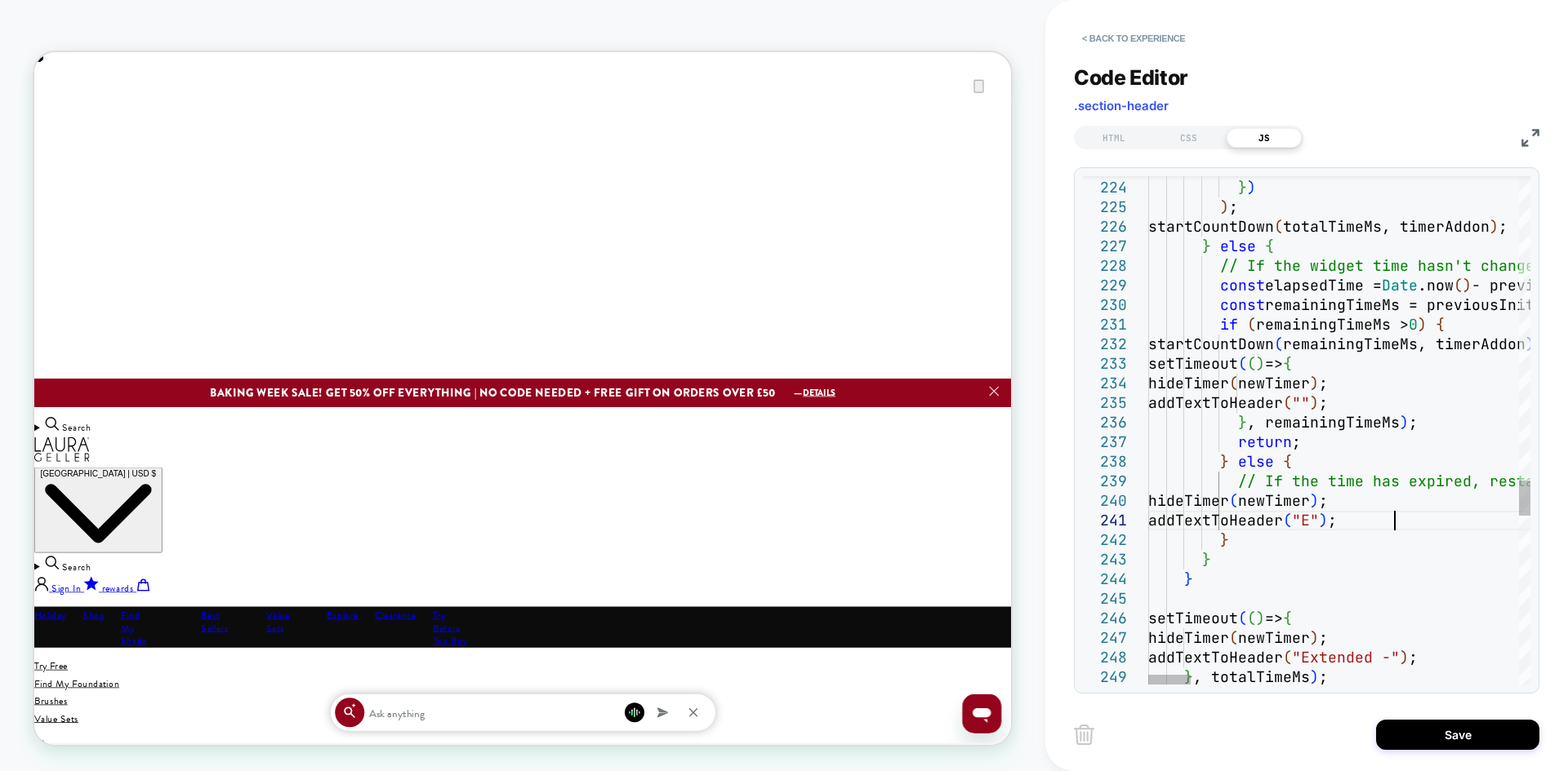
scroll to position [0, 317]
drag, startPoint x: 1440, startPoint y: 658, endPoint x: 1354, endPoint y: 658, distance: 86.0
type textarea "**********"
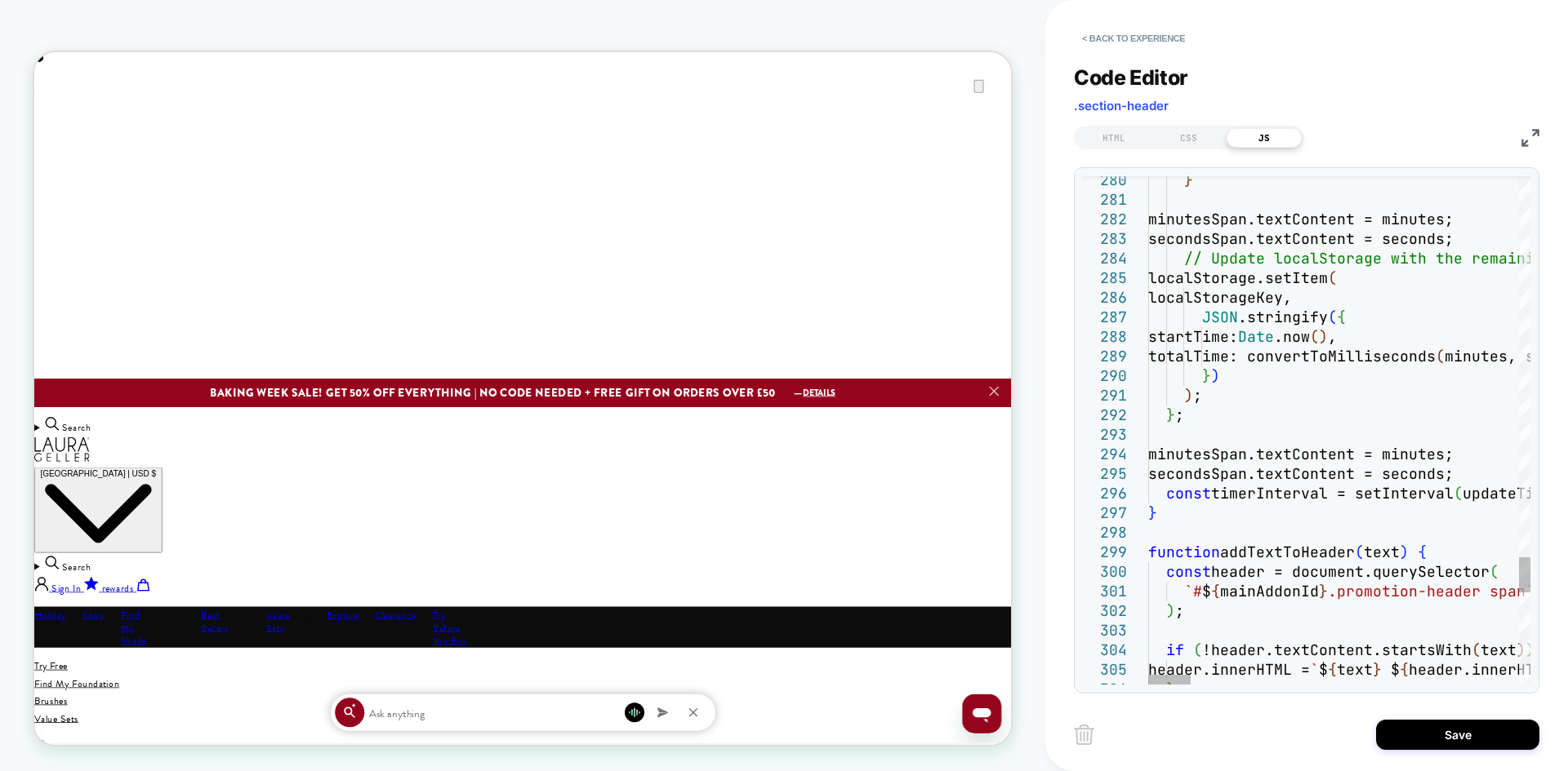
scroll to position [0, 1303]
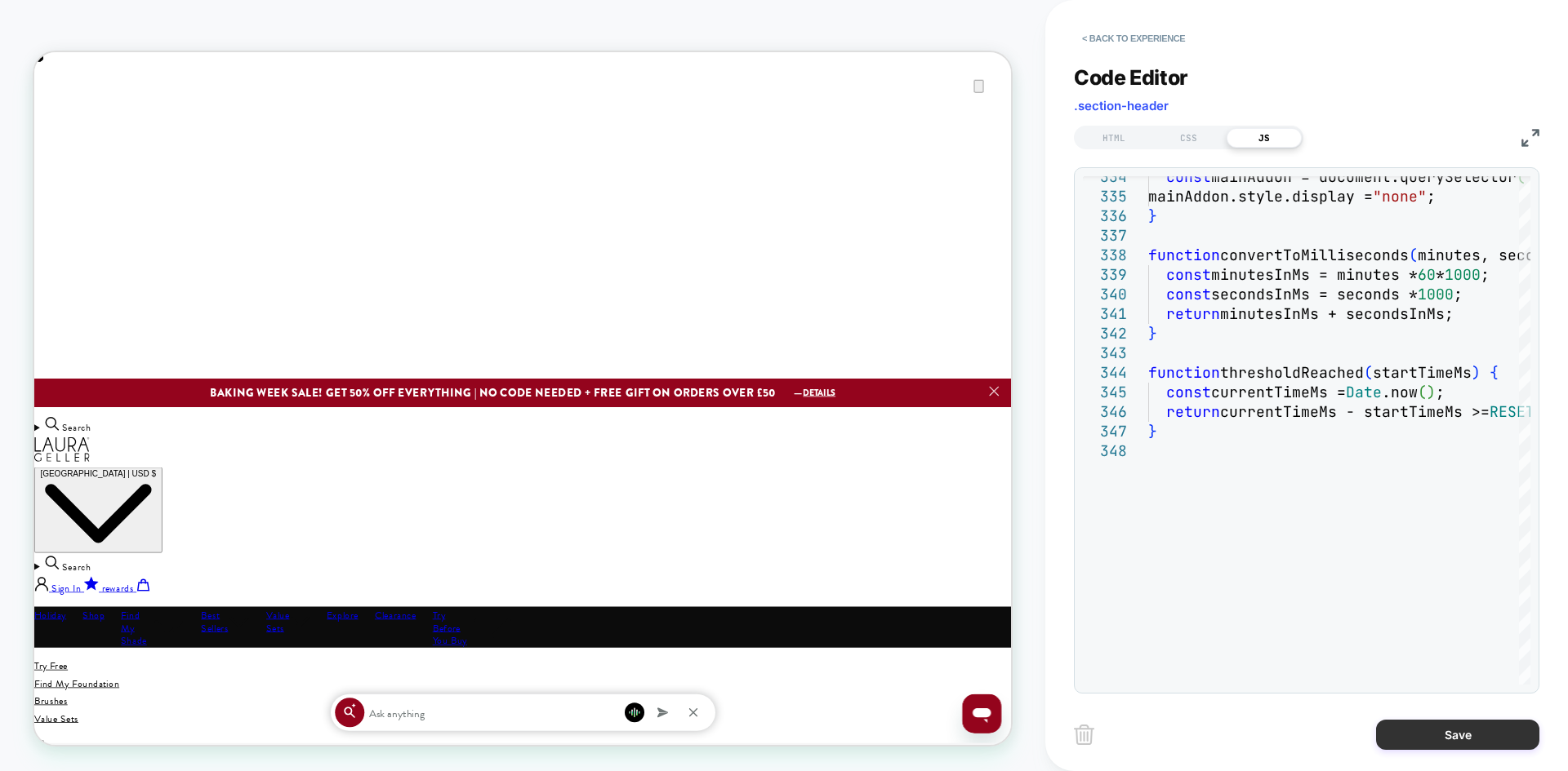
click at [1415, 736] on button "Save" at bounding box center [1458, 735] width 163 height 30
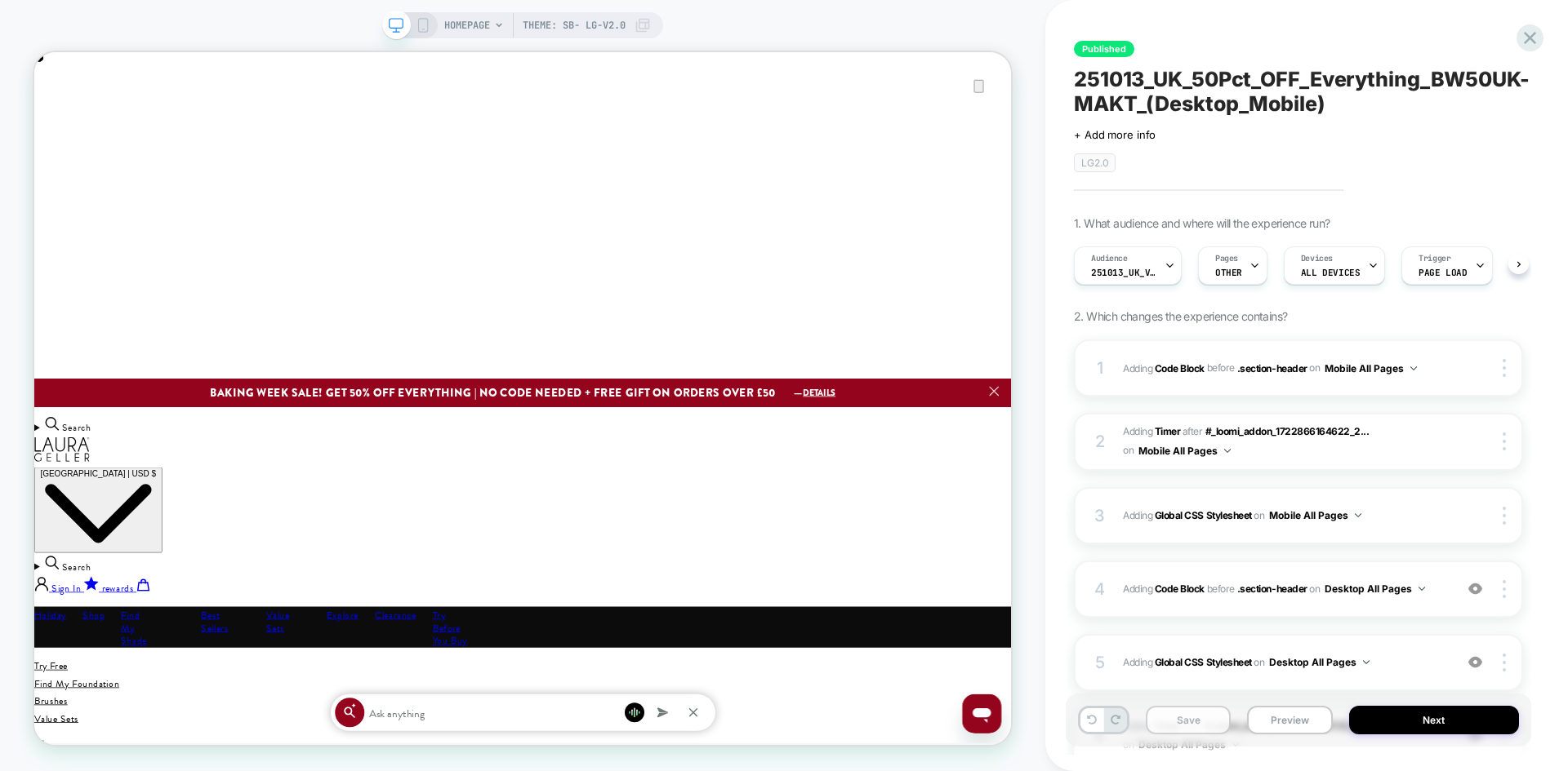
scroll to position [0, 1]
click at [1189, 719] on button "Save" at bounding box center [1189, 720] width 85 height 28
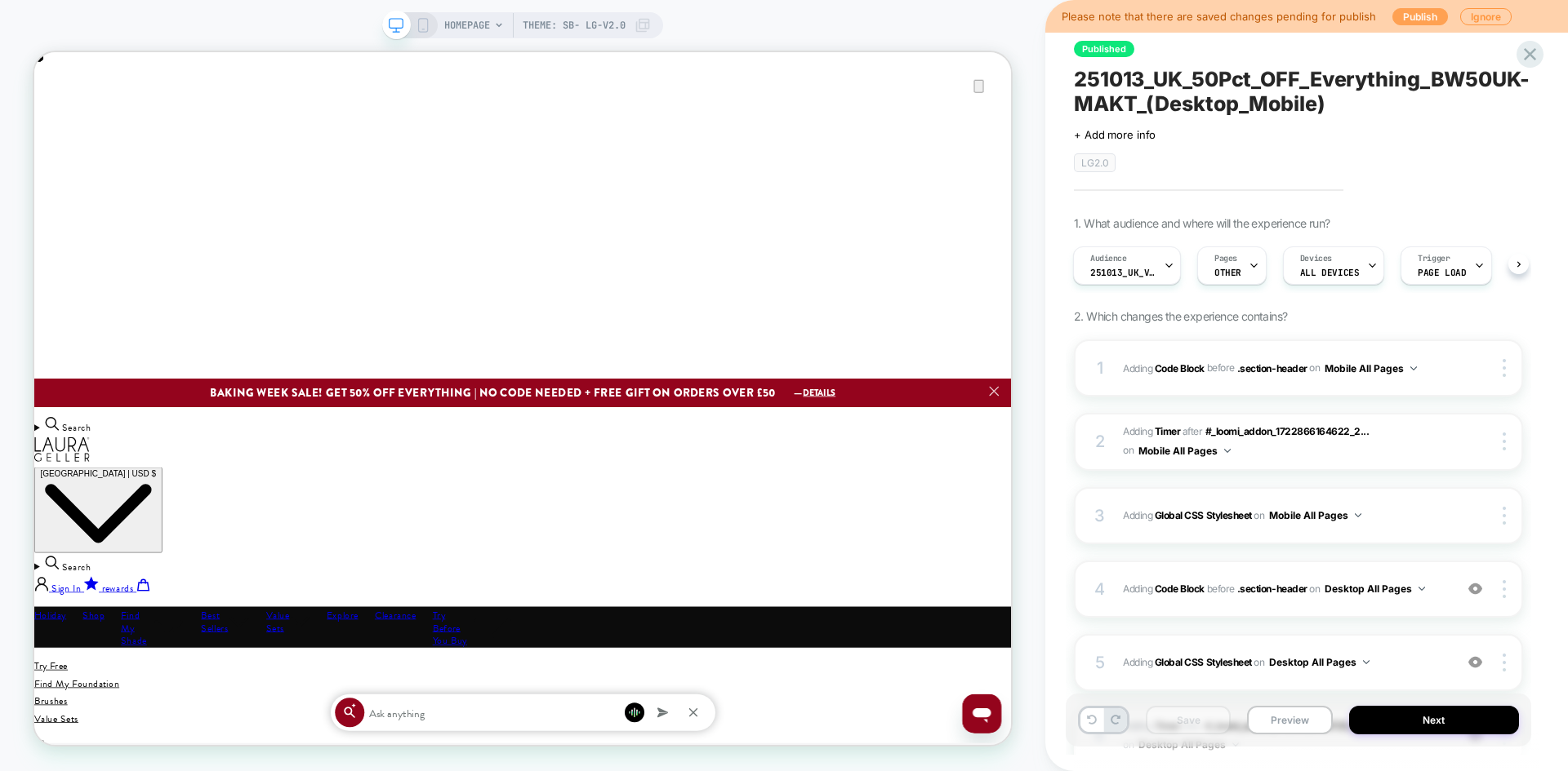
click at [1415, 19] on button "Publish" at bounding box center [1420, 17] width 56 height 18
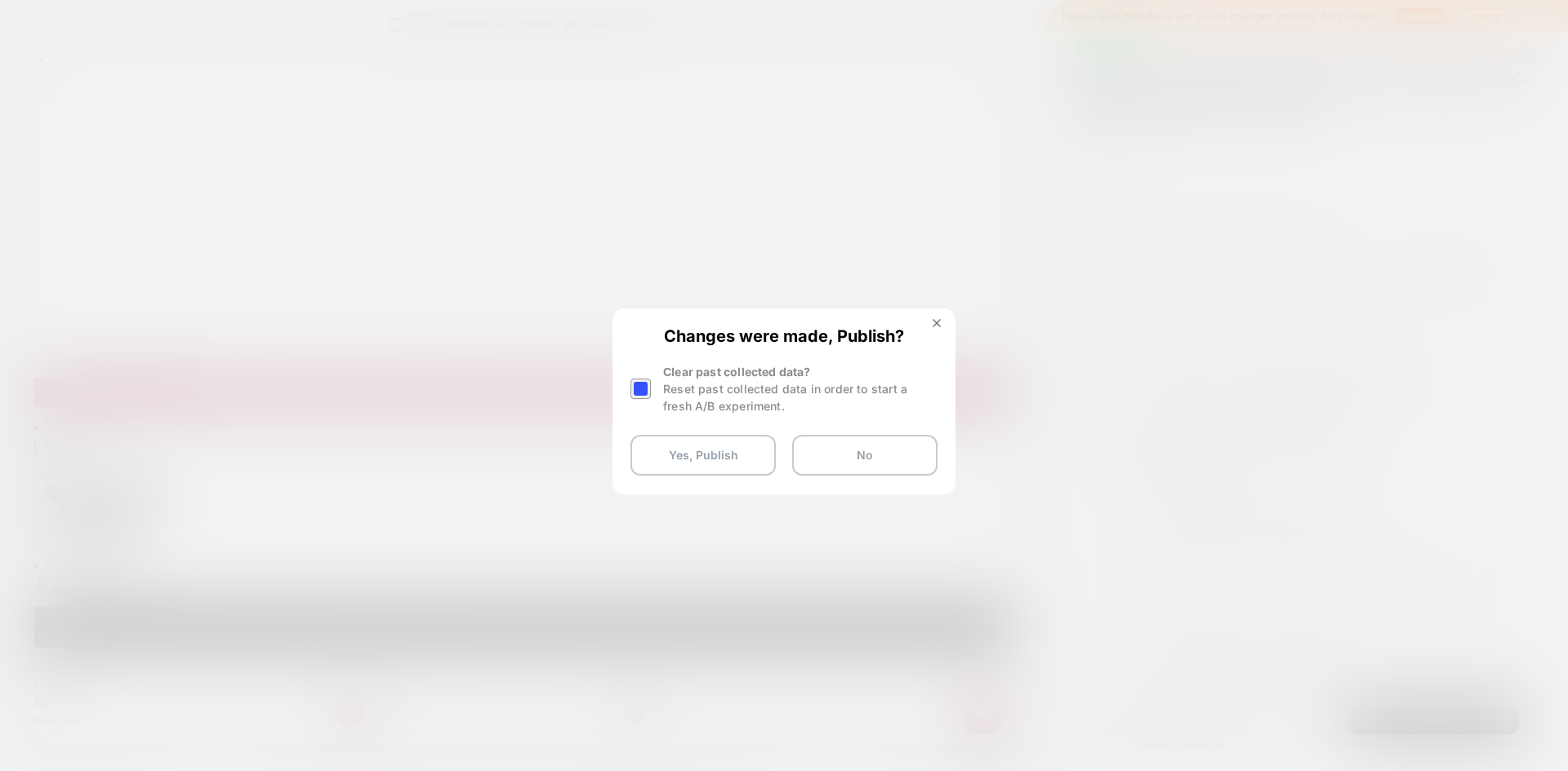
scroll to position [0, 2605]
click at [651, 384] on div at bounding box center [642, 389] width 24 height 52
click at [649, 386] on div at bounding box center [641, 388] width 20 height 20
click at [679, 458] on button "Yes, Publish" at bounding box center [703, 455] width 145 height 41
